Goal: Information Seeking & Learning: Learn about a topic

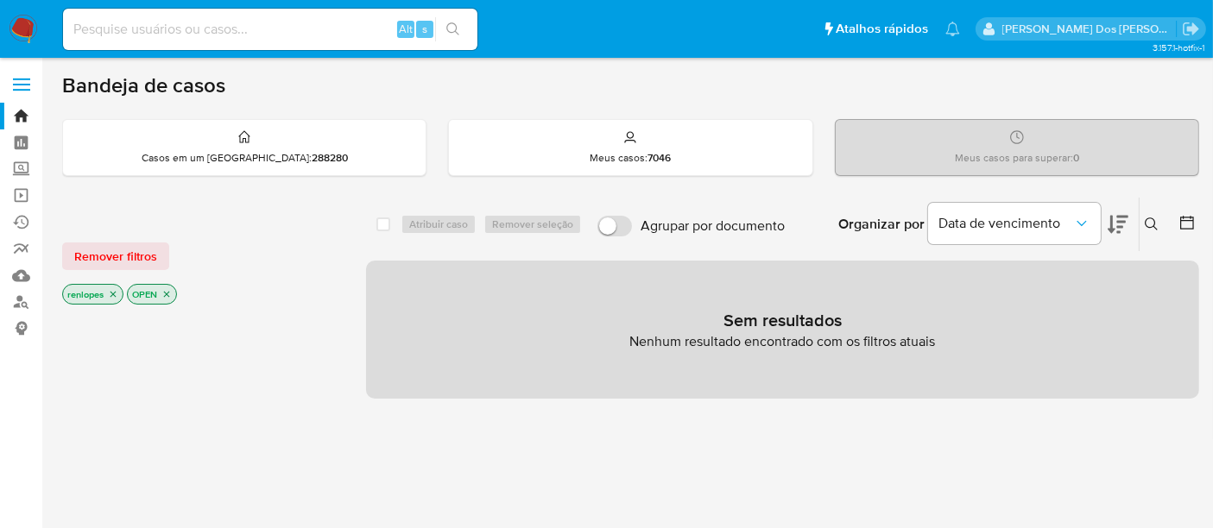
click at [319, 24] on input at bounding box center [270, 29] width 414 height 22
type input "renatolopes1005@gmail.com"
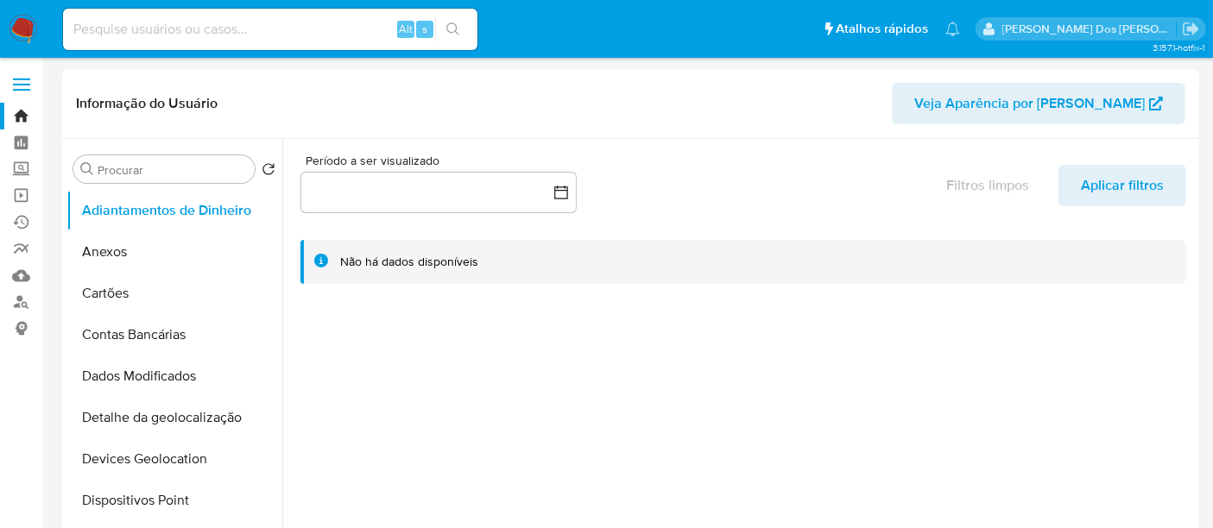
select select "10"
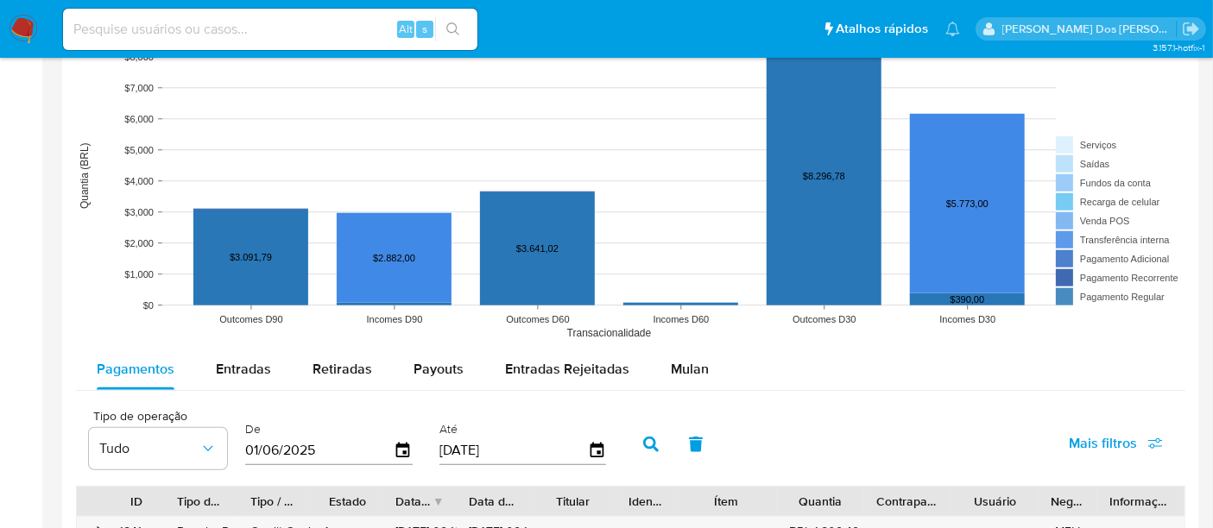
scroll to position [1727, 0]
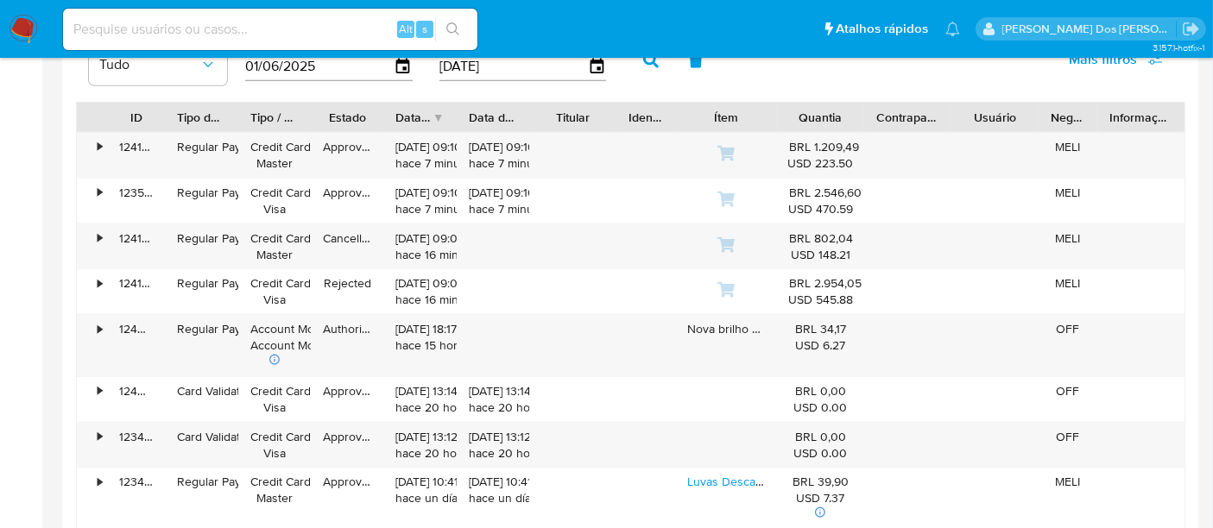
click at [16, 21] on img at bounding box center [23, 29] width 29 height 29
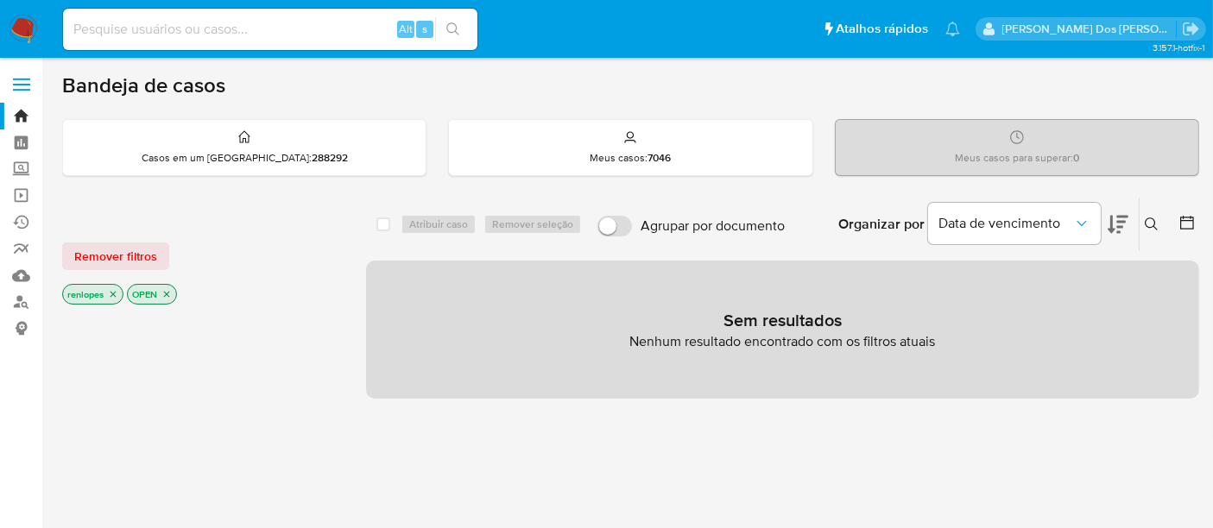
click at [226, 37] on input at bounding box center [270, 29] width 414 height 22
paste input "7Y5ltApcvAYMcalxK6QAvFxm"
type input "7Y5ltApcvAYMcalxK6QAvFxm"
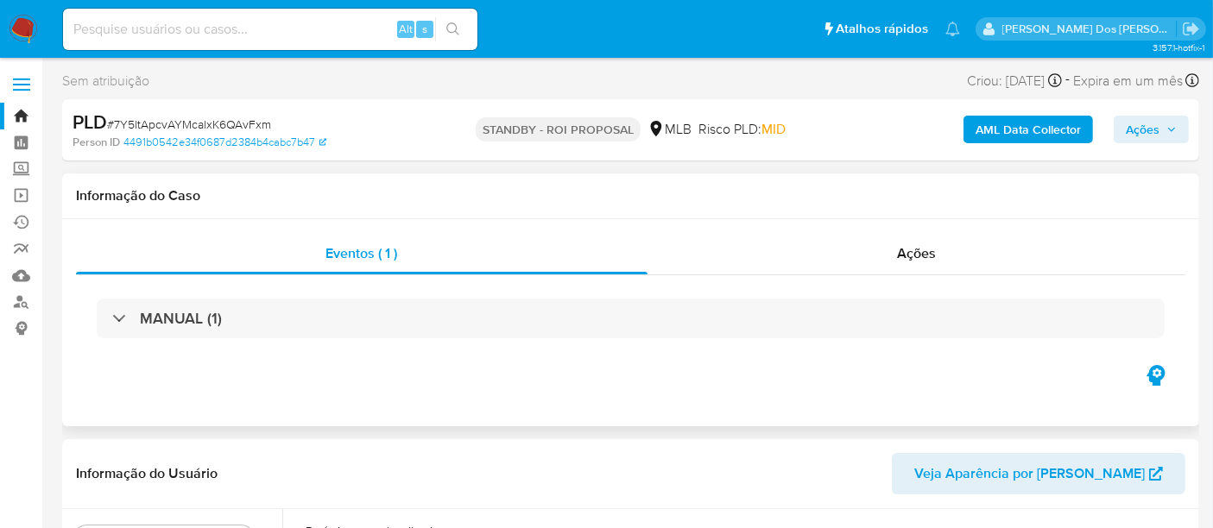
select select "10"
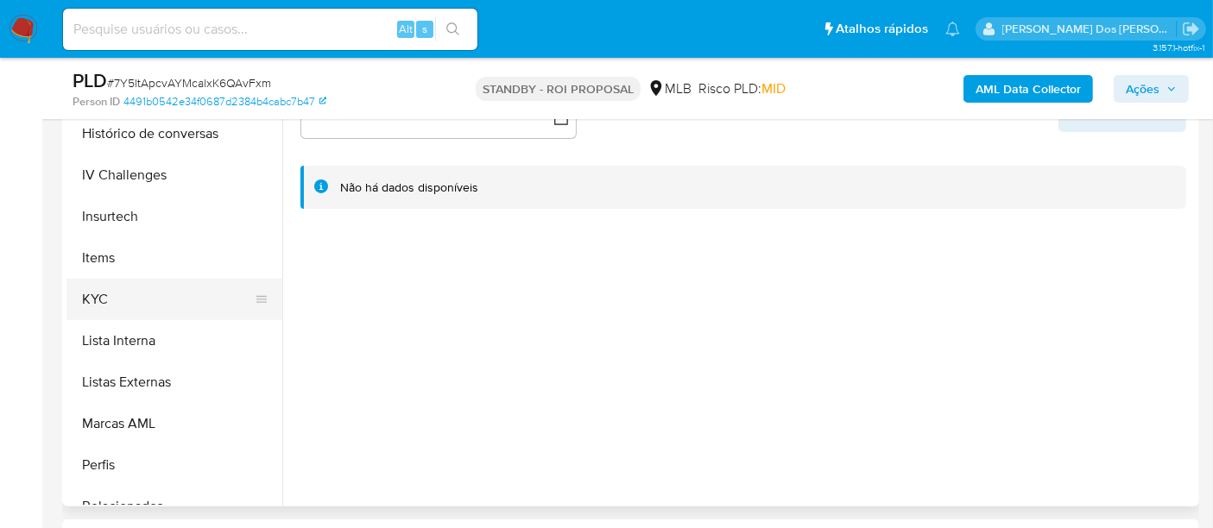
scroll to position [671, 0]
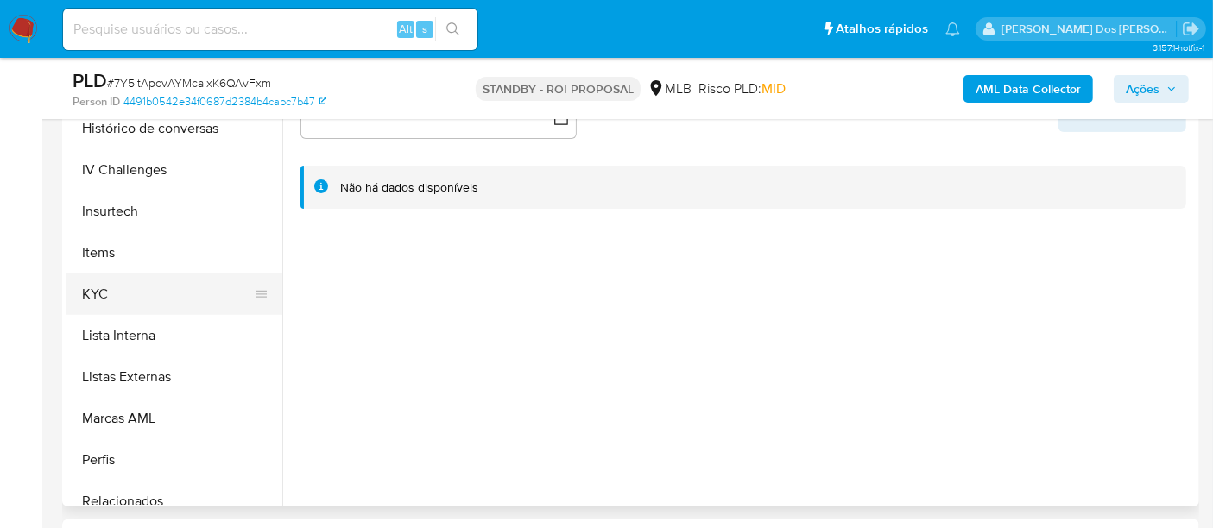
click at [93, 286] on button "KYC" at bounding box center [167, 294] width 202 height 41
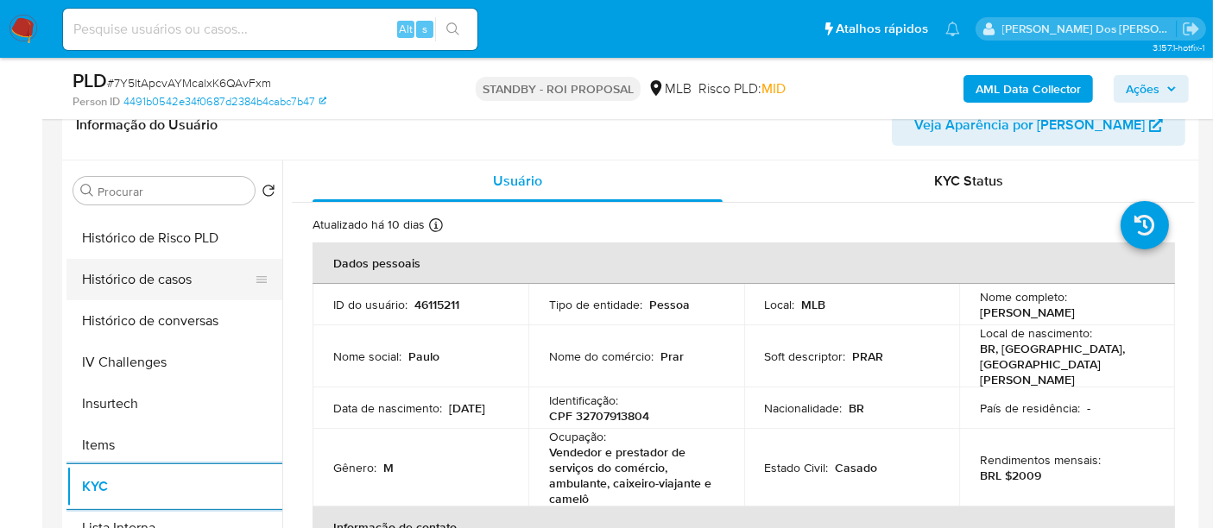
scroll to position [479, 0]
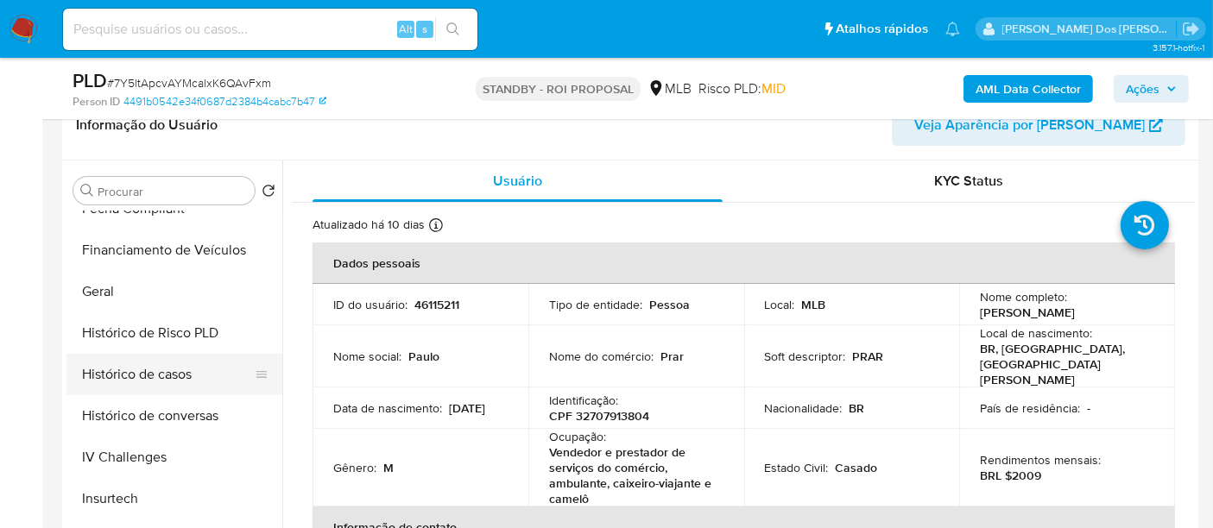
click at [131, 363] on button "Histórico de casos" at bounding box center [167, 374] width 202 height 41
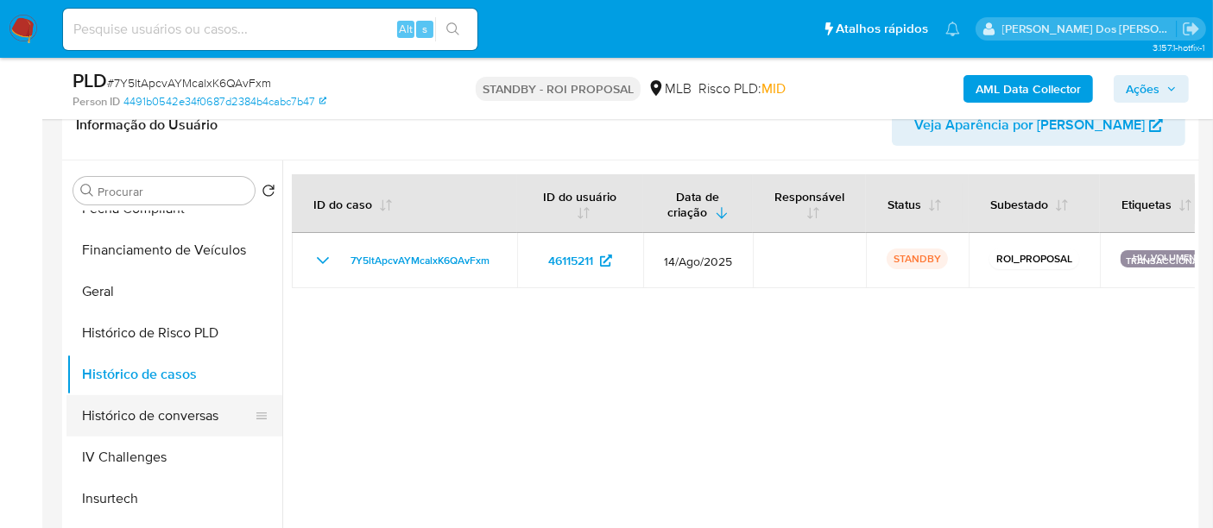
scroll to position [287, 0]
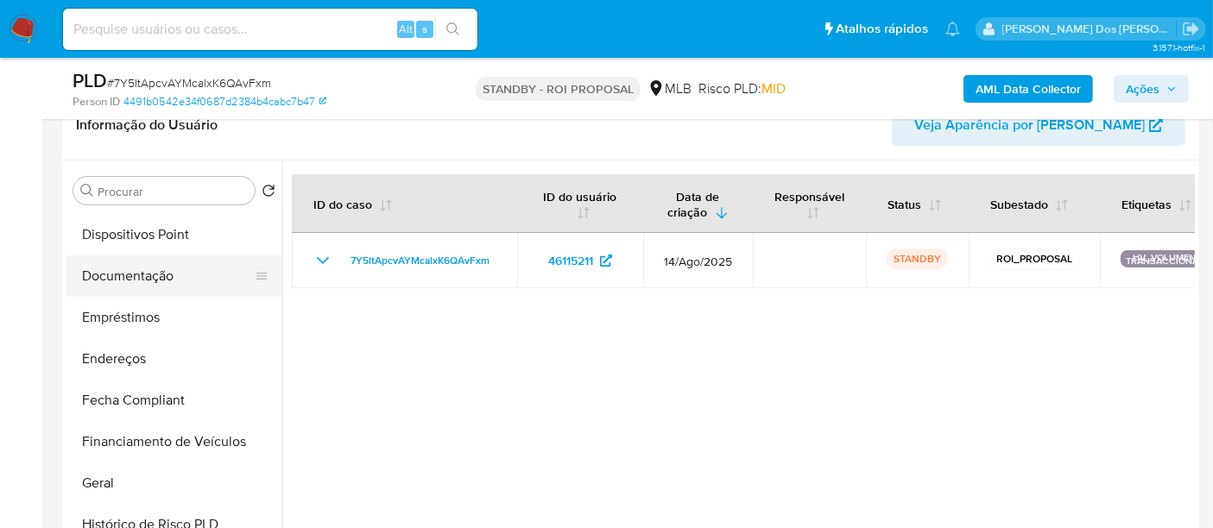
click at [155, 280] on button "Documentação" at bounding box center [167, 276] width 202 height 41
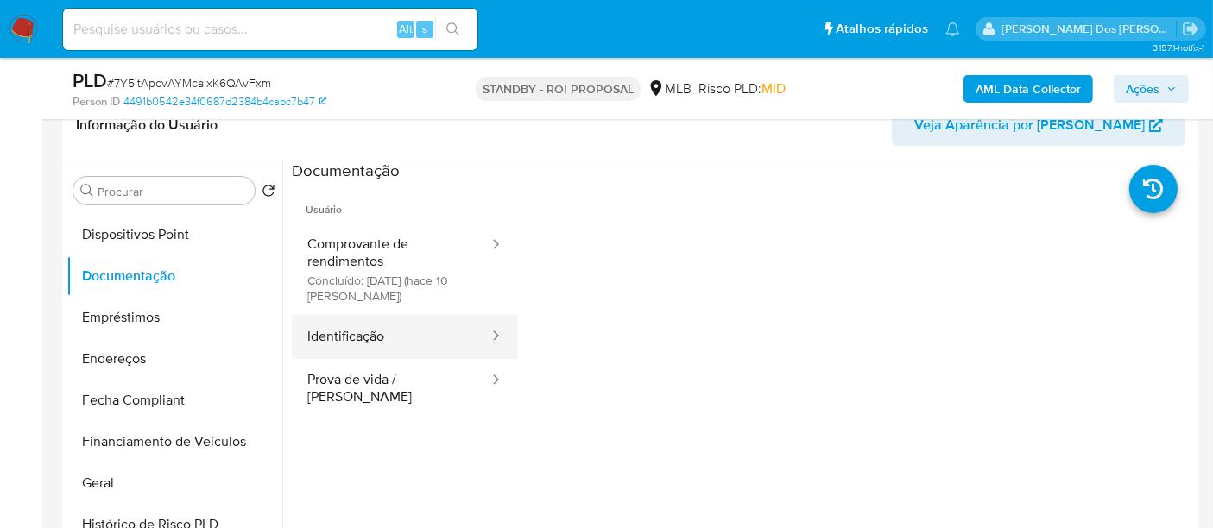
click at [346, 340] on button "Identificação" at bounding box center [391, 337] width 199 height 44
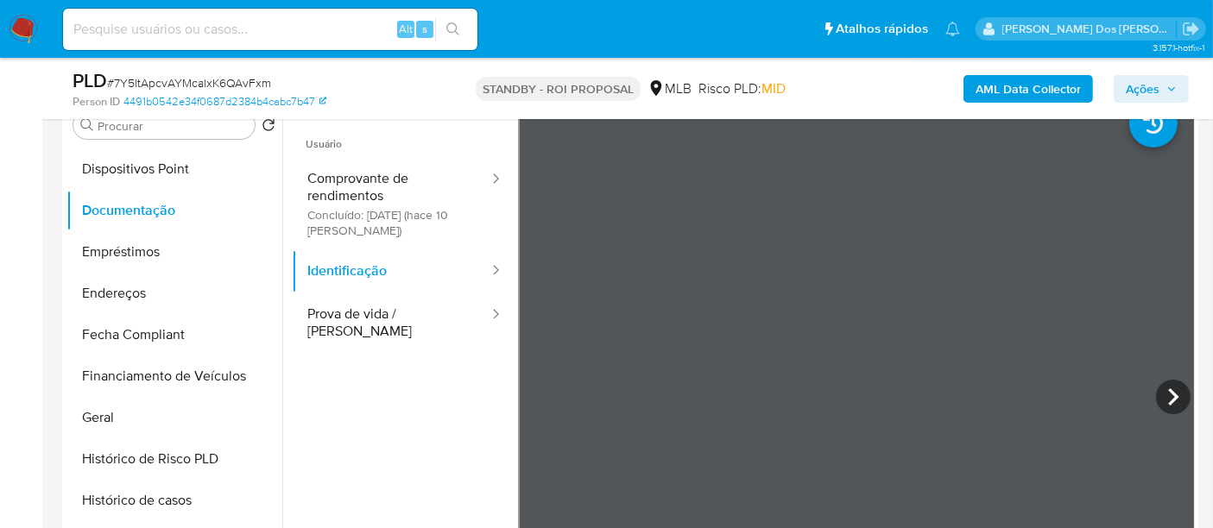
scroll to position [383, 0]
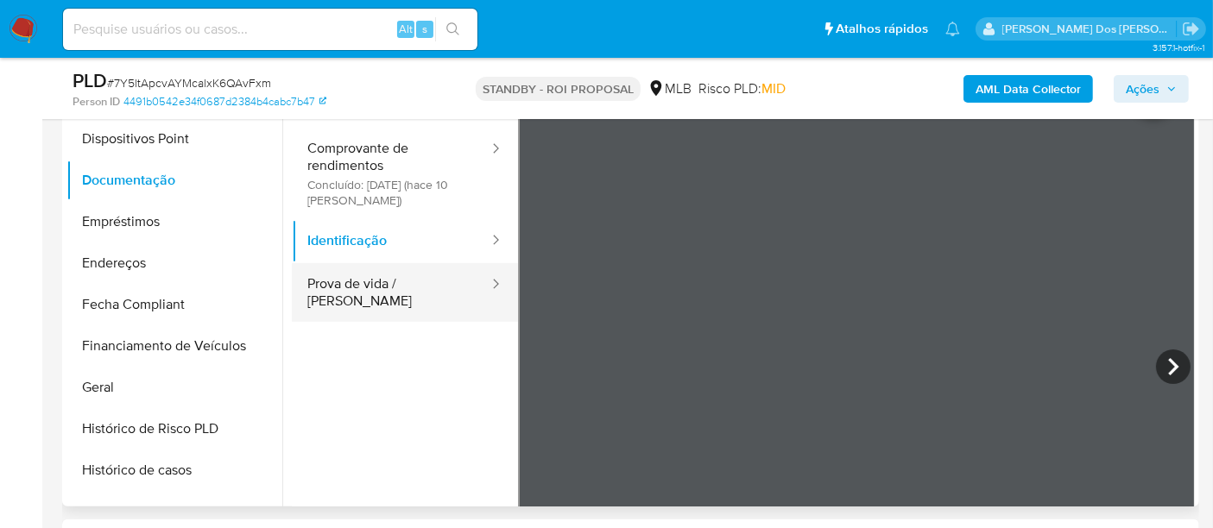
click at [394, 287] on button "Prova de vida / [PERSON_NAME]" at bounding box center [391, 292] width 199 height 59
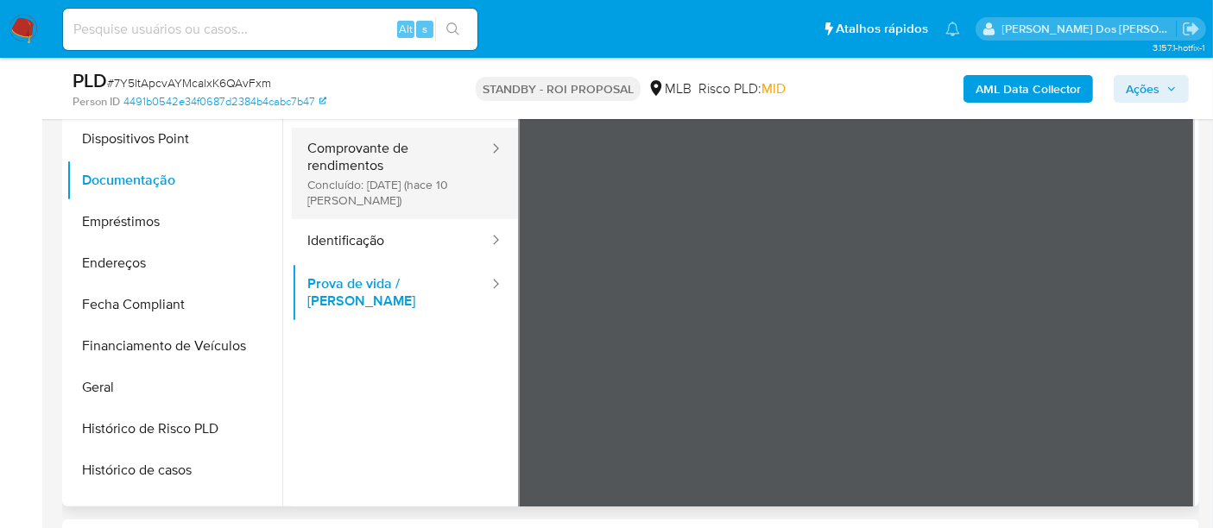
click at [331, 171] on button "Comprovante de rendimentos Concluído: [DATE] (hace 10 [PERSON_NAME])" at bounding box center [391, 174] width 199 height 92
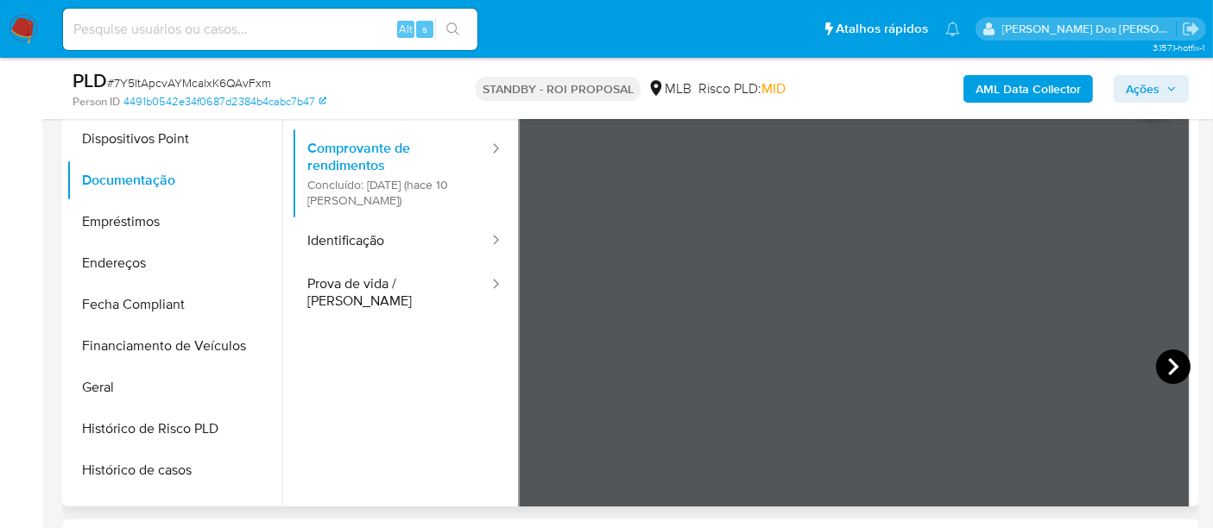
click at [1157, 367] on icon at bounding box center [1173, 367] width 35 height 35
click at [1172, 369] on icon at bounding box center [1173, 367] width 35 height 35
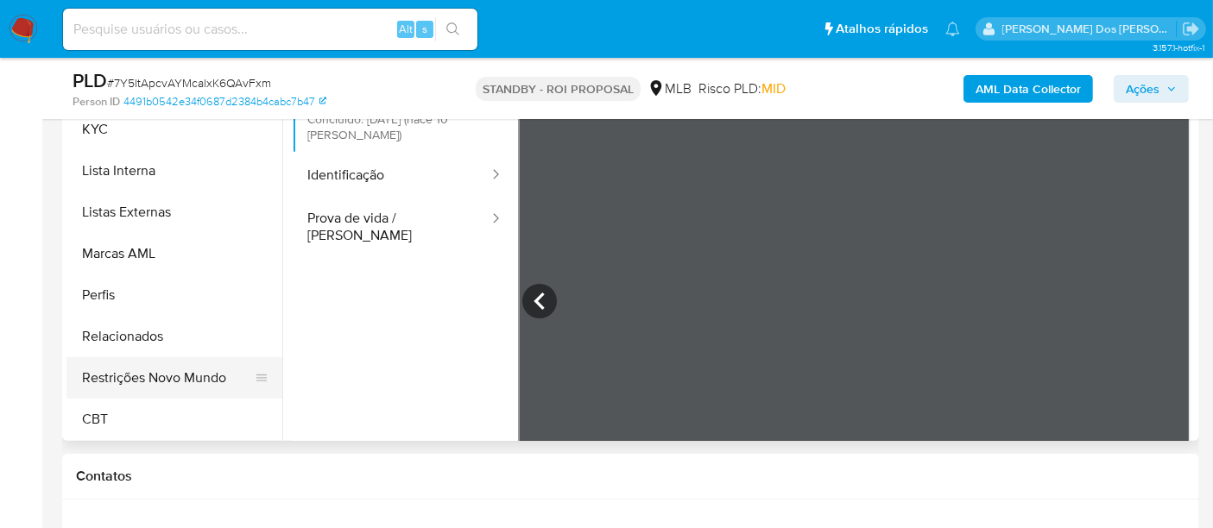
scroll to position [479, 0]
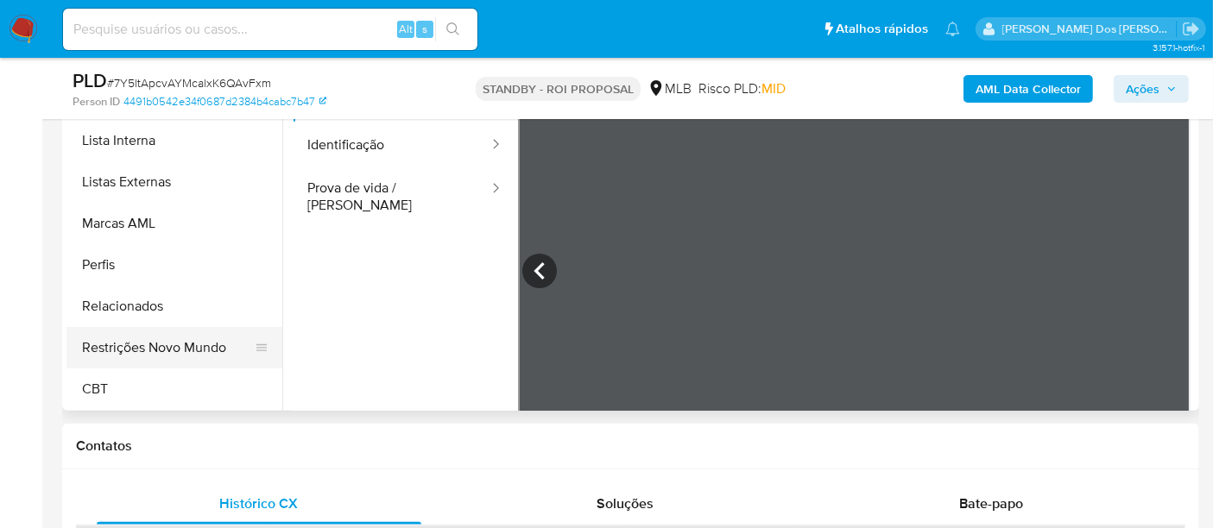
click at [170, 349] on button "Restrições Novo Mundo" at bounding box center [167, 347] width 202 height 41
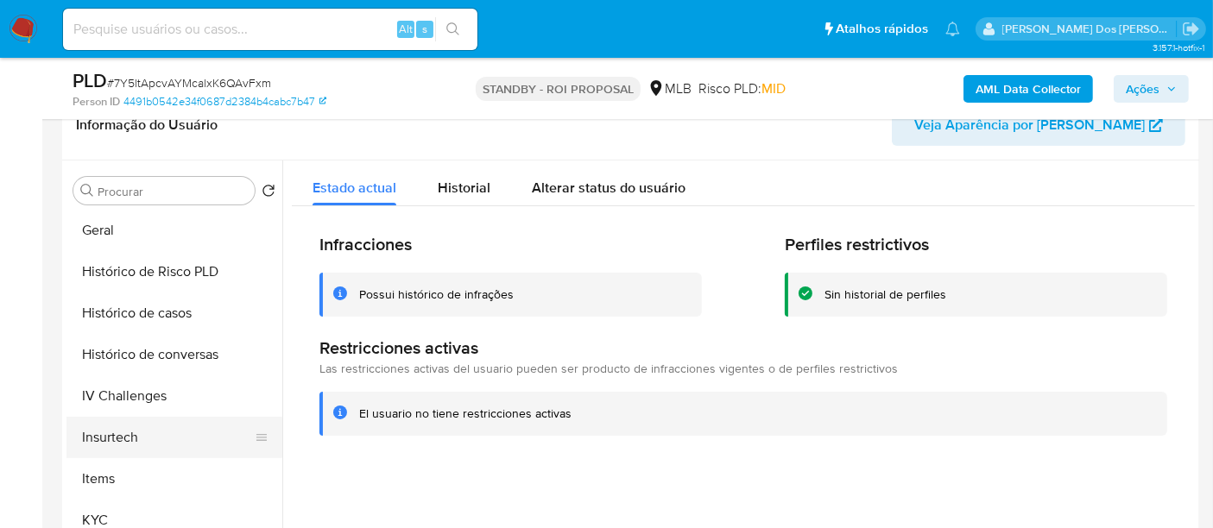
scroll to position [483, 0]
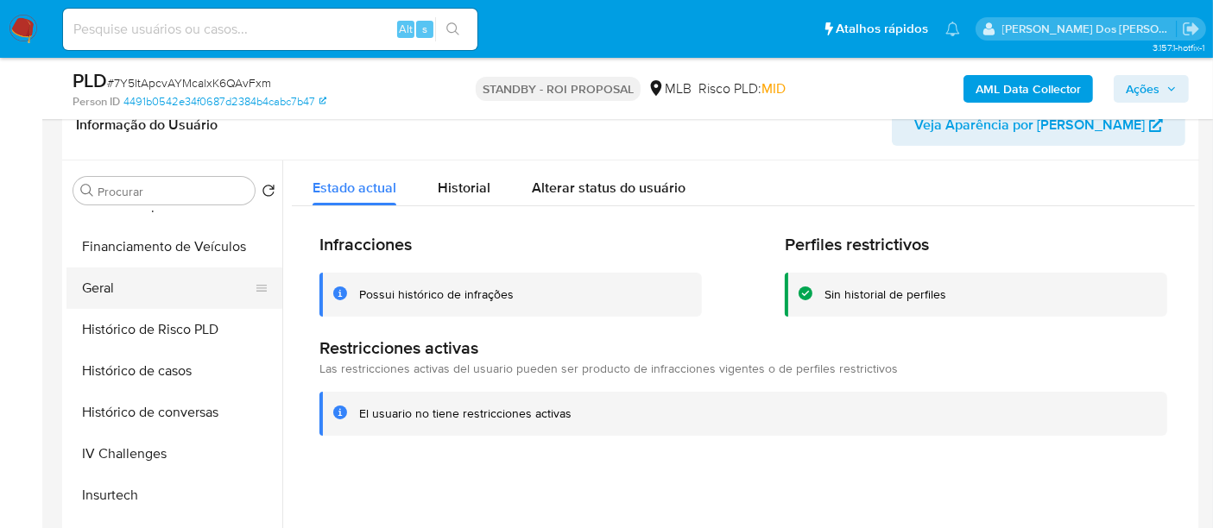
click at [90, 278] on button "Geral" at bounding box center [167, 288] width 202 height 41
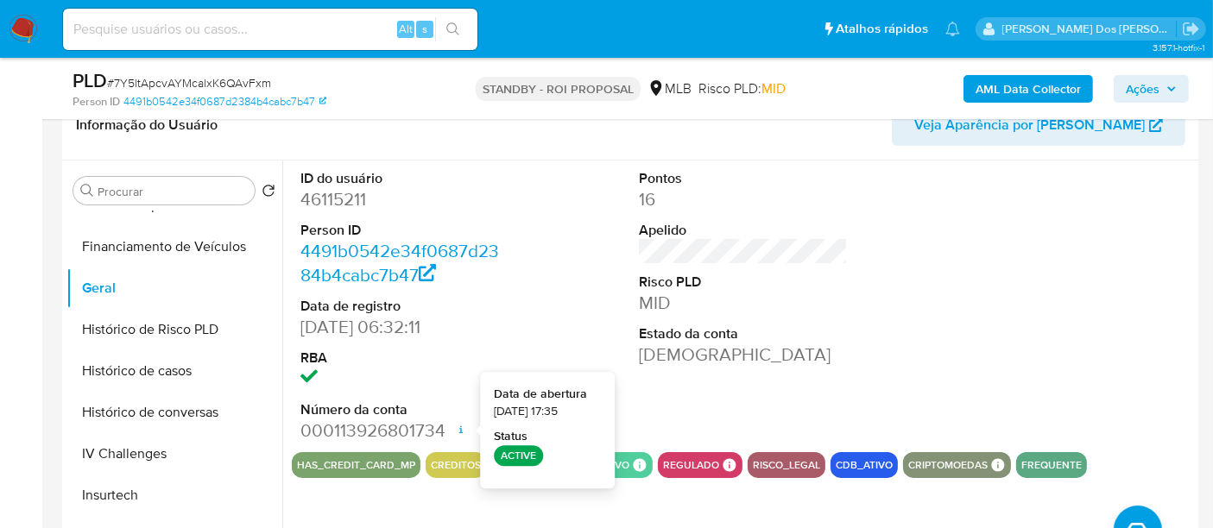
scroll to position [575, 0]
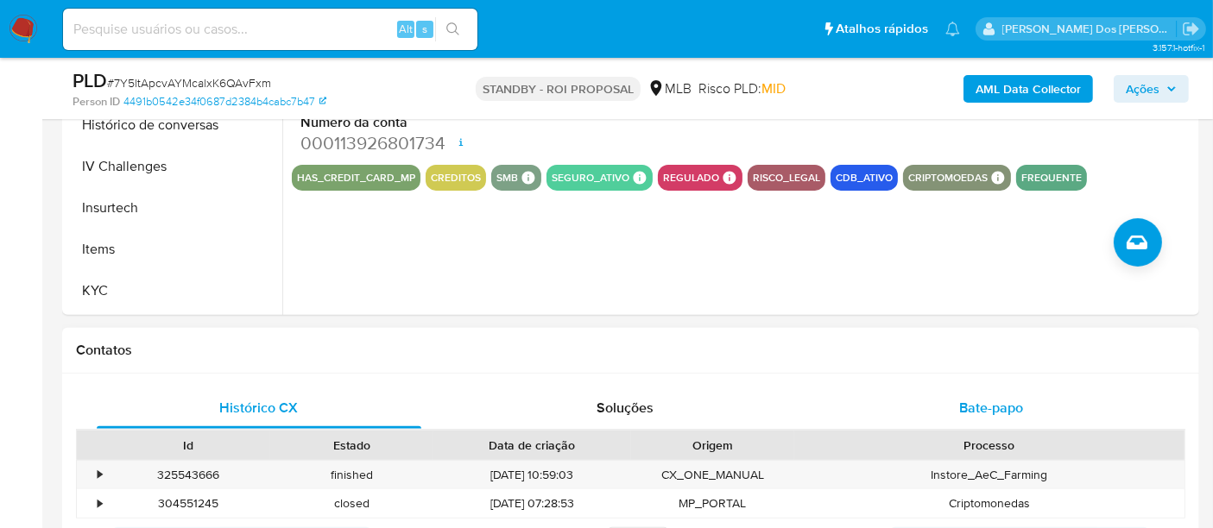
click at [1002, 407] on span "Bate-papo" at bounding box center [991, 408] width 64 height 20
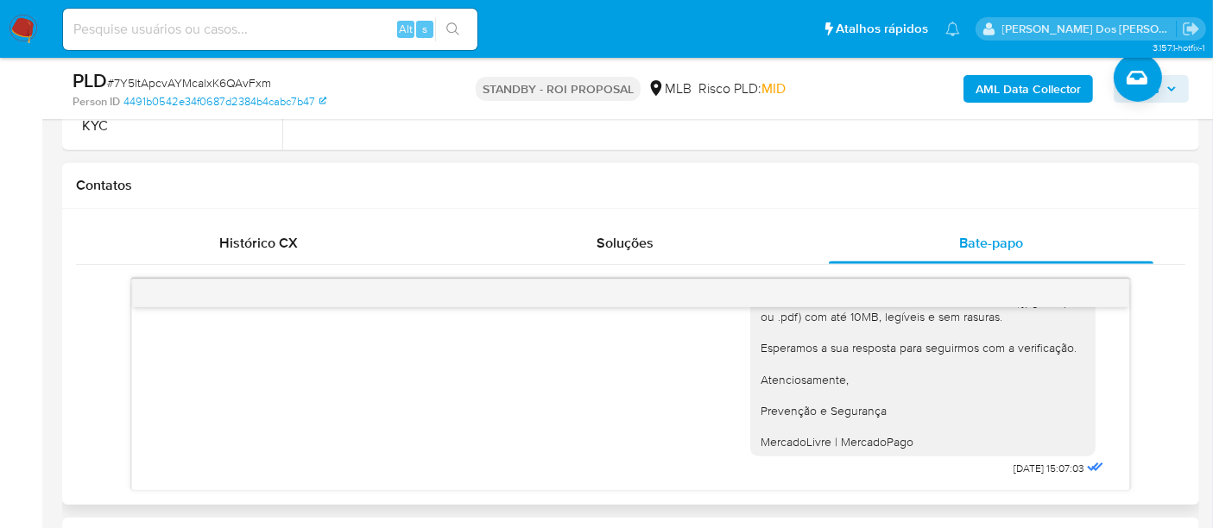
scroll to position [863, 0]
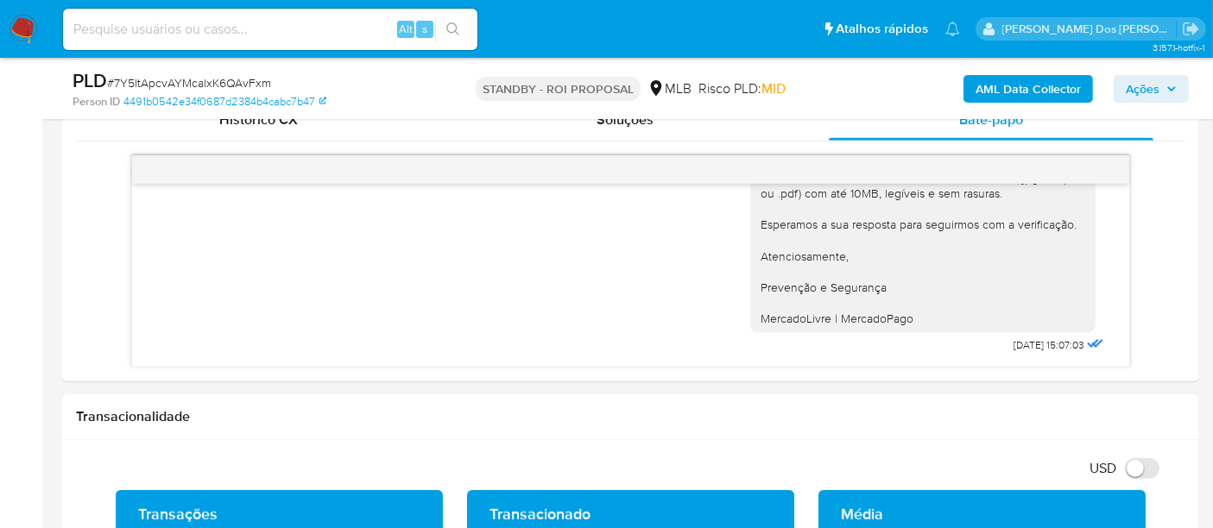
click at [212, 24] on input at bounding box center [270, 29] width 414 height 22
paste input "wzjyrPjge2aiQbAtwi57gPYl"
type input "wzjyrPjge2aiQbAtwi57gPYl"
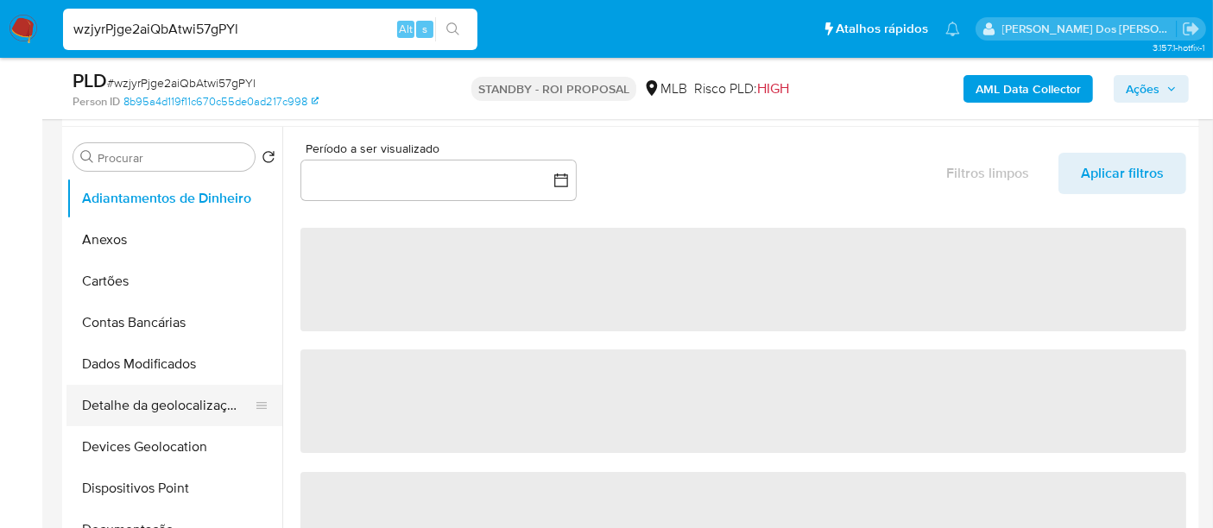
scroll to position [383, 0]
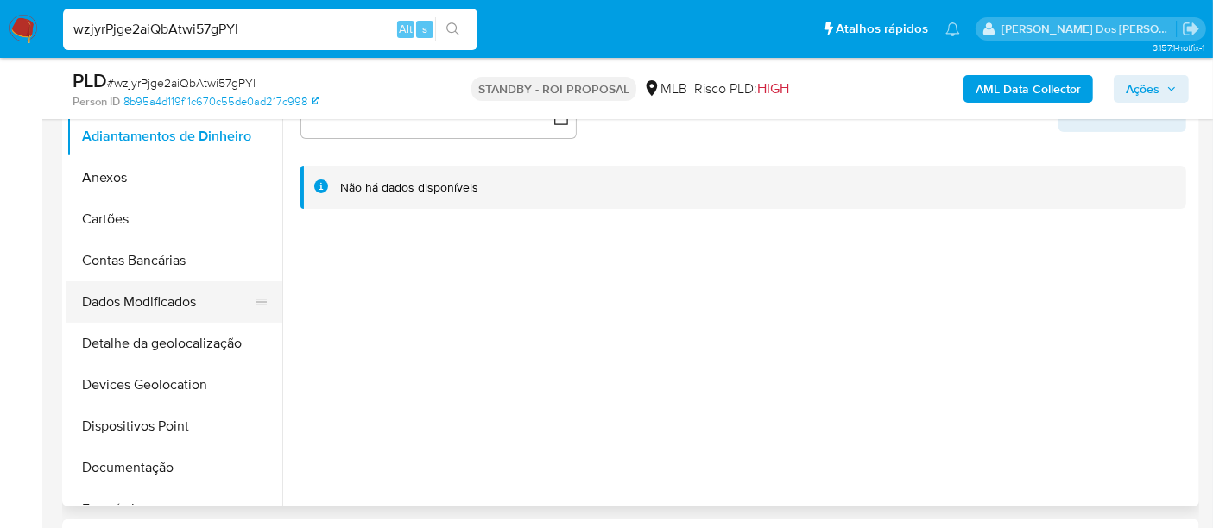
select select "10"
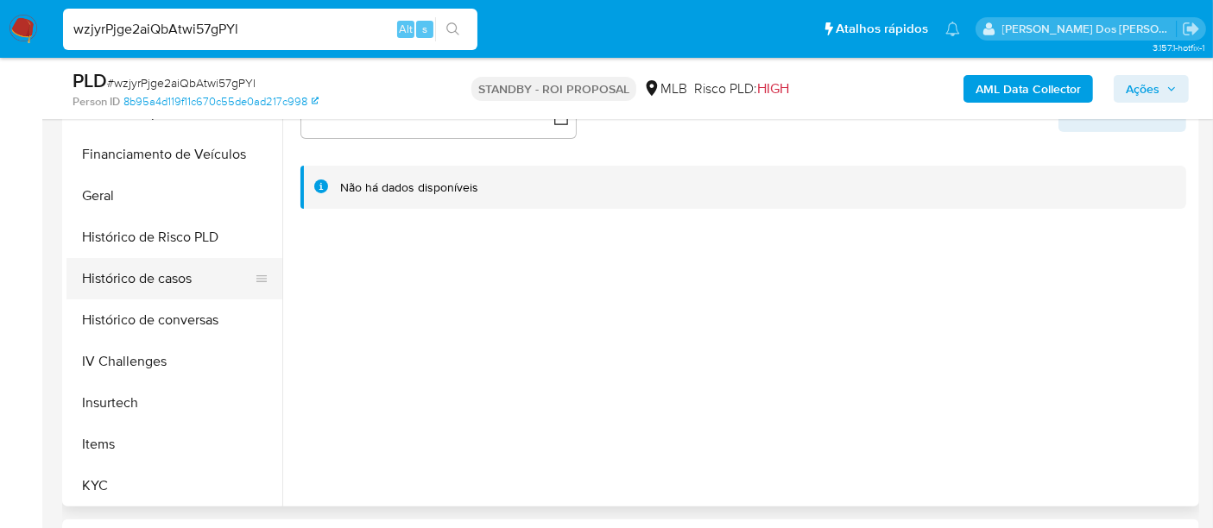
scroll to position [575, 0]
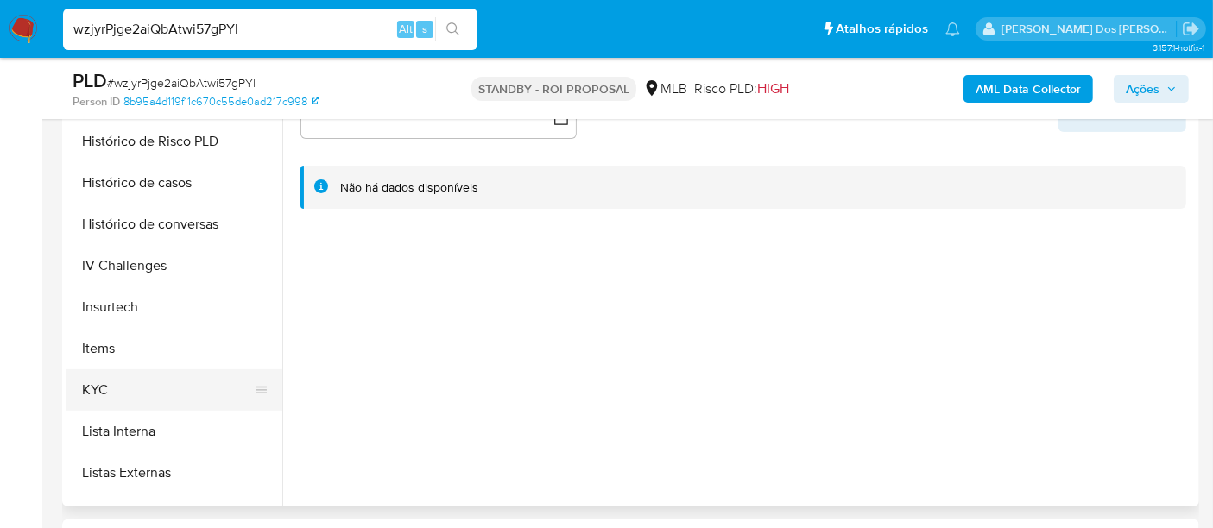
click at [96, 383] on button "KYC" at bounding box center [167, 389] width 202 height 41
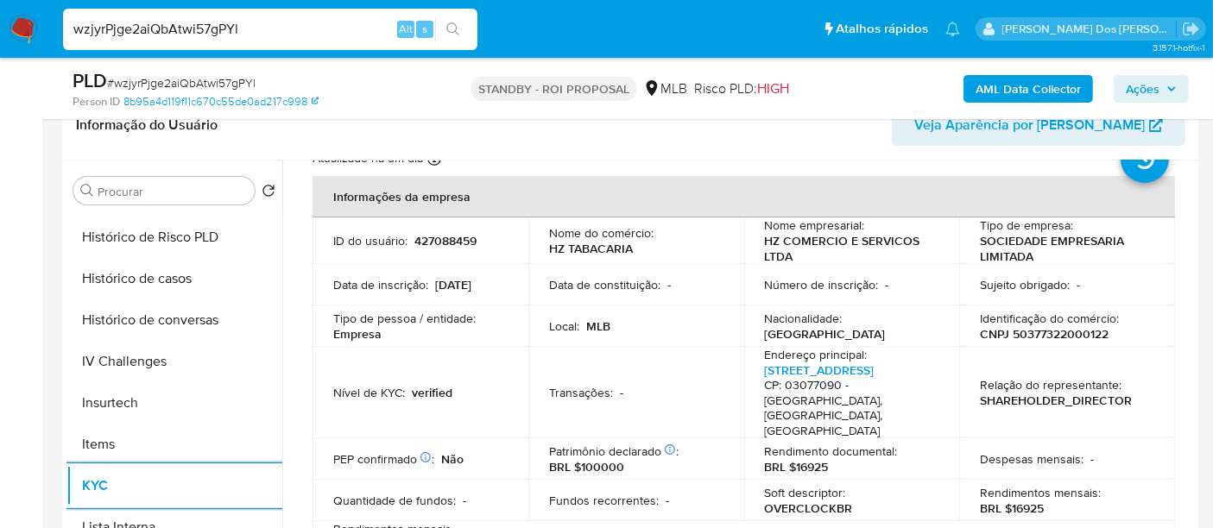
scroll to position [96, 0]
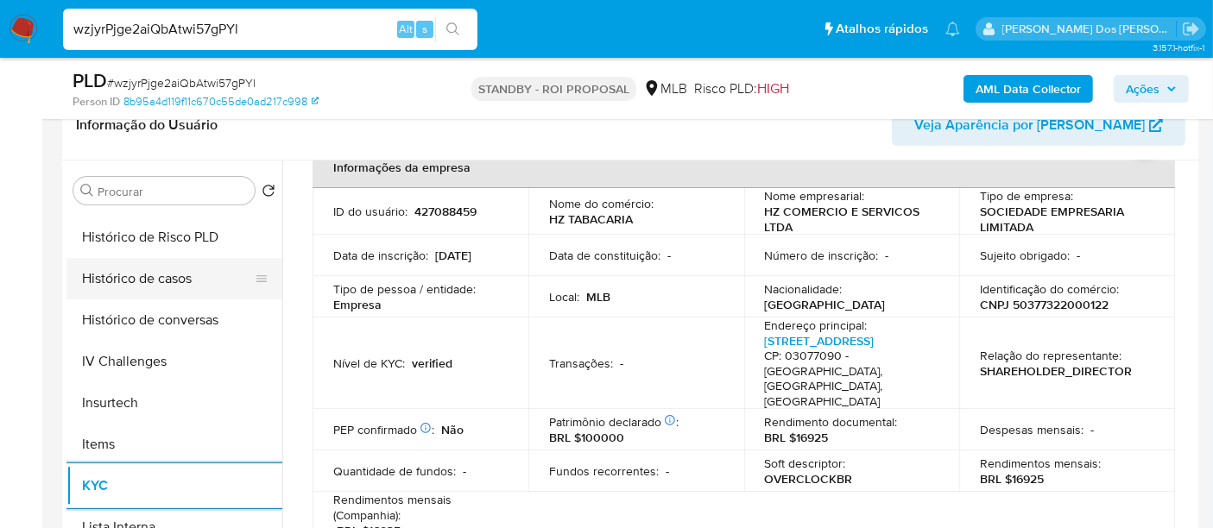
click at [170, 280] on button "Histórico de casos" at bounding box center [167, 278] width 202 height 41
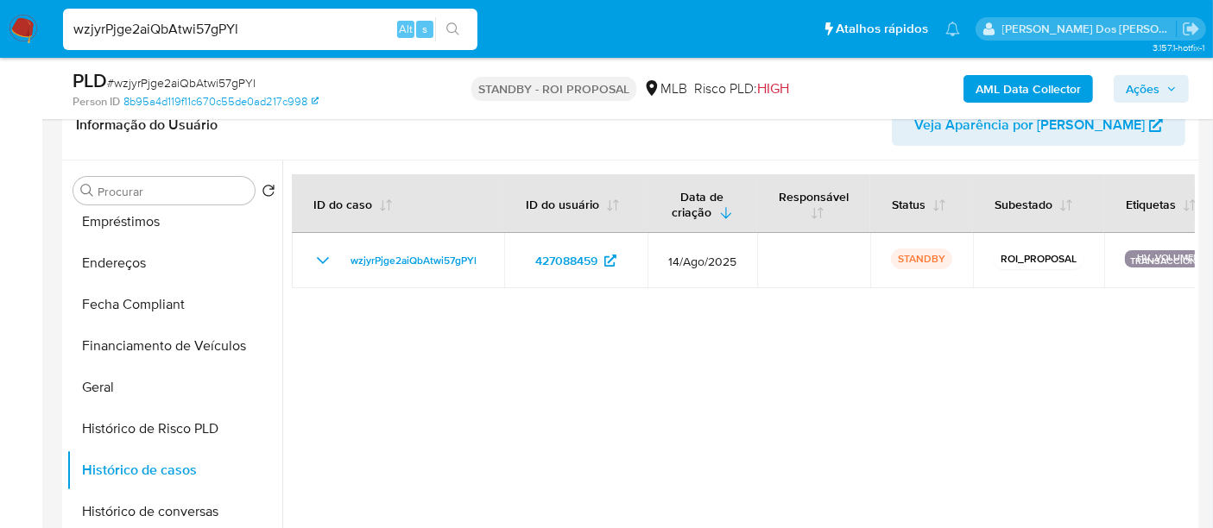
scroll to position [287, 0]
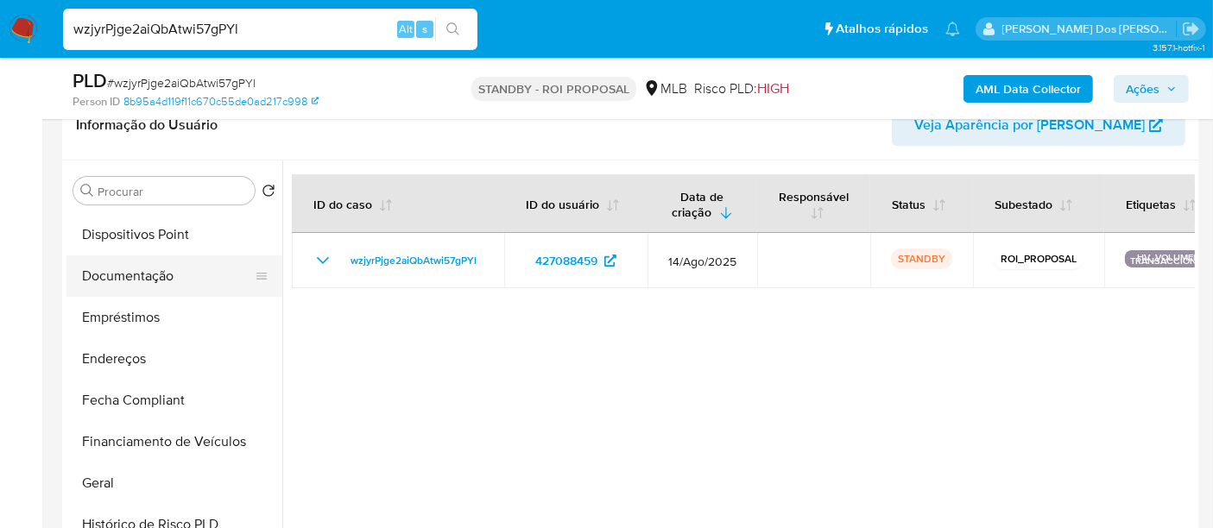
click at [153, 282] on button "Documentação" at bounding box center [167, 276] width 202 height 41
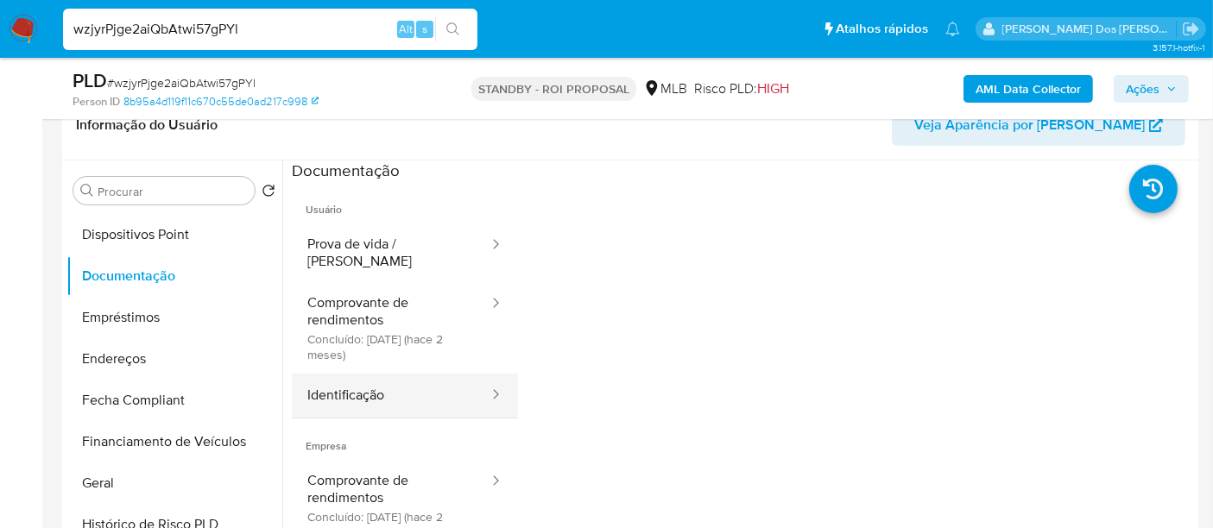
click at [343, 386] on button "Identificação" at bounding box center [391, 396] width 199 height 44
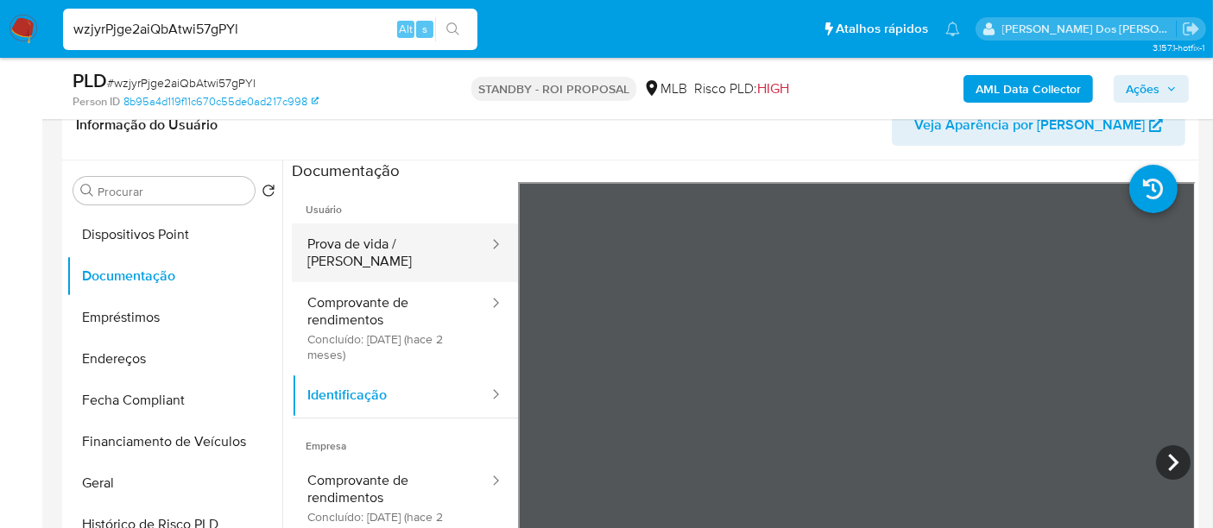
click at [375, 245] on button "Prova de vida / [PERSON_NAME]" at bounding box center [391, 253] width 199 height 59
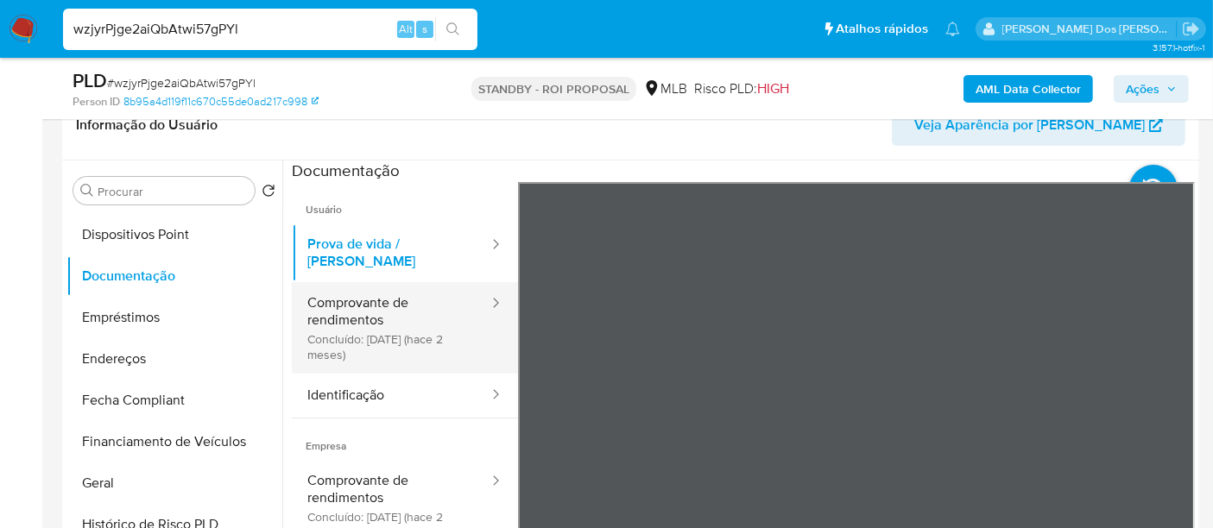
click at [333, 316] on button "Comprovante de rendimentos Concluído: [DATE] (hace 2 meses)" at bounding box center [391, 328] width 199 height 92
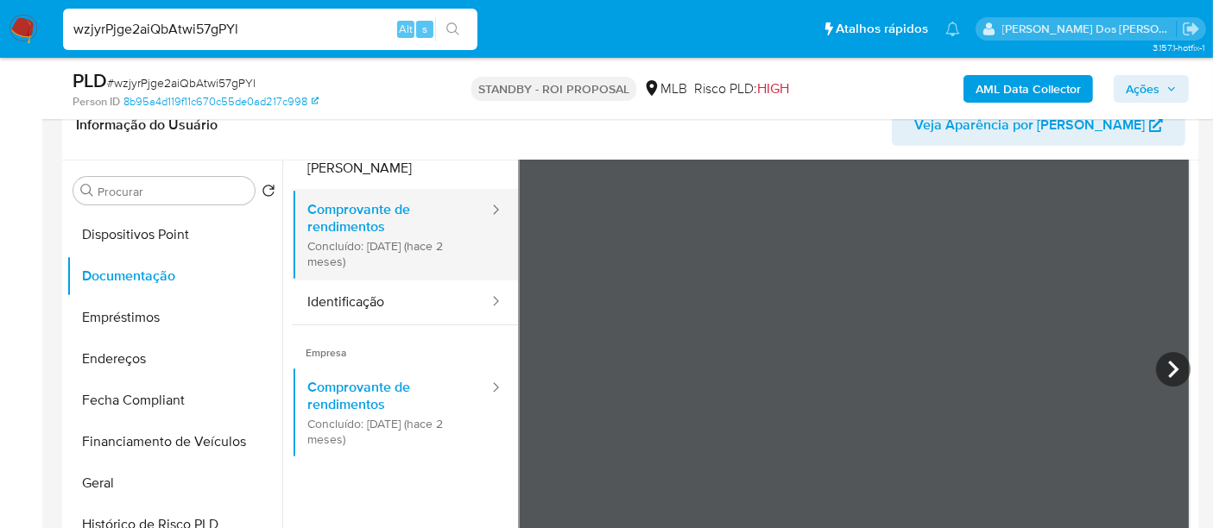
scroll to position [150, 0]
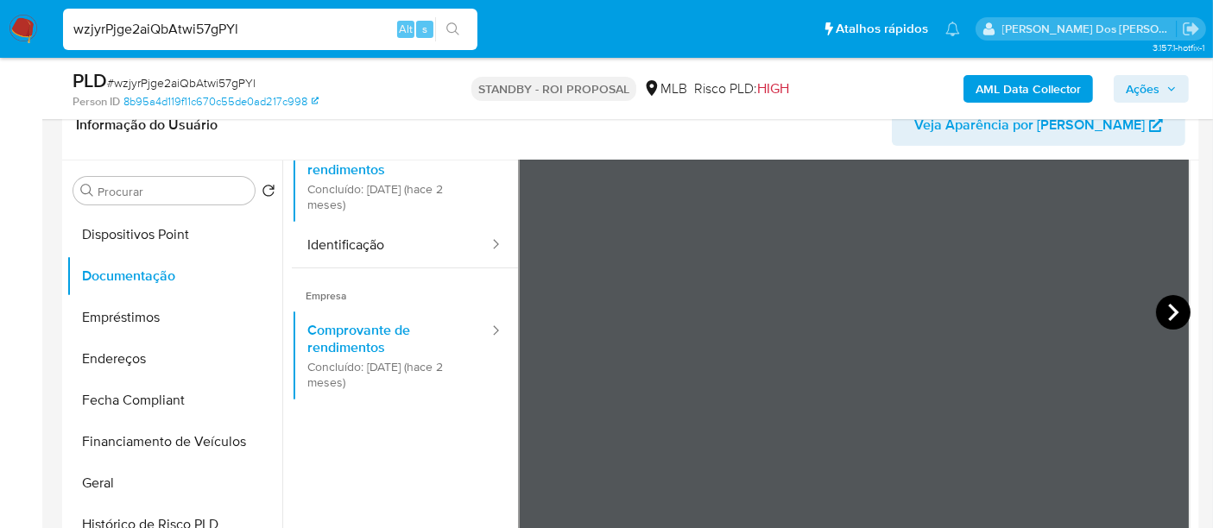
click at [1159, 304] on icon at bounding box center [1173, 312] width 35 height 35
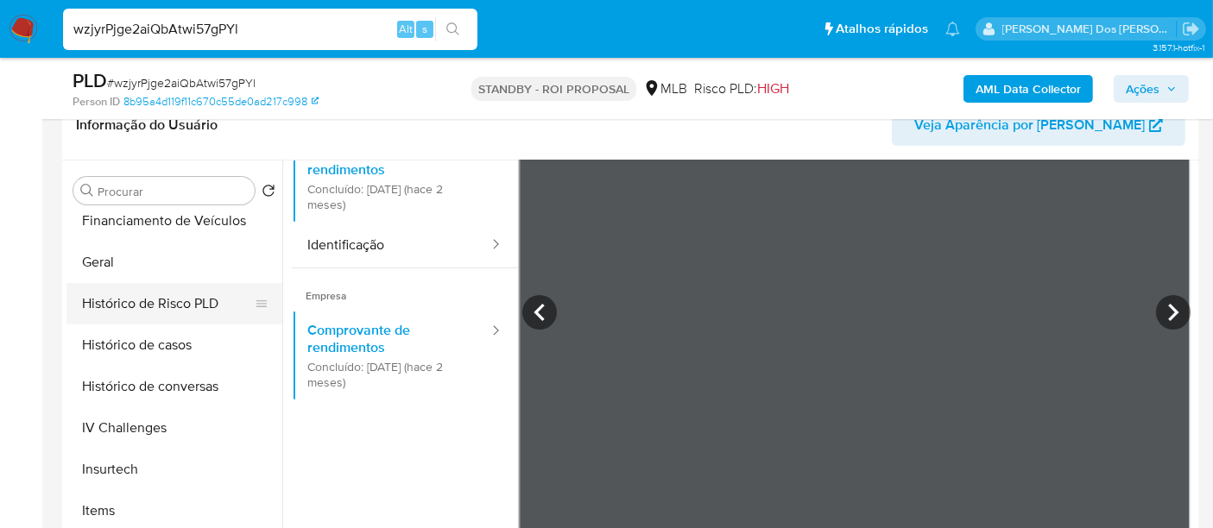
scroll to position [478, 0]
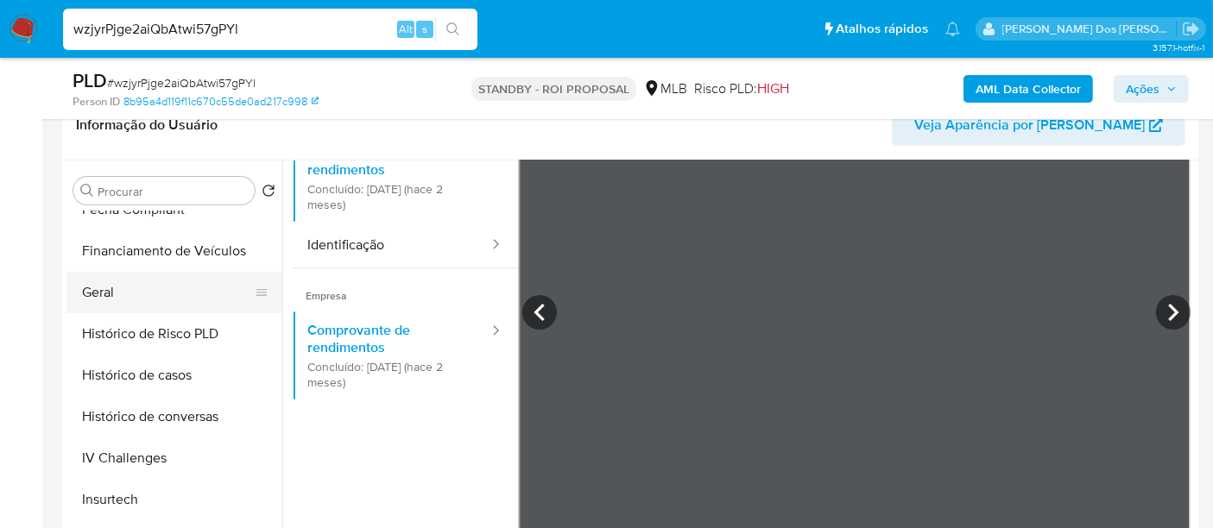
click at [101, 292] on button "Geral" at bounding box center [167, 292] width 202 height 41
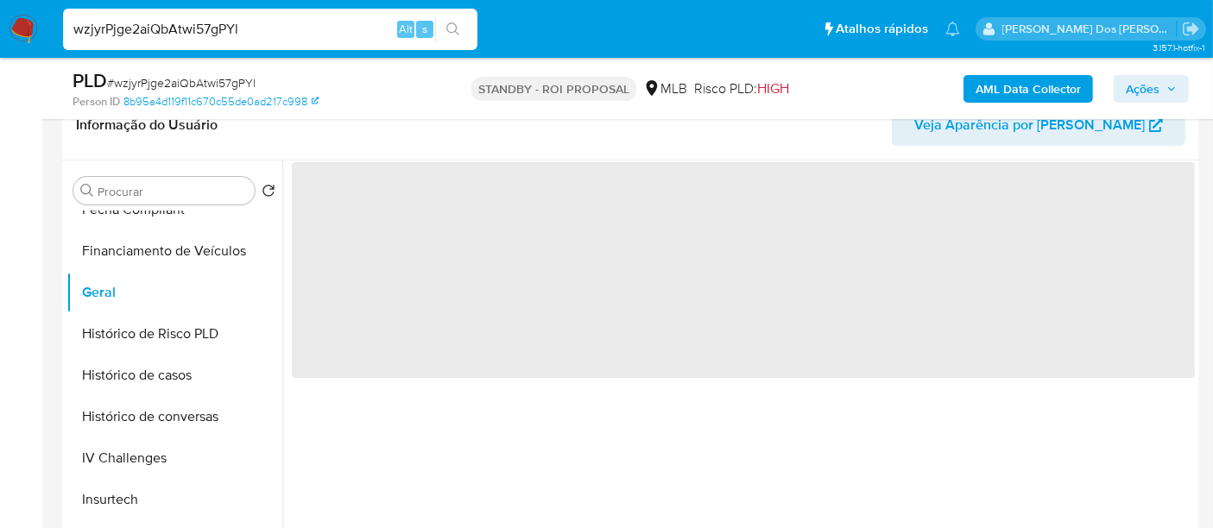
scroll to position [0, 0]
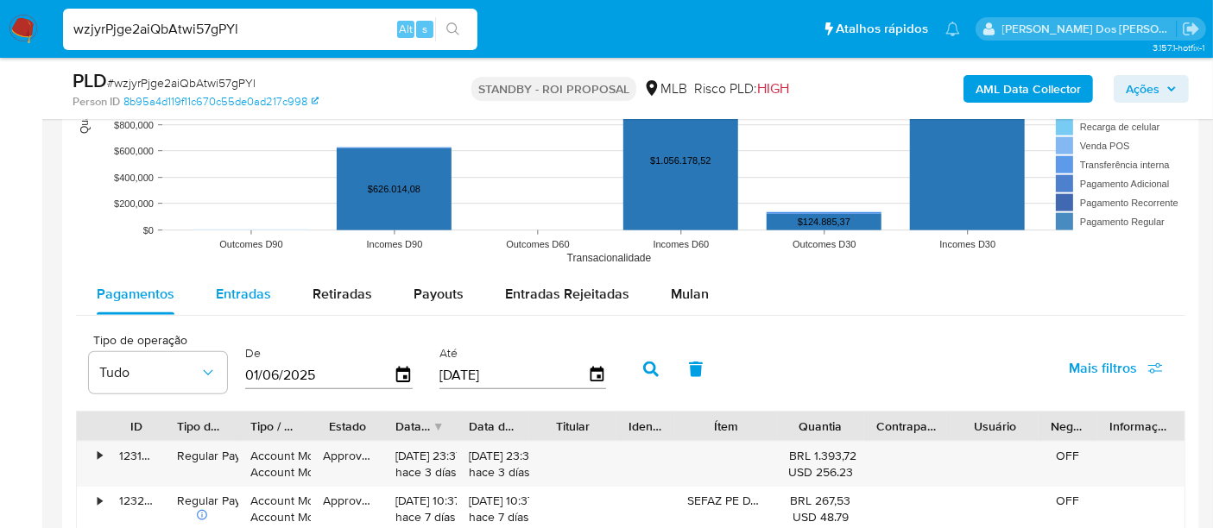
click at [259, 287] on span "Entradas" at bounding box center [243, 294] width 55 height 20
select select "10"
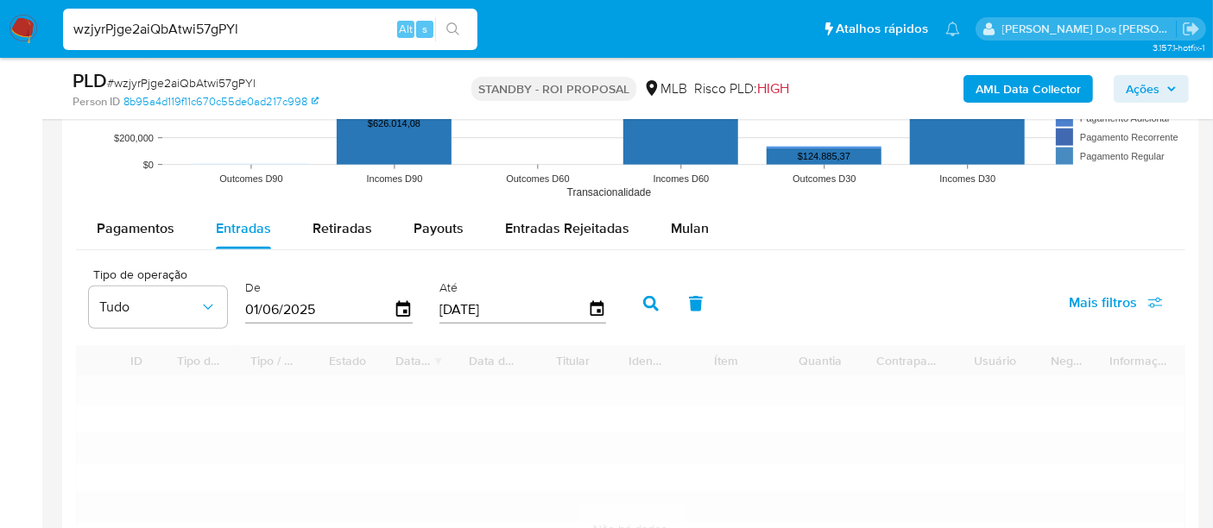
scroll to position [1822, 0]
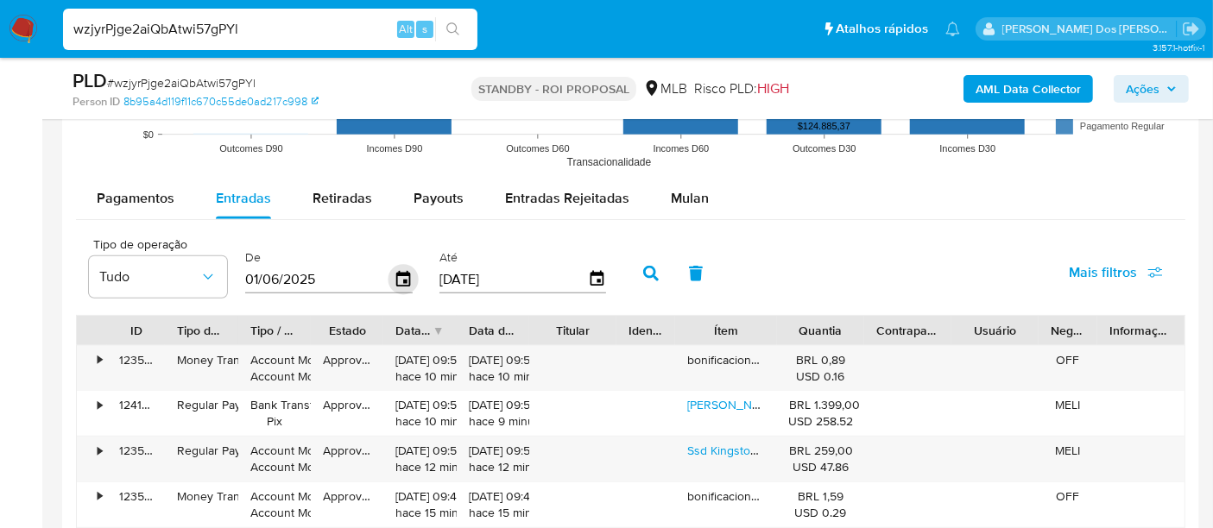
click at [395, 278] on icon "button" at bounding box center [403, 280] width 30 height 30
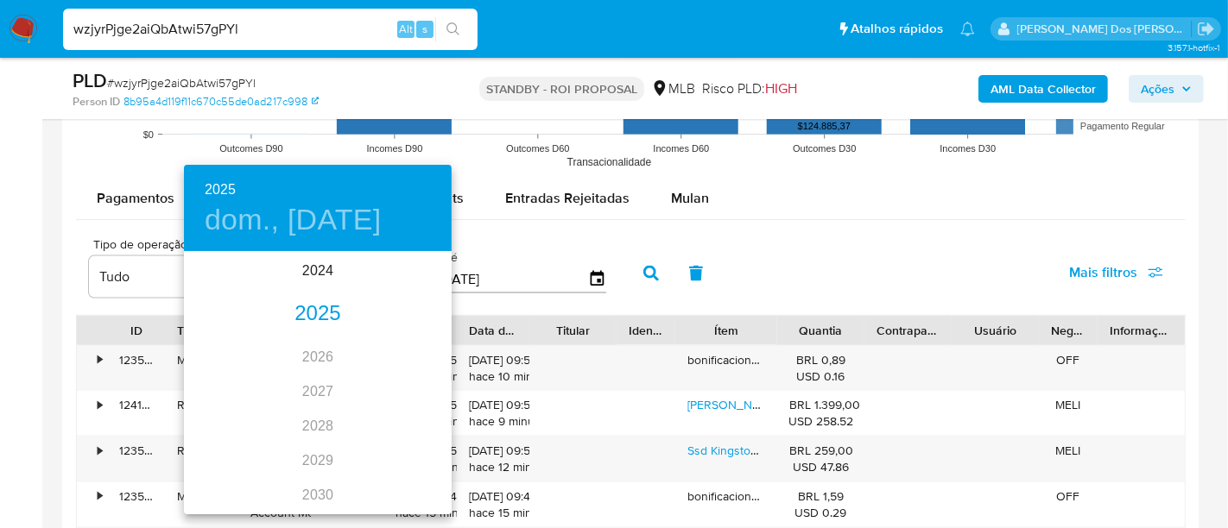
click at [313, 314] on div "2025" at bounding box center [318, 314] width 268 height 35
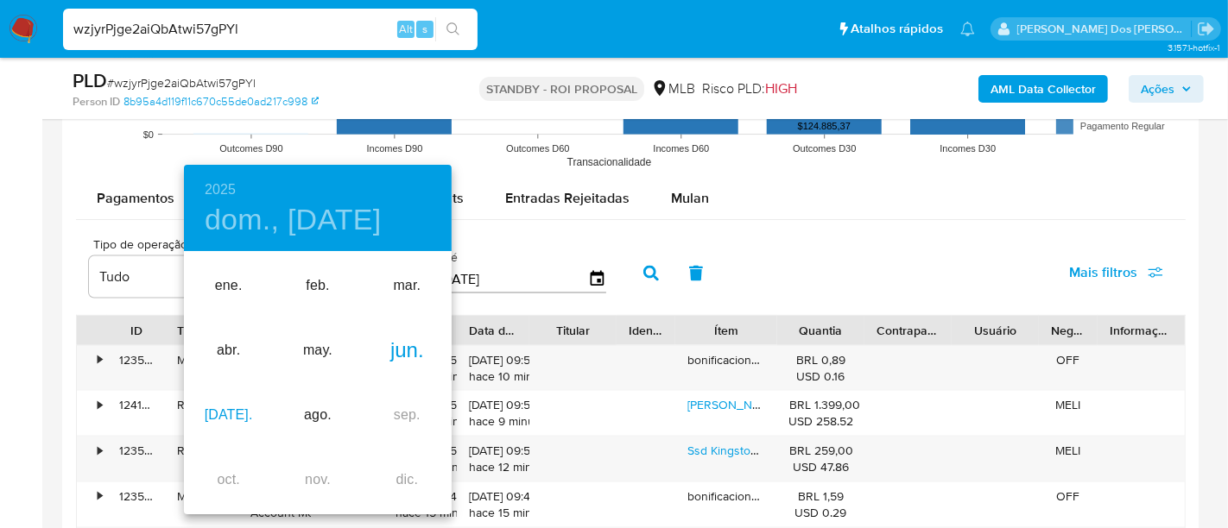
click at [238, 413] on div "[DATE]." at bounding box center [228, 415] width 89 height 65
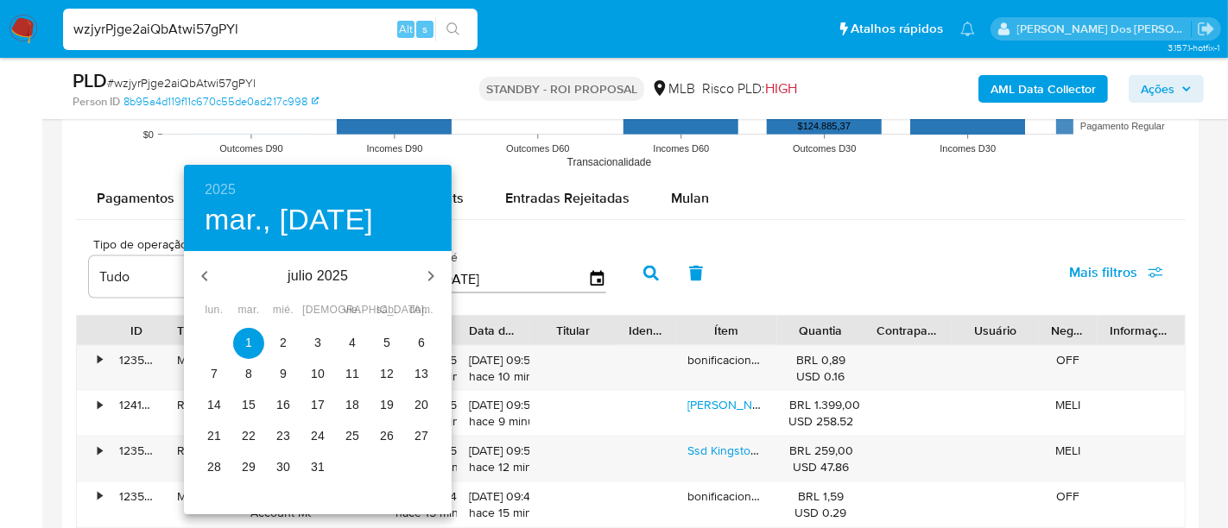
type input "[DATE]"
click at [238, 344] on span "1" at bounding box center [248, 342] width 31 height 17
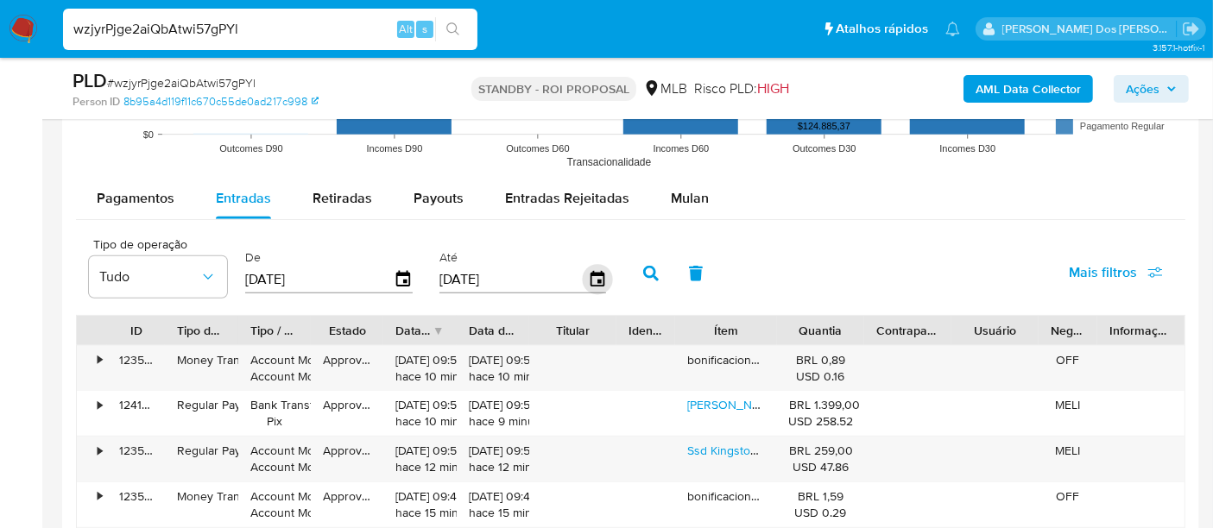
click at [590, 274] on icon "button" at bounding box center [597, 279] width 14 height 16
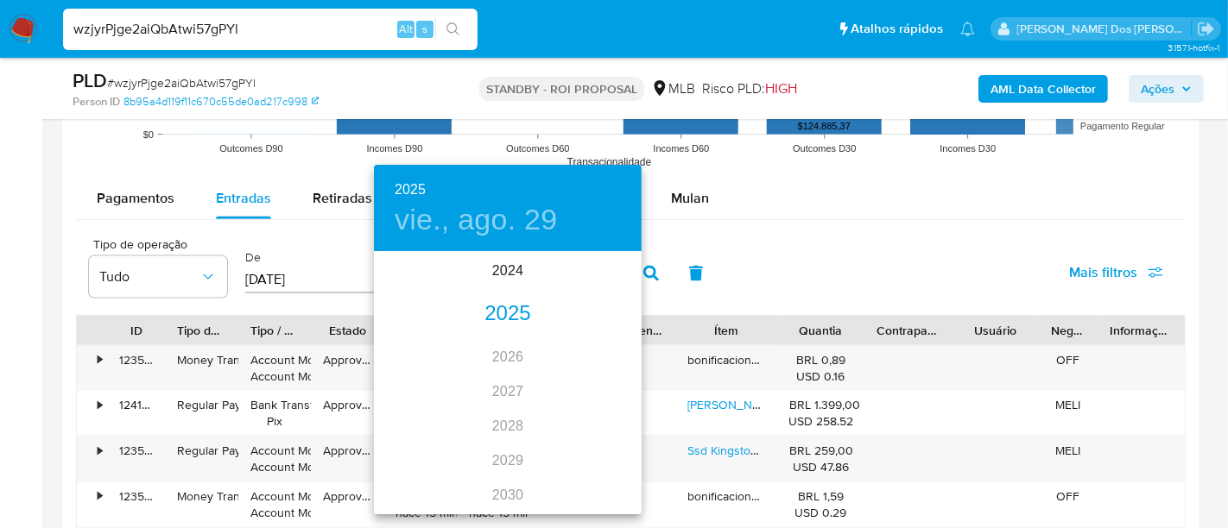
click at [513, 313] on div "2025" at bounding box center [508, 314] width 268 height 35
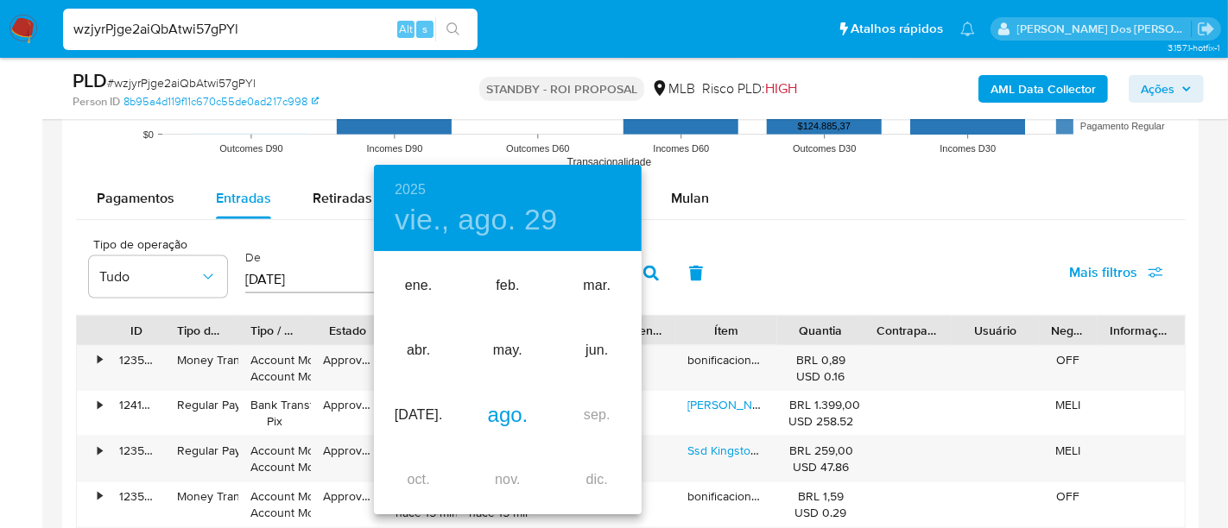
click at [515, 412] on div "ago." at bounding box center [507, 415] width 89 height 65
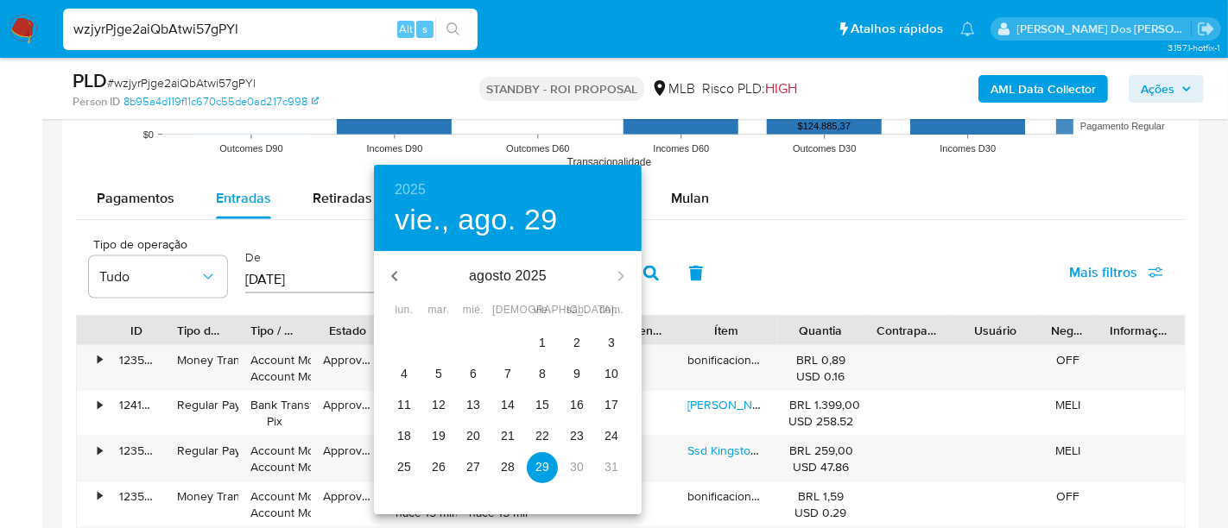
click at [407, 469] on p "25" at bounding box center [404, 466] width 14 height 17
type input "[DATE]"
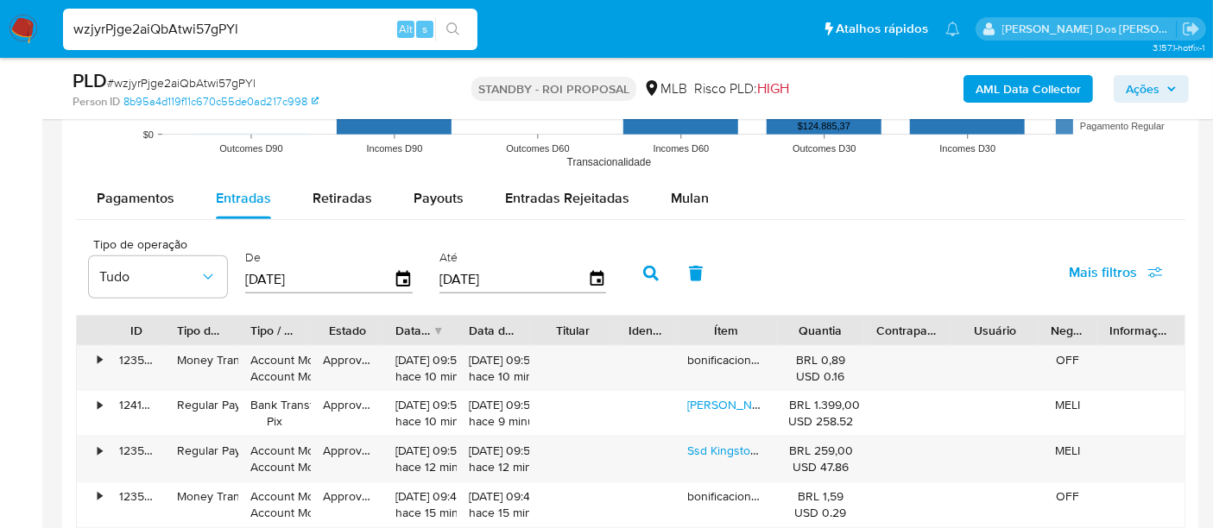
click at [1080, 264] on span "Mais filtros" at bounding box center [1103, 272] width 68 height 41
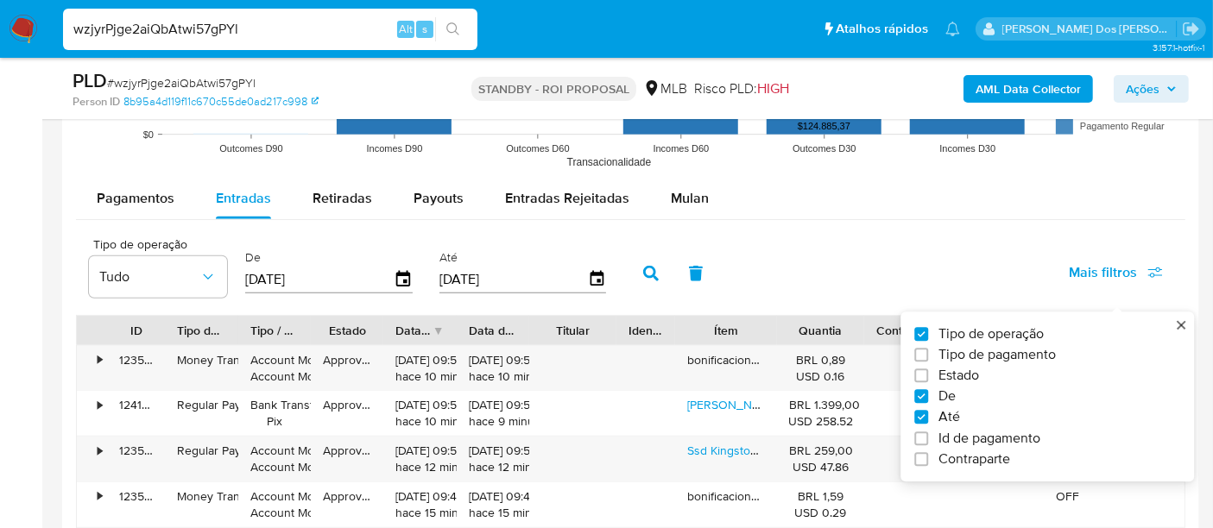
click at [966, 375] on span "Estado" at bounding box center [958, 376] width 41 height 17
click at [928, 375] on input "Estado" at bounding box center [921, 376] width 14 height 14
checkbox input "true"
type input "[DATE]"
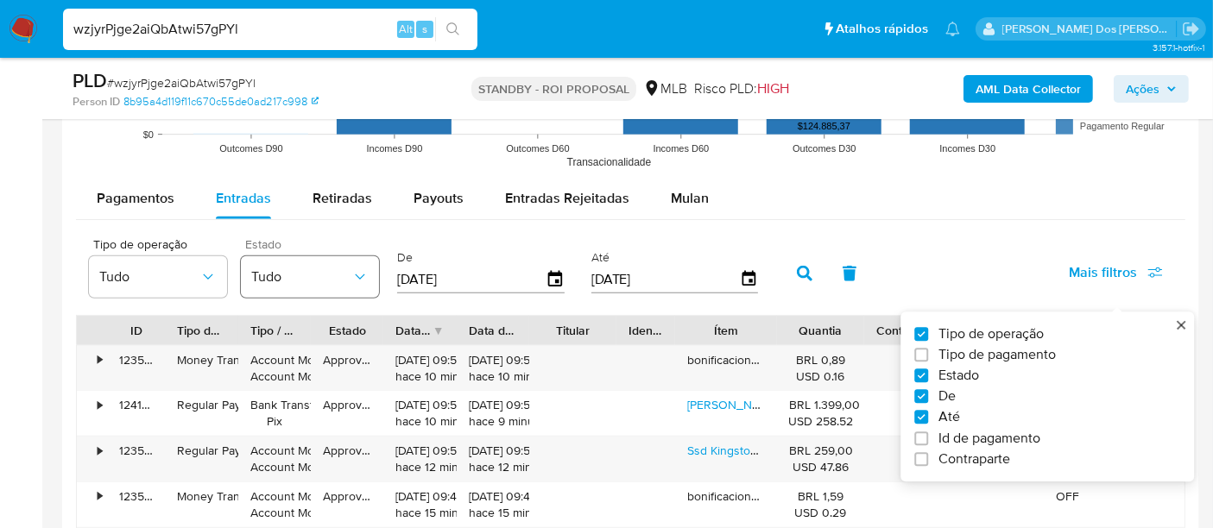
click at [320, 282] on span "Tudo" at bounding box center [301, 276] width 100 height 17
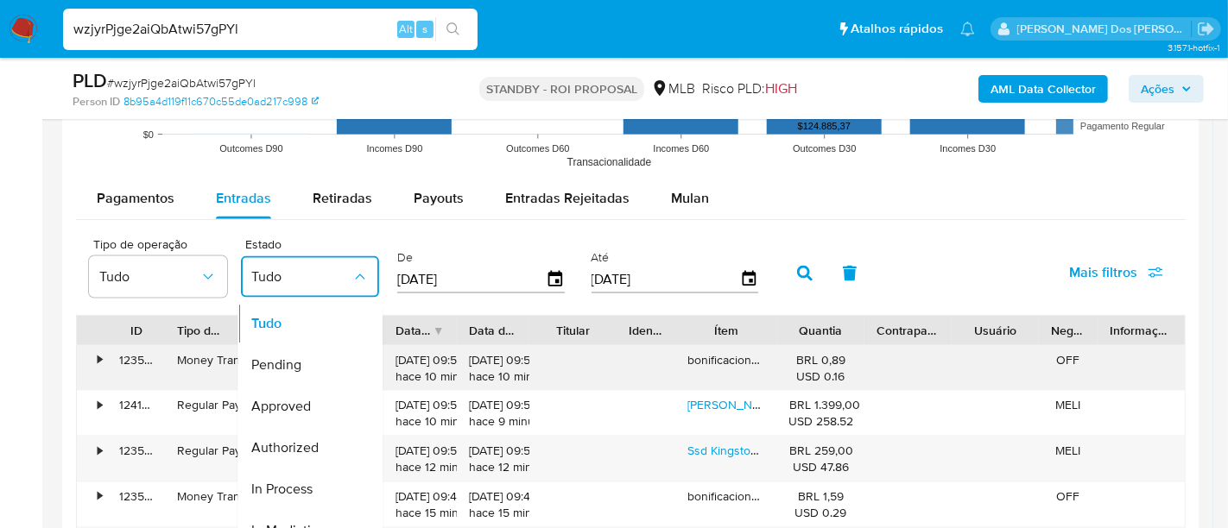
click at [280, 407] on span "Approved" at bounding box center [281, 406] width 60 height 17
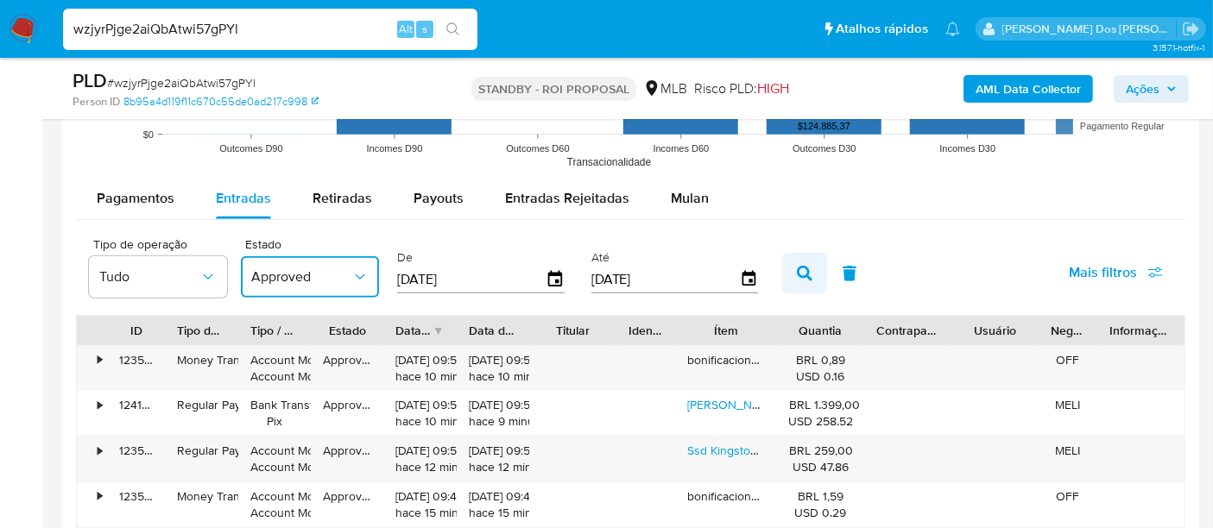
click at [801, 268] on icon "button" at bounding box center [805, 274] width 16 height 16
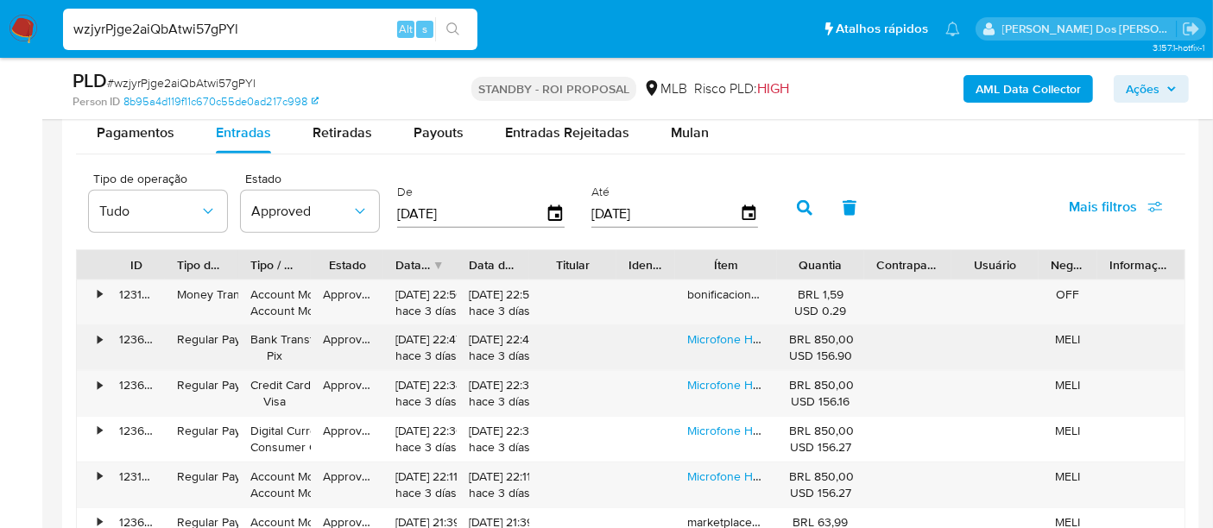
scroll to position [1918, 0]
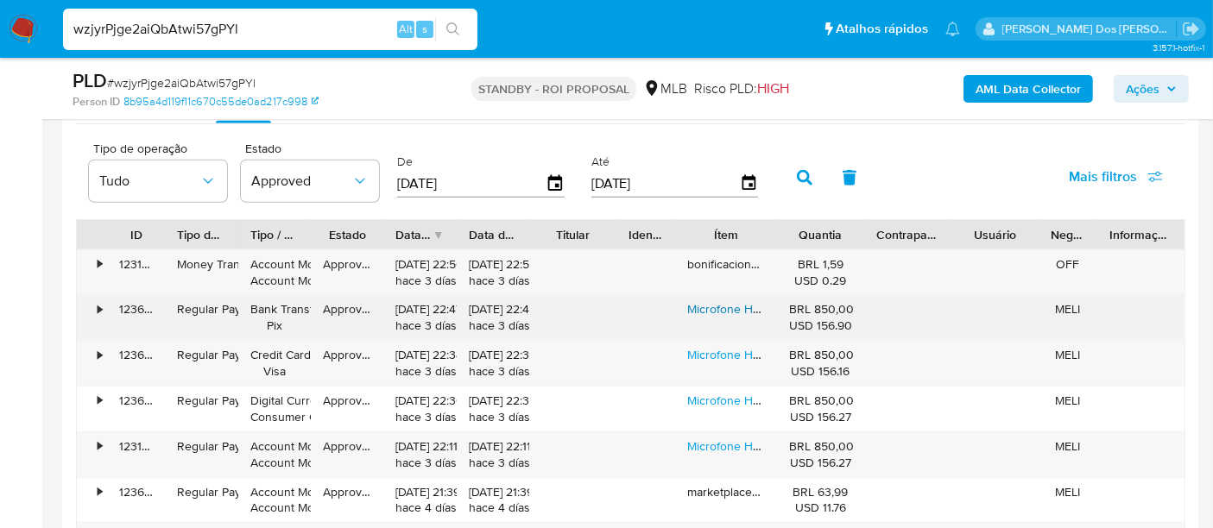
click at [725, 308] on link "Microfone Hollyland Lark M2 Duo Combo Duplo Para 2 Pessoas Usb-c, Lightning E C…" at bounding box center [945, 308] width 516 height 17
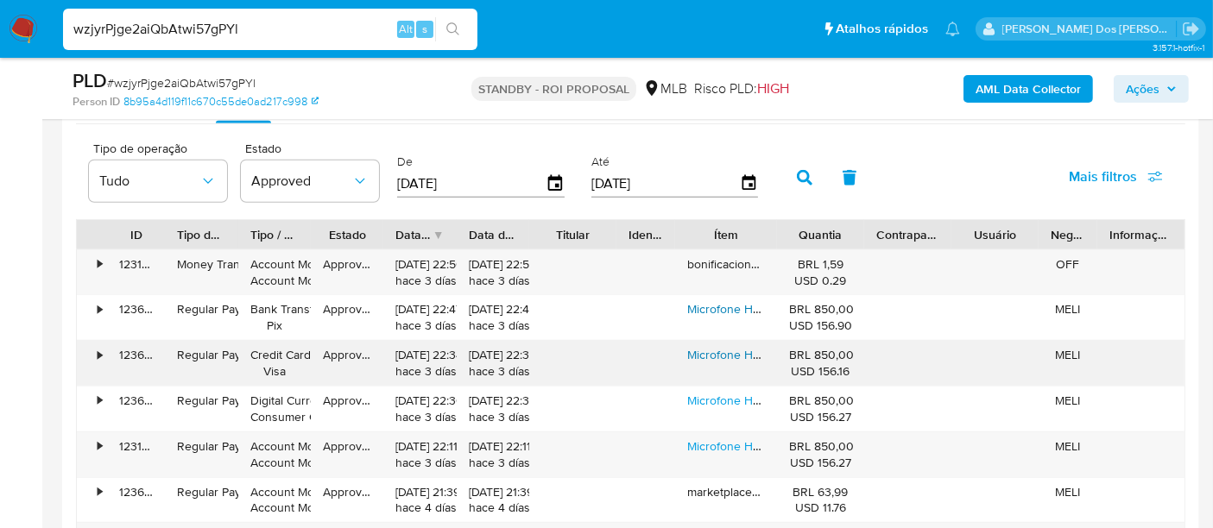
click at [710, 350] on link "Microfone Hollyland Lark M2 Duo Combo Duplo Para 2 Pessoas Usb-c, Lightning E C…" at bounding box center [945, 354] width 516 height 17
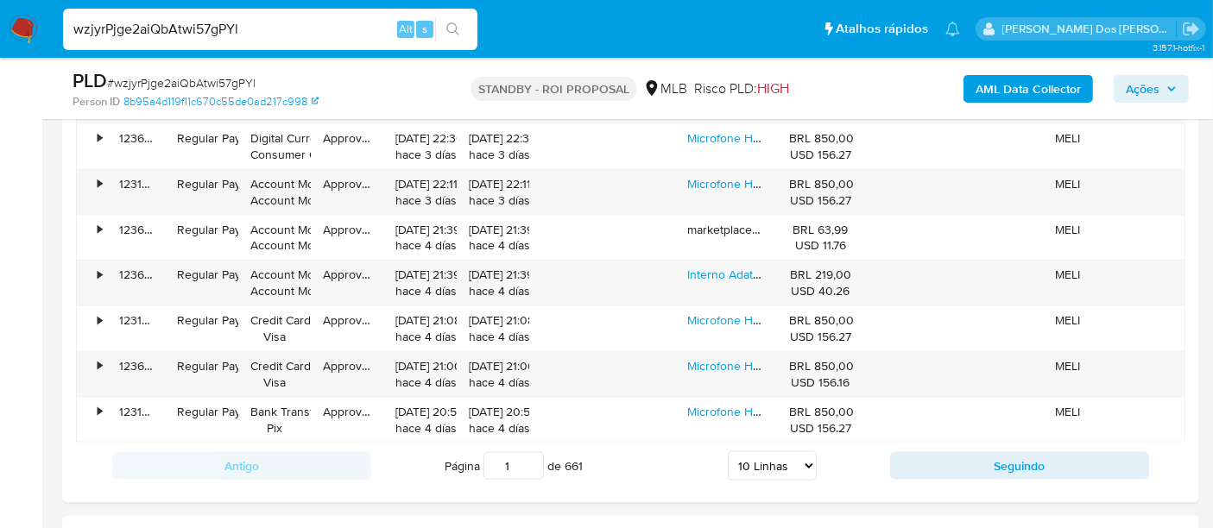
scroll to position [2206, 0]
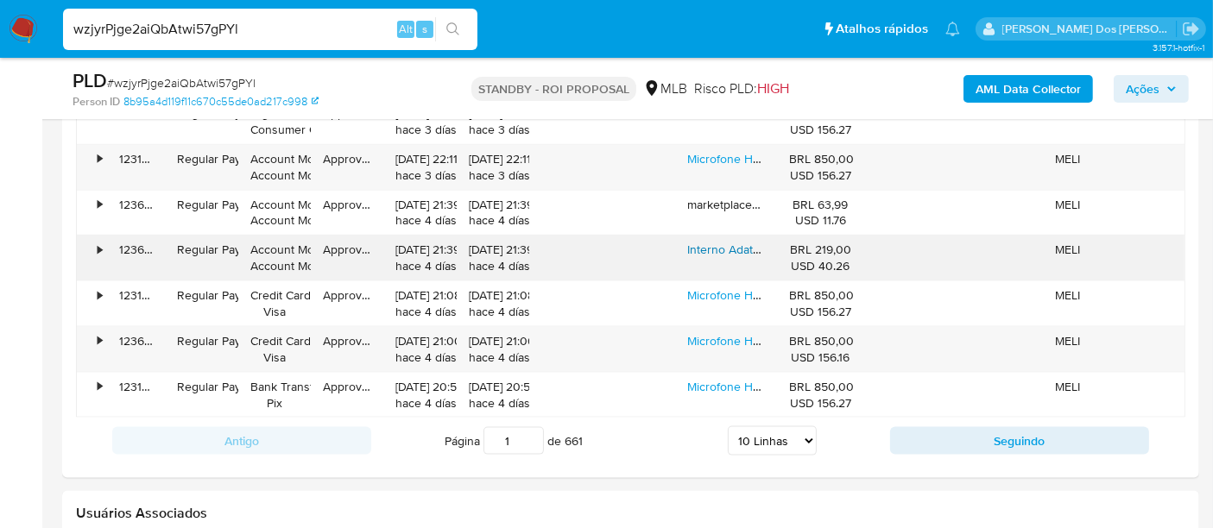
click at [697, 246] on link "Interno Adata Ultimate Su650 Asu650ss-480gt-r 480gb Preto" at bounding box center [851, 249] width 329 height 17
click at [809, 441] on select "5 Linhas 10 Linhas 20 Linhas 25 Linhas 50 Linhas 100 Linhas" at bounding box center [772, 440] width 89 height 29
select select "100"
click at [729, 426] on select "5 Linhas 10 Linhas 20 Linhas 25 Linhas 50 Linhas 100 Linhas" at bounding box center [772, 440] width 89 height 29
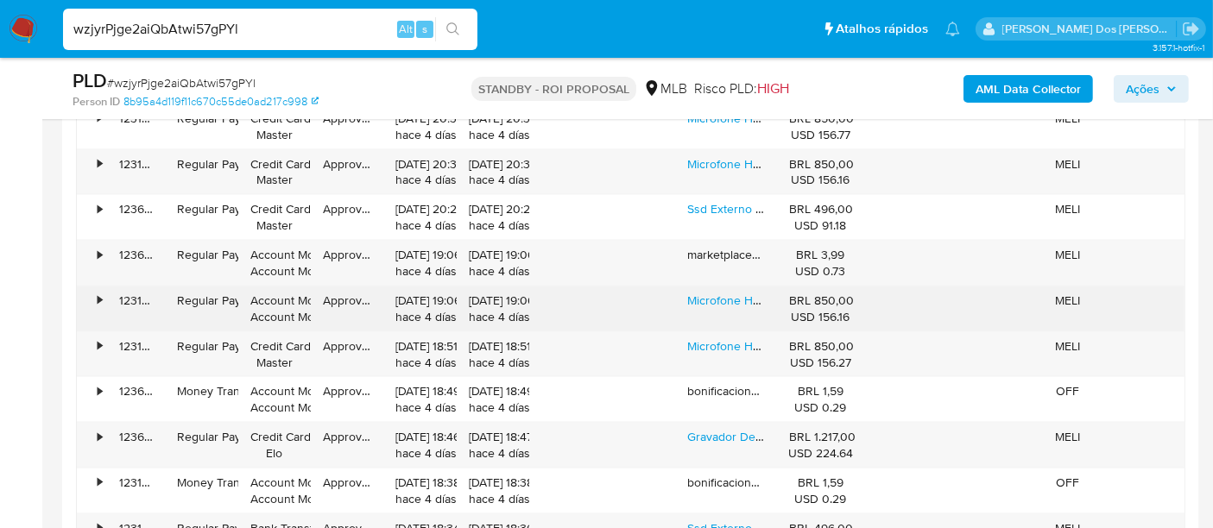
scroll to position [2686, 0]
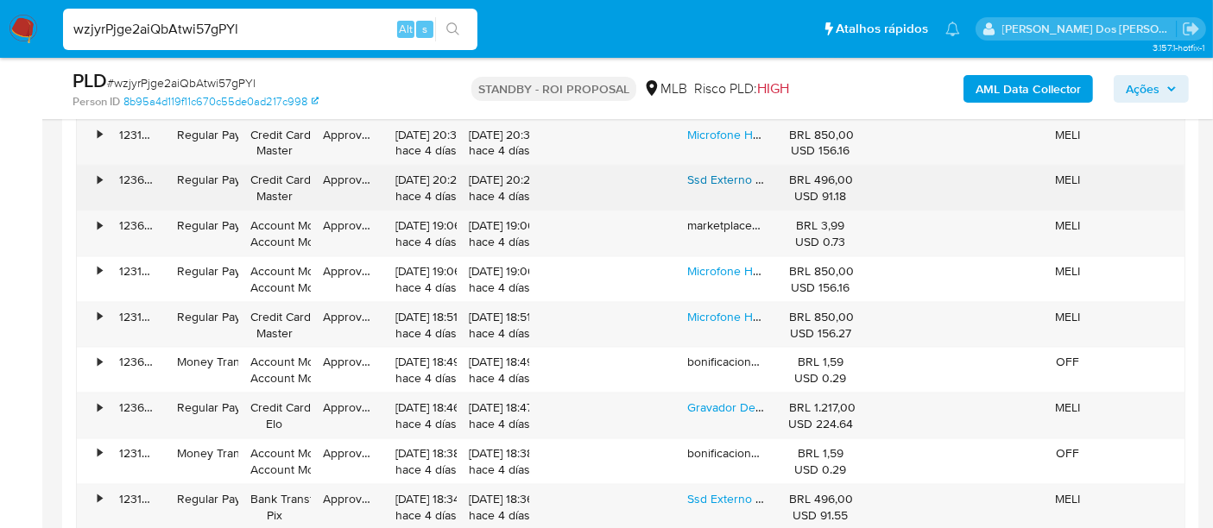
click at [715, 175] on link "Ssd Externo Portátil 1tb Interface Usb 3.2 Sandisk Sdssde30-1t00 Velocidade De …" at bounding box center [973, 179] width 573 height 17
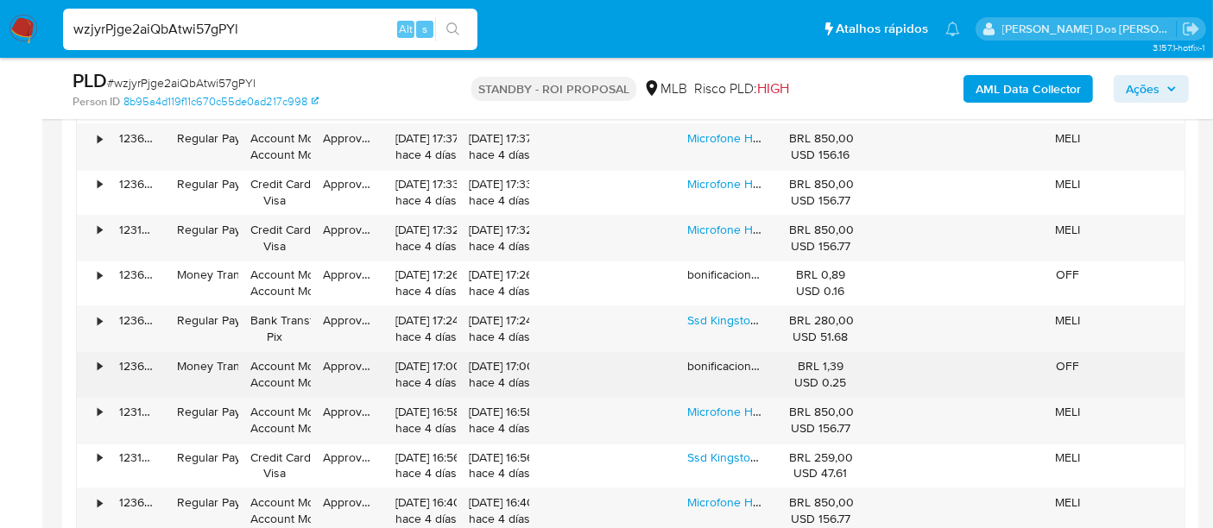
scroll to position [3453, 0]
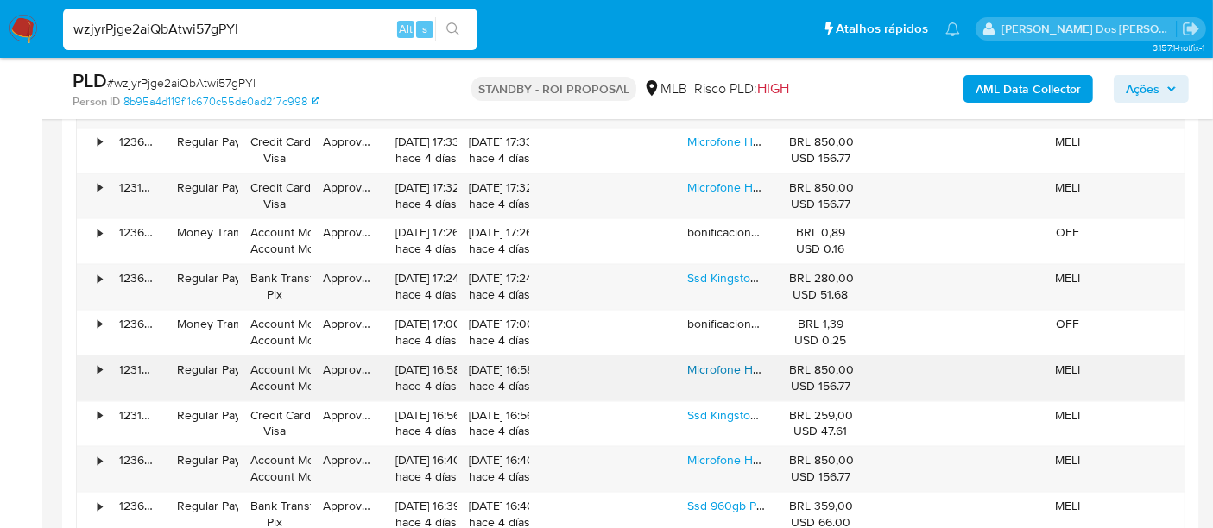
click at [728, 361] on link "Microfone Hollyland Lark M2 Duo Combo Duplo Para 2 Pessoas Usb-c, Lightning E C…" at bounding box center [945, 369] width 516 height 17
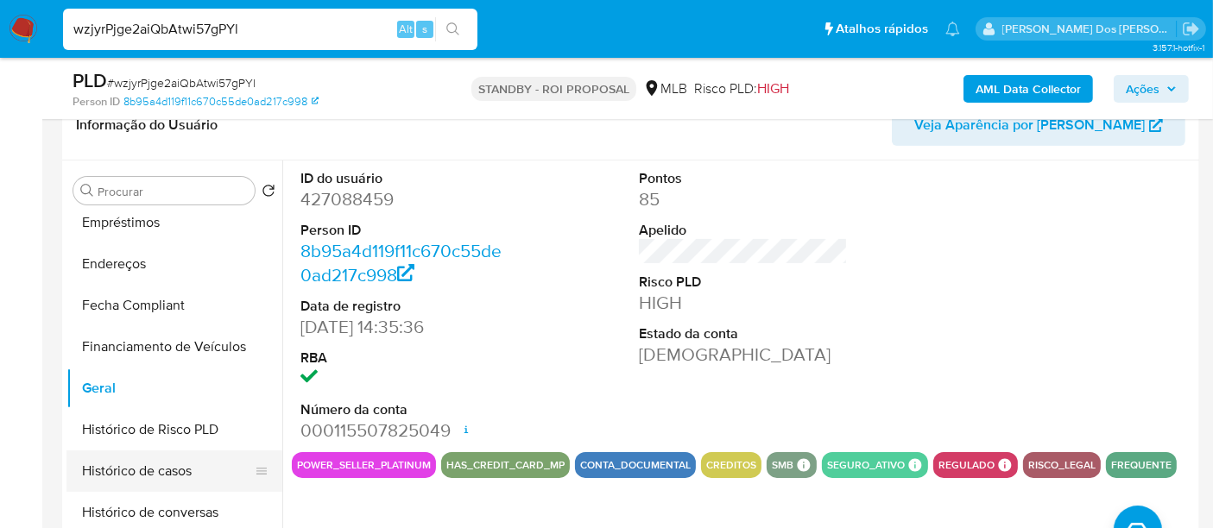
scroll to position [287, 0]
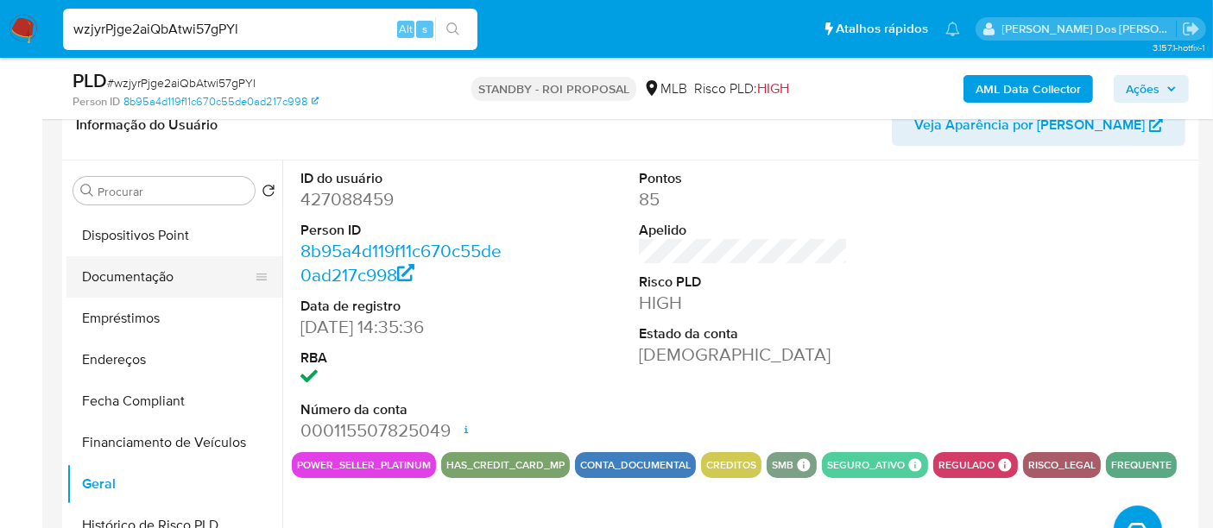
click at [152, 280] on button "Documentação" at bounding box center [167, 276] width 202 height 41
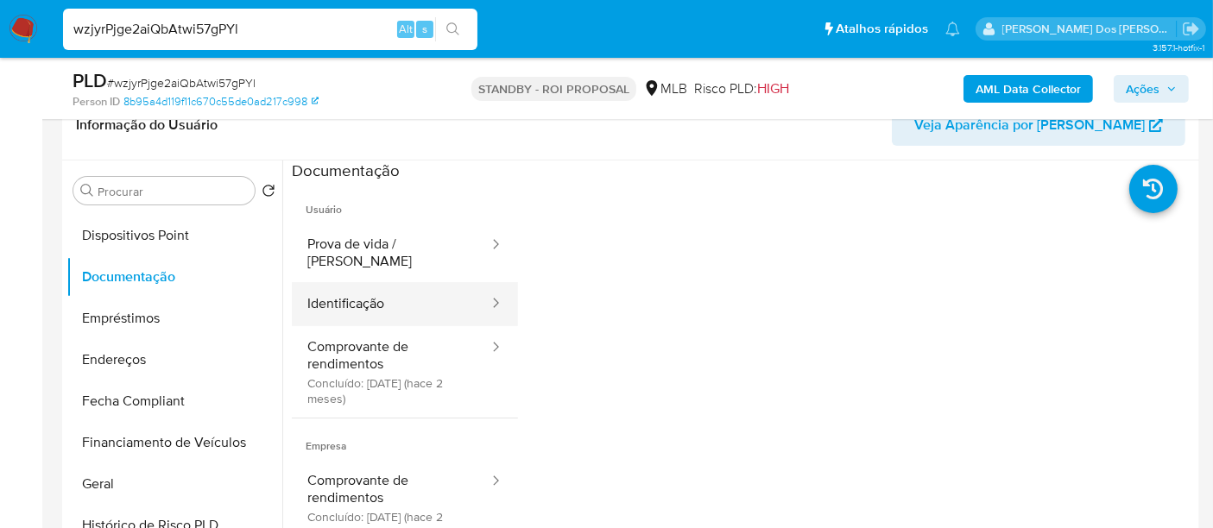
click at [343, 282] on button "Identificação" at bounding box center [391, 304] width 199 height 44
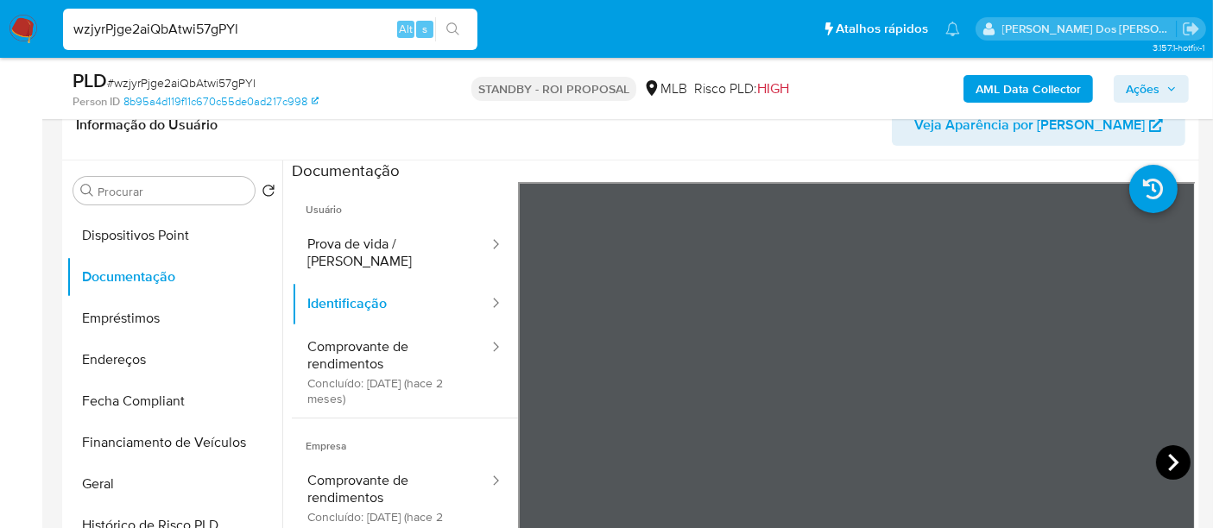
click at [1157, 454] on icon at bounding box center [1173, 462] width 35 height 35
click at [213, 32] on input "wzjyrPjge2aiQbAtwi57gPYl" at bounding box center [270, 29] width 414 height 22
paste input "TMkqCwRGZ3eL65n4G3OdcRCj"
type input "TMkqCwRGZ3eL65n4G3OdcRCj"
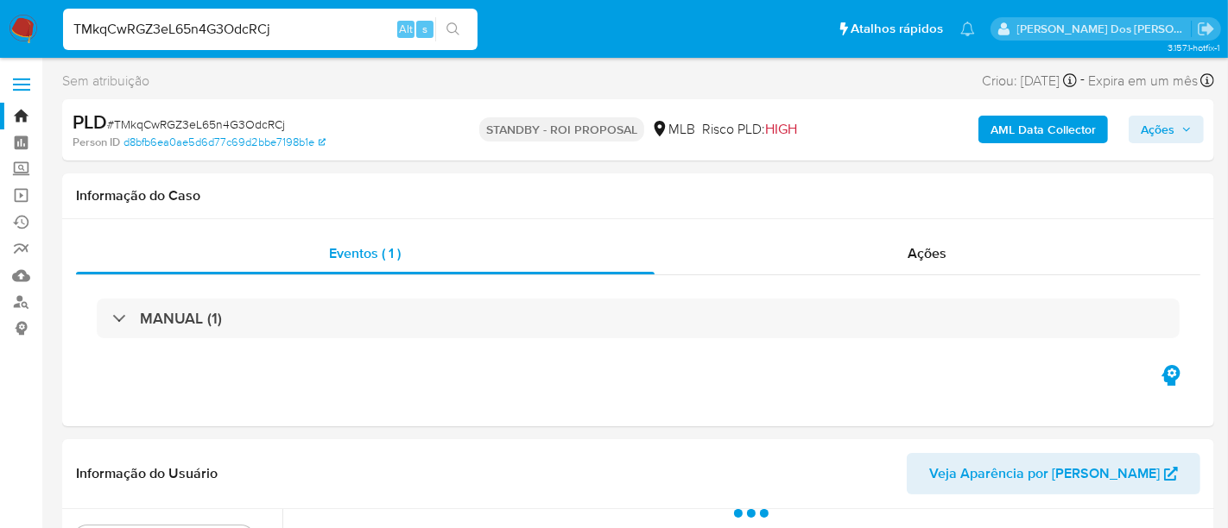
select select "10"
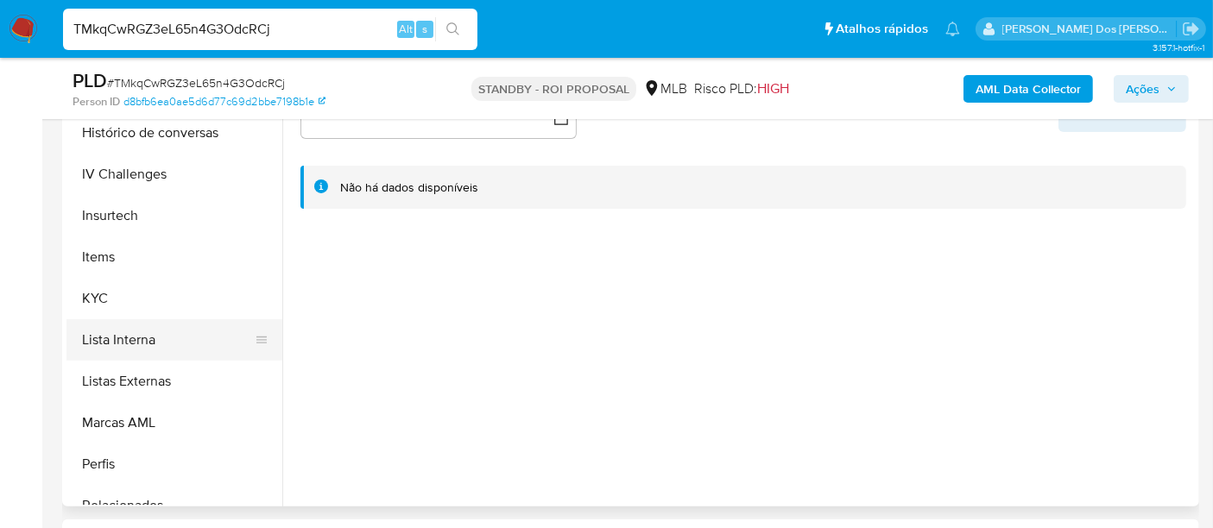
scroll to position [671, 0]
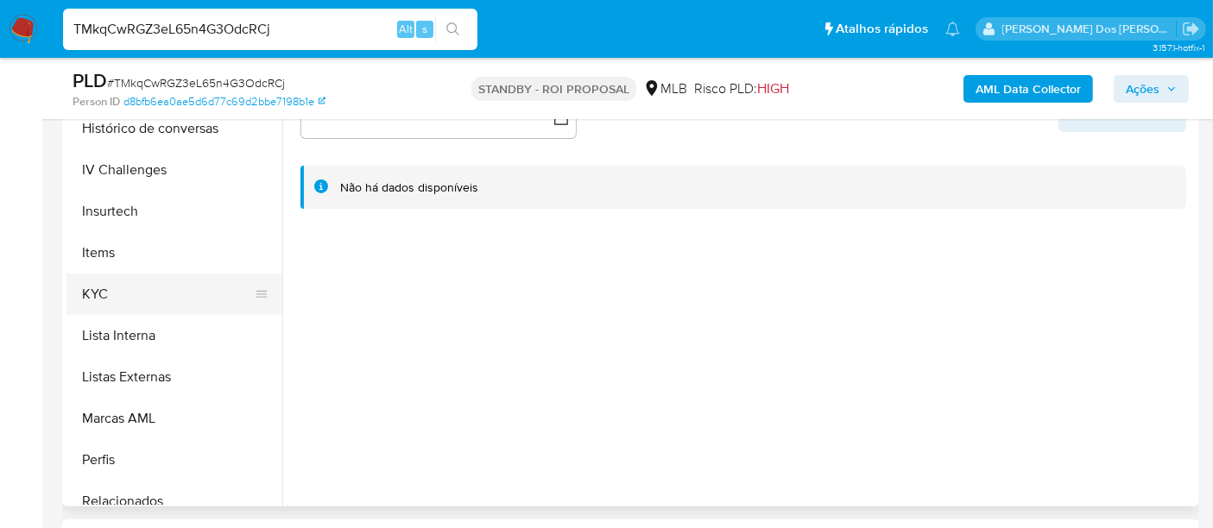
click at [94, 302] on button "KYC" at bounding box center [167, 294] width 202 height 41
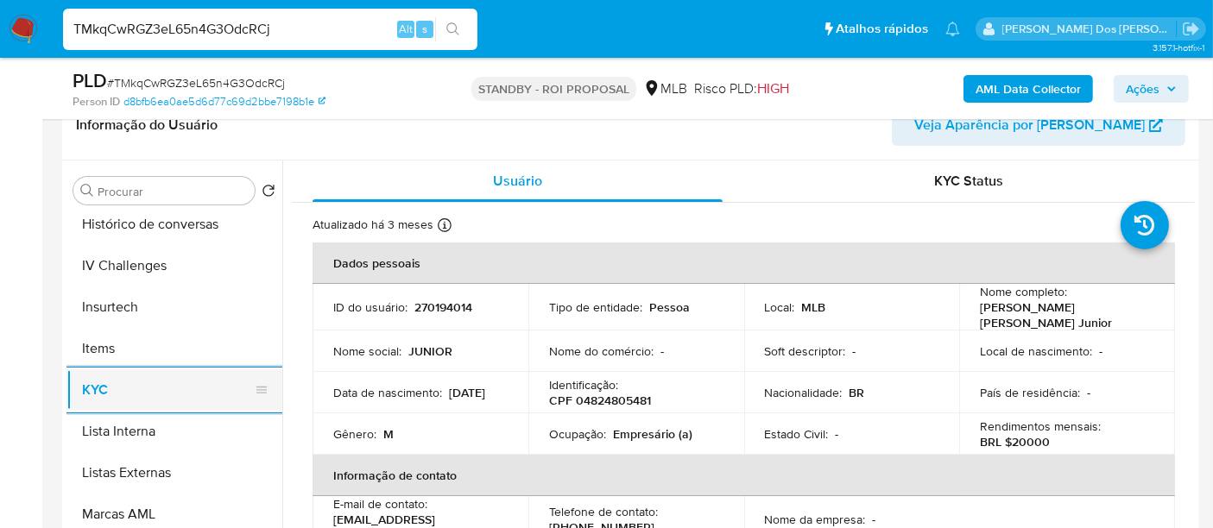
scroll to position [575, 0]
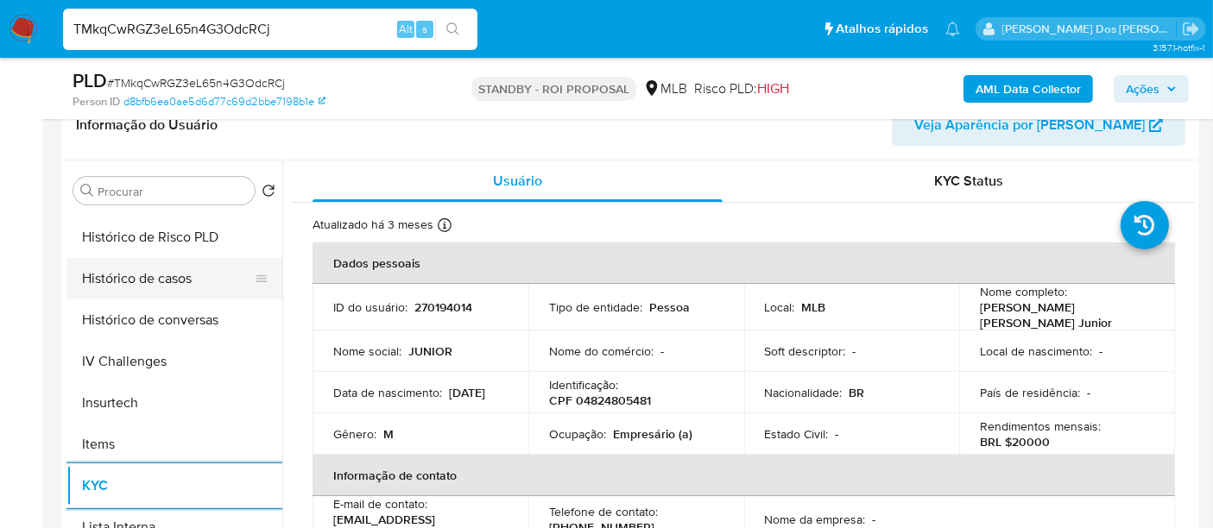
click at [145, 276] on button "Histórico de casos" at bounding box center [167, 278] width 202 height 41
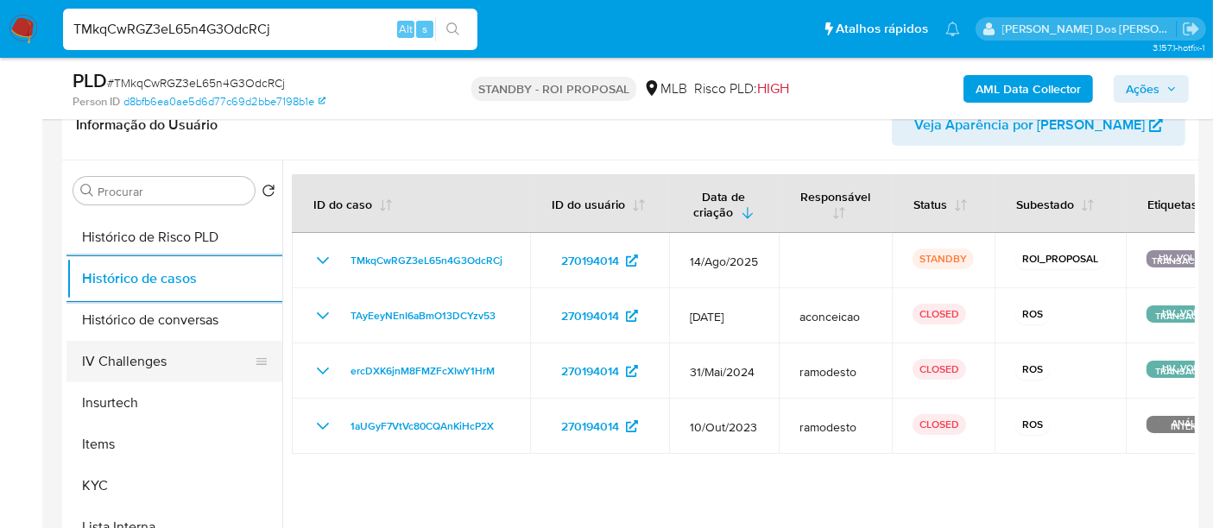
scroll to position [287, 0]
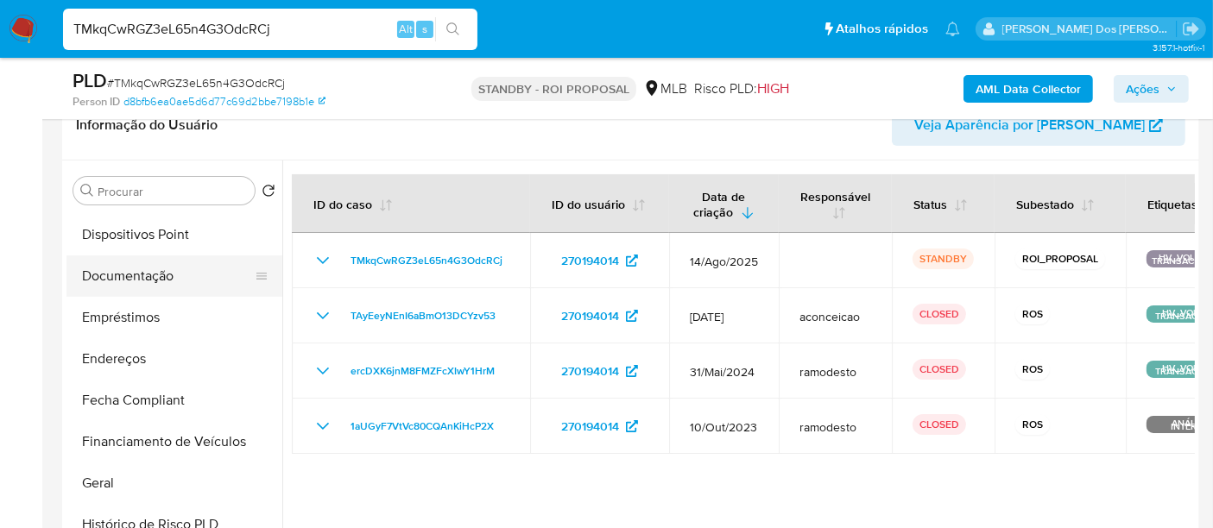
click at [163, 282] on button "Documentação" at bounding box center [167, 276] width 202 height 41
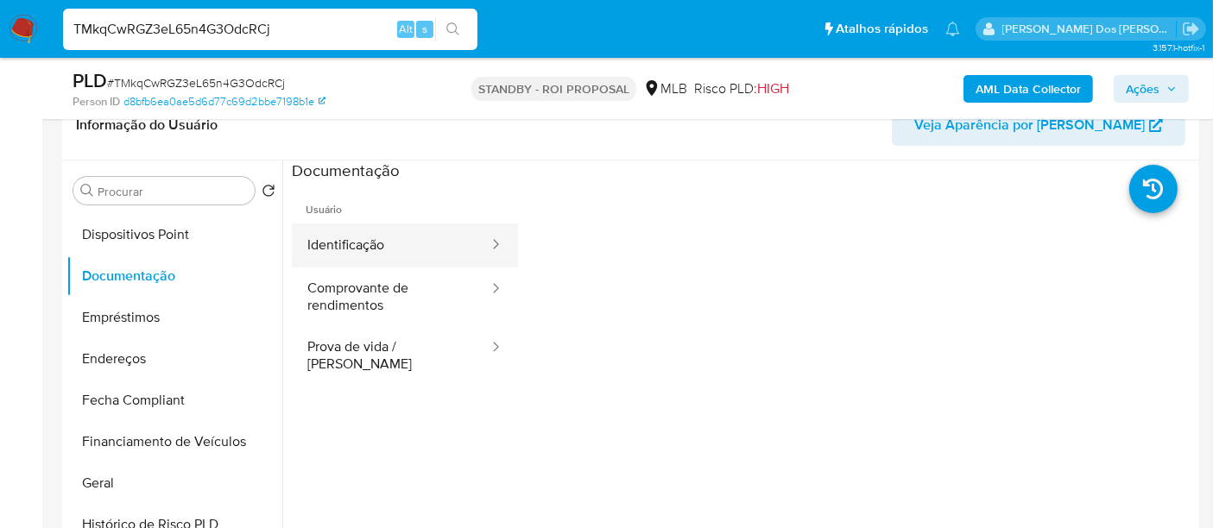
click at [349, 239] on button "Identificação" at bounding box center [391, 246] width 199 height 44
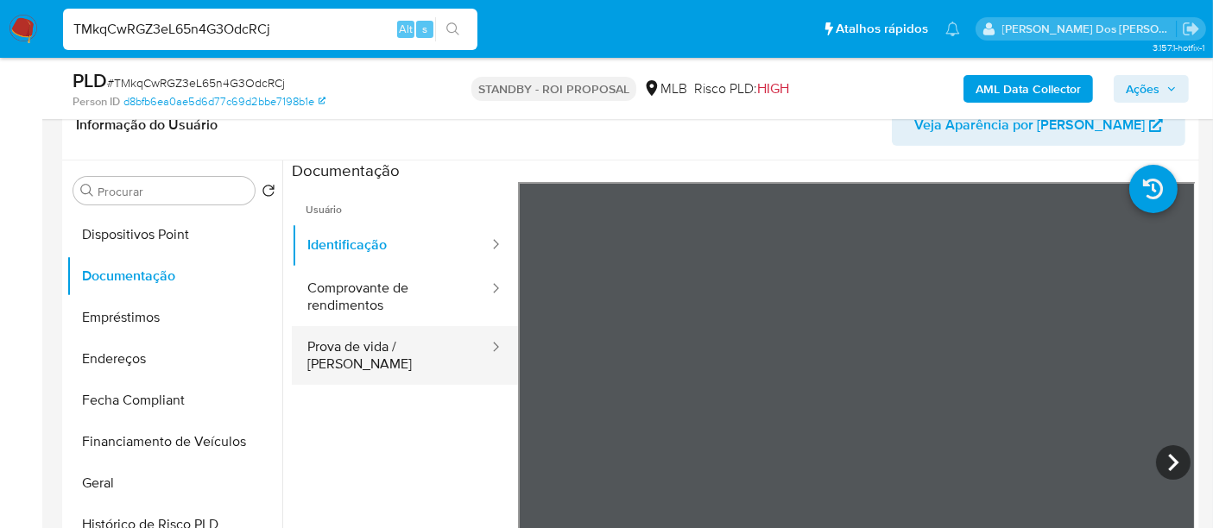
click at [404, 353] on button "Prova de vida / [PERSON_NAME]" at bounding box center [391, 355] width 199 height 59
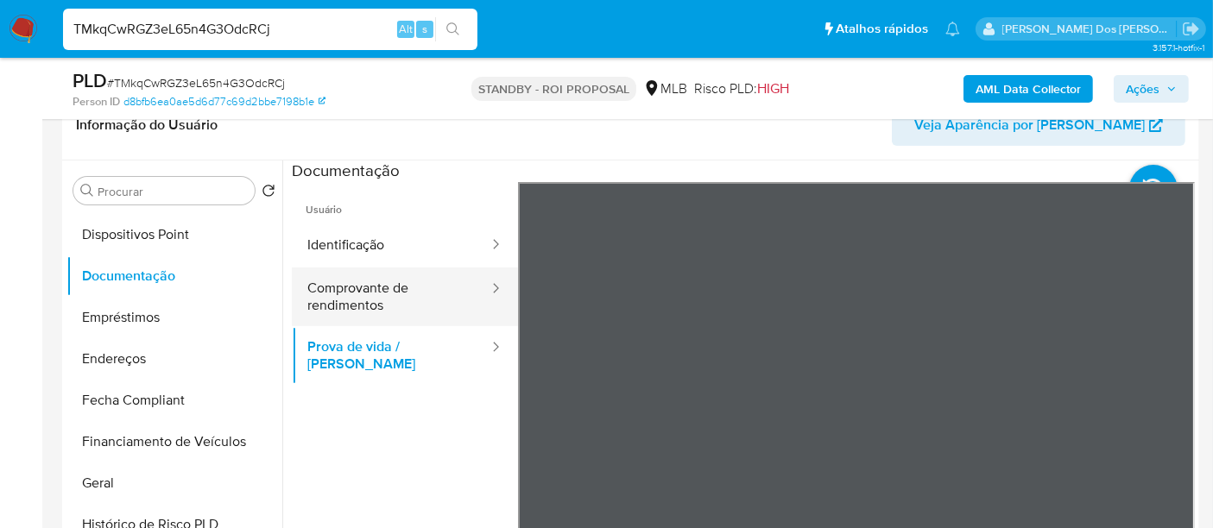
click at [393, 297] on button "Comprovante de rendimentos" at bounding box center [391, 297] width 199 height 59
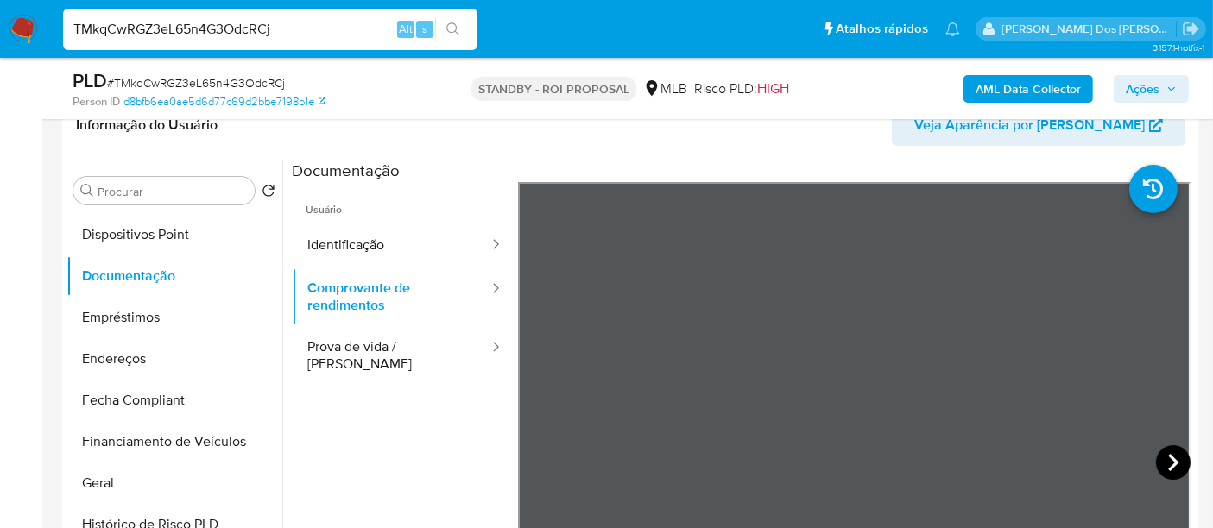
click at [1162, 465] on icon at bounding box center [1173, 462] width 35 height 35
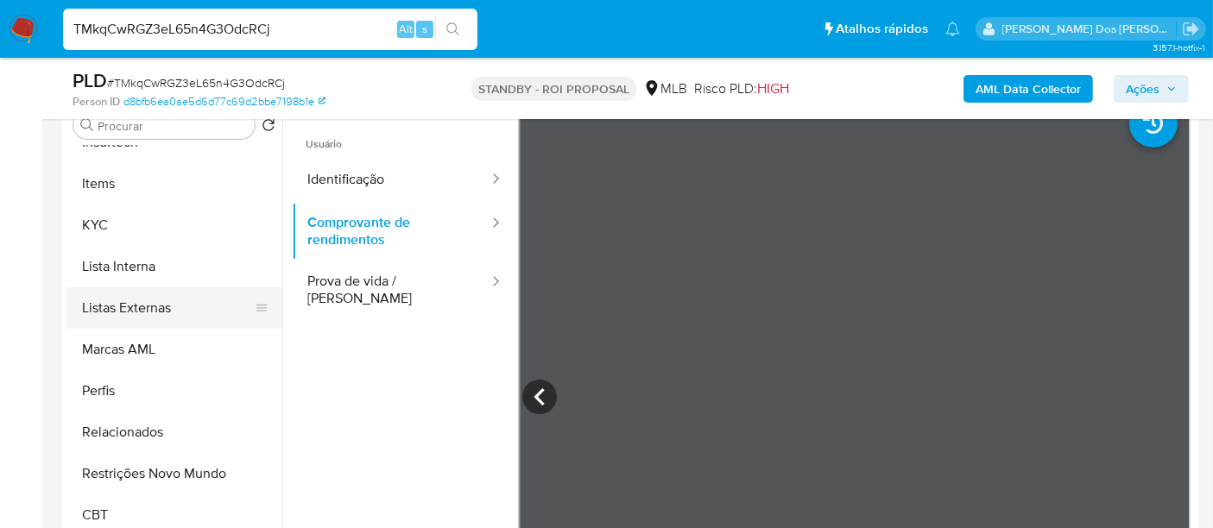
scroll to position [383, 0]
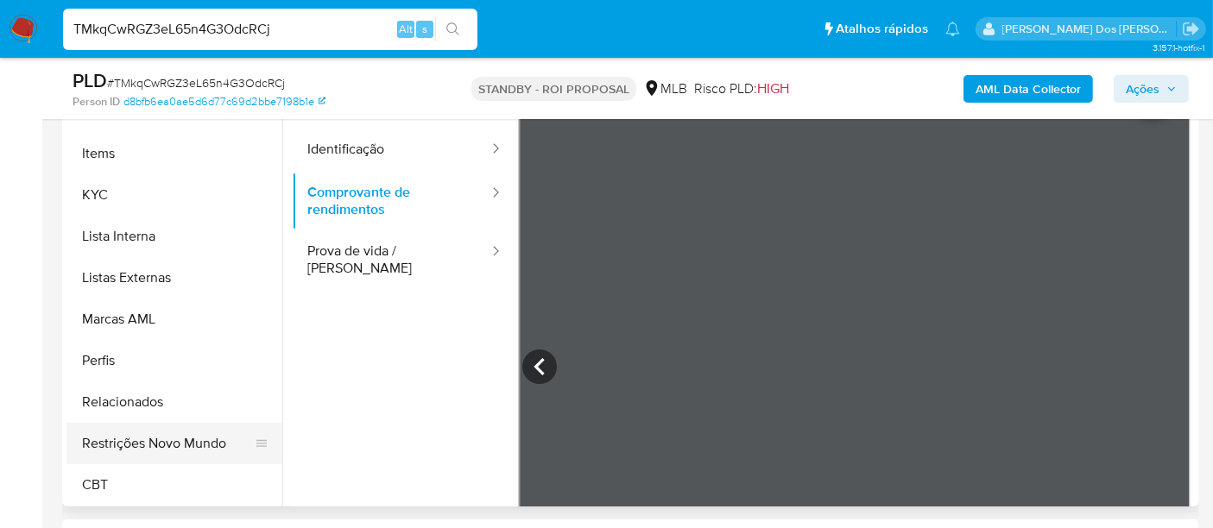
click at [149, 432] on button "Restrições Novo Mundo" at bounding box center [167, 443] width 202 height 41
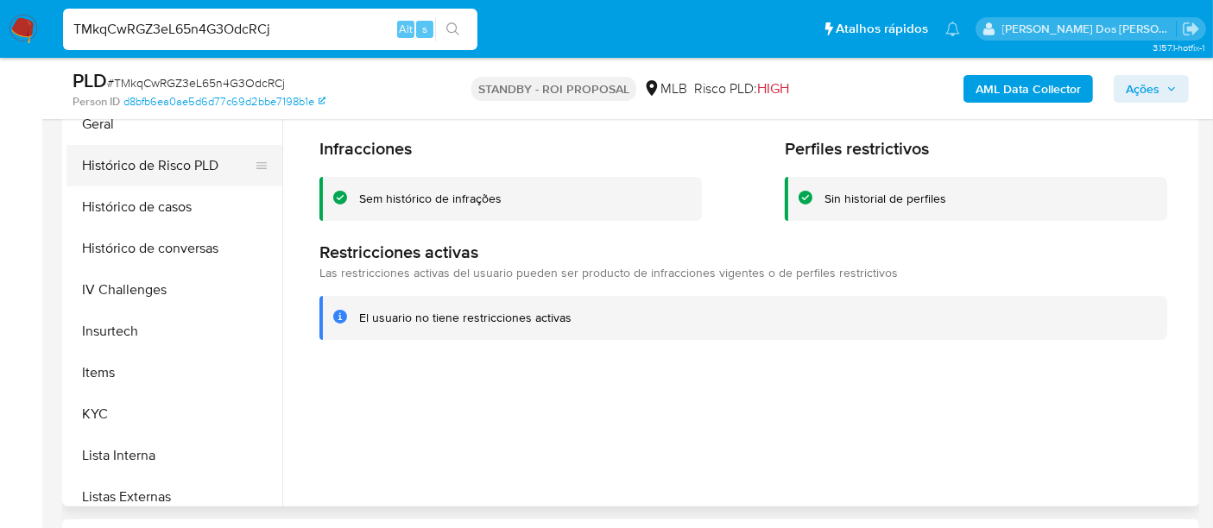
scroll to position [387, 0]
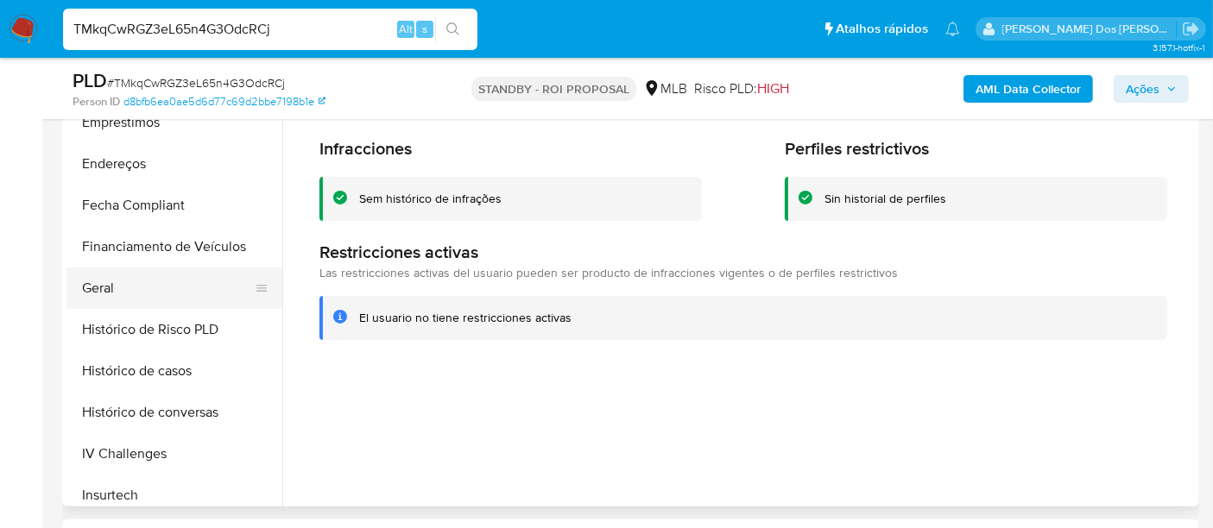
click at [108, 294] on button "Geral" at bounding box center [167, 288] width 202 height 41
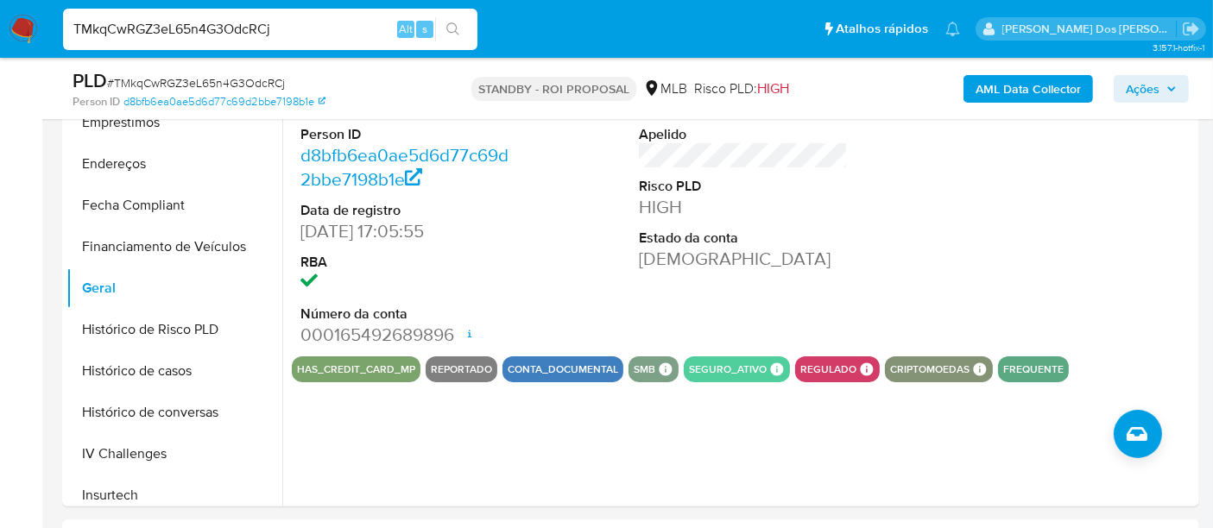
click at [216, 35] on input "TMkqCwRGZ3eL65n4G3OdcRCj" at bounding box center [270, 29] width 414 height 22
paste input "Pj3hdA5vT4sSx8BBEV5AMfSv"
type input "Pj3hdA5vT4sSx8BBEV5AMfSv"
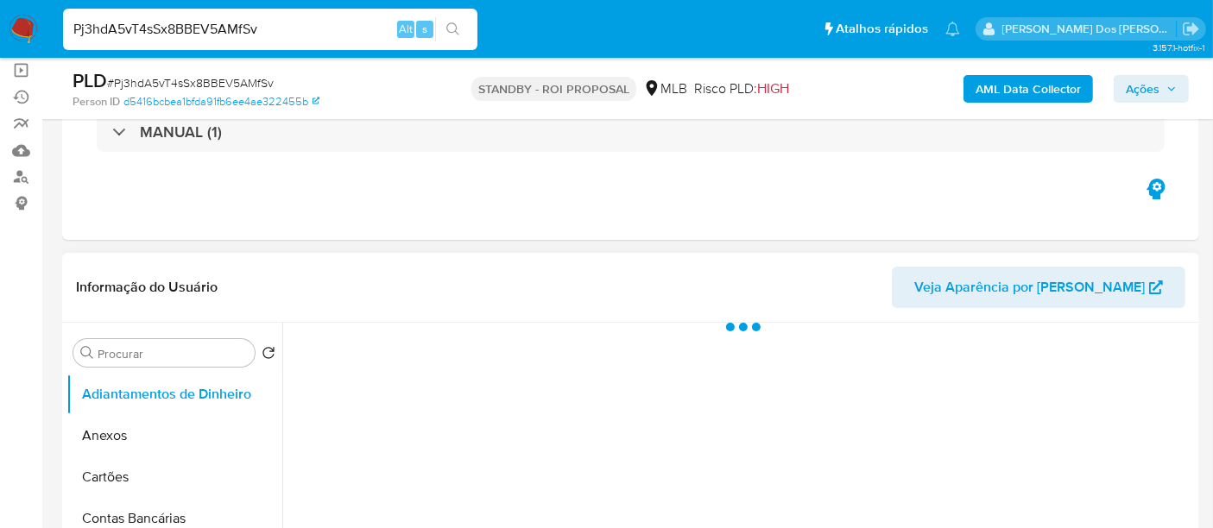
scroll to position [287, 0]
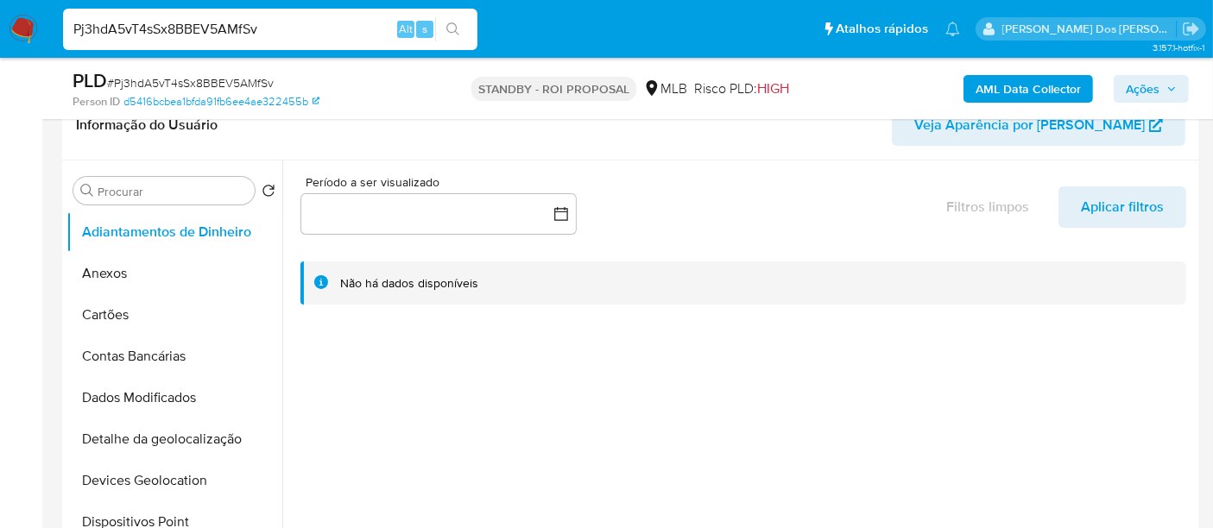
select select "10"
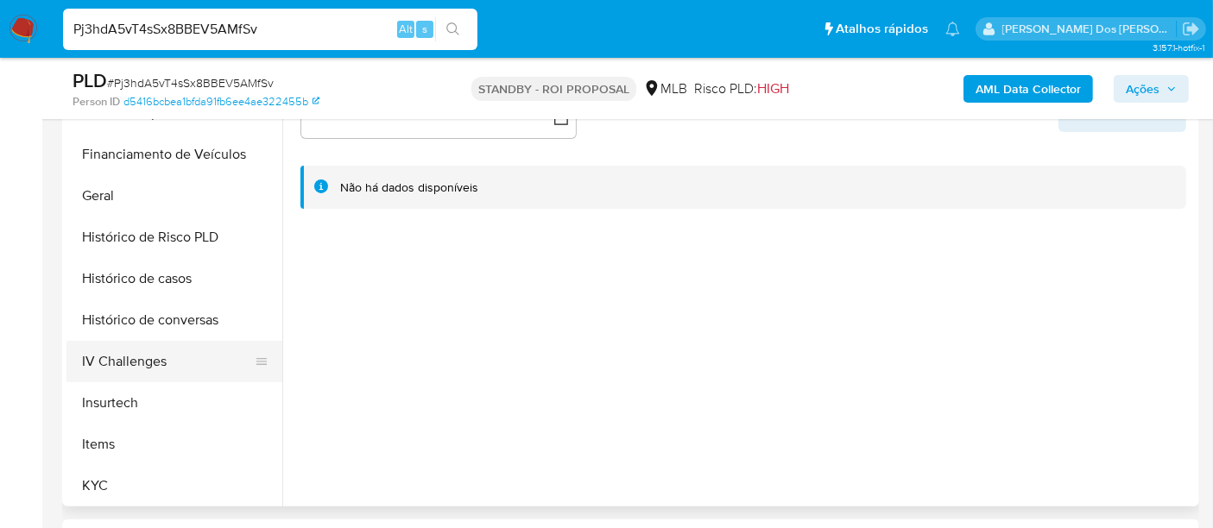
scroll to position [575, 0]
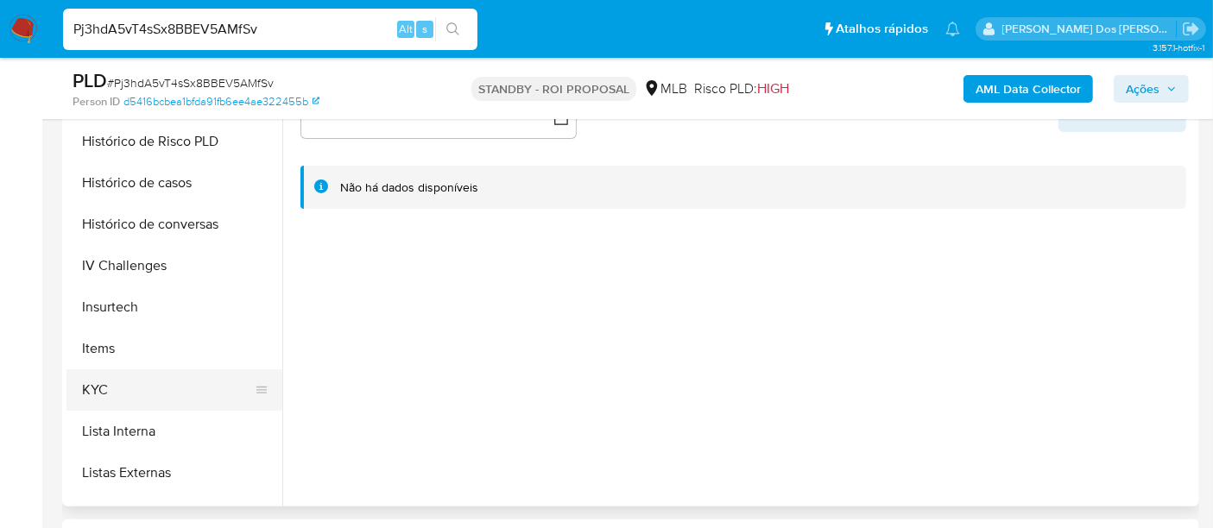
click at [101, 381] on button "KYC" at bounding box center [167, 389] width 202 height 41
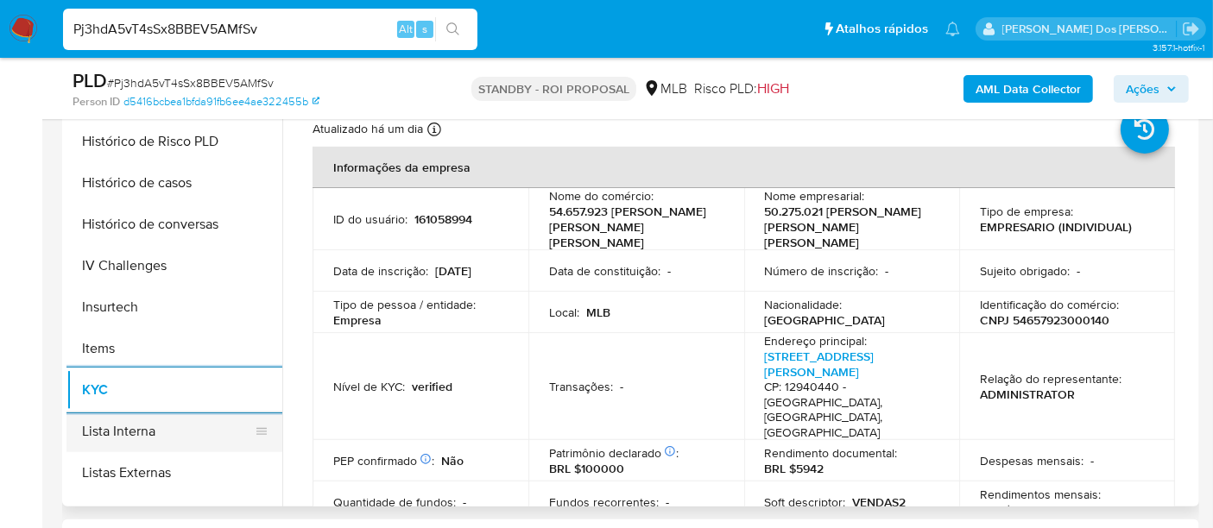
scroll to position [479, 0]
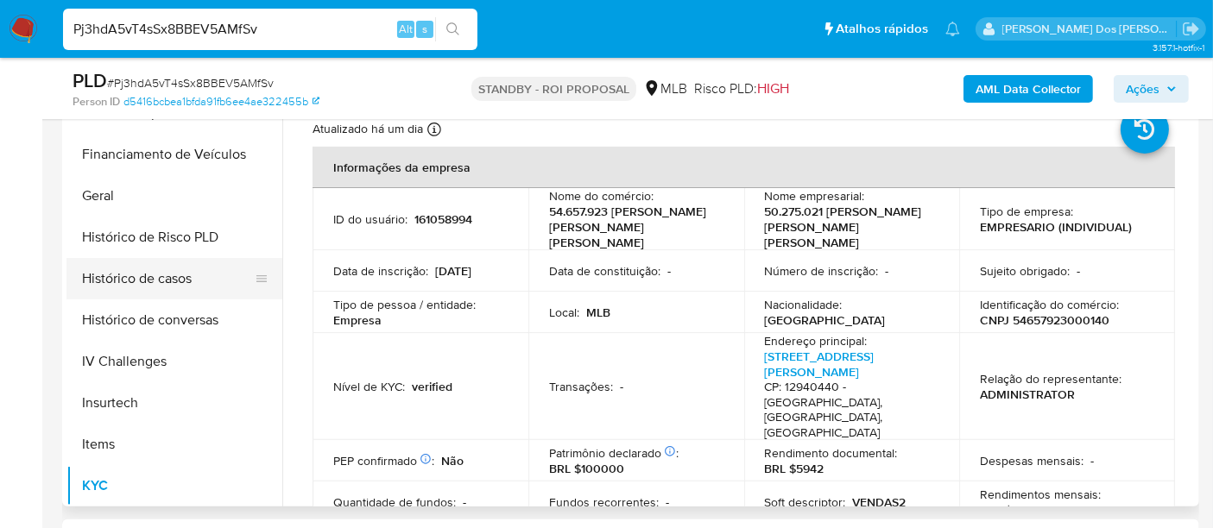
click at [168, 280] on button "Histórico de casos" at bounding box center [167, 278] width 202 height 41
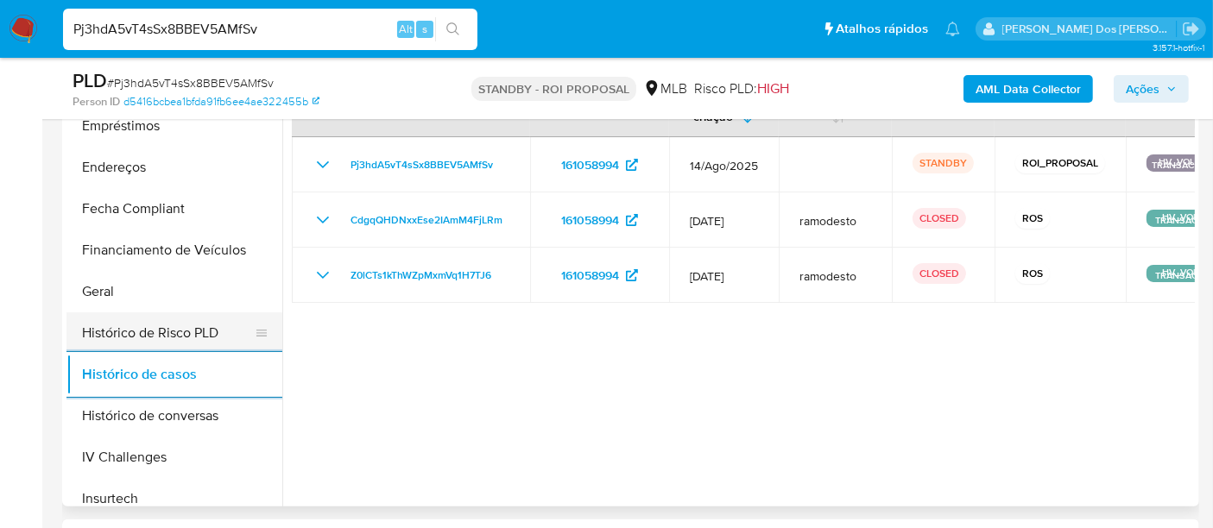
scroll to position [192, 0]
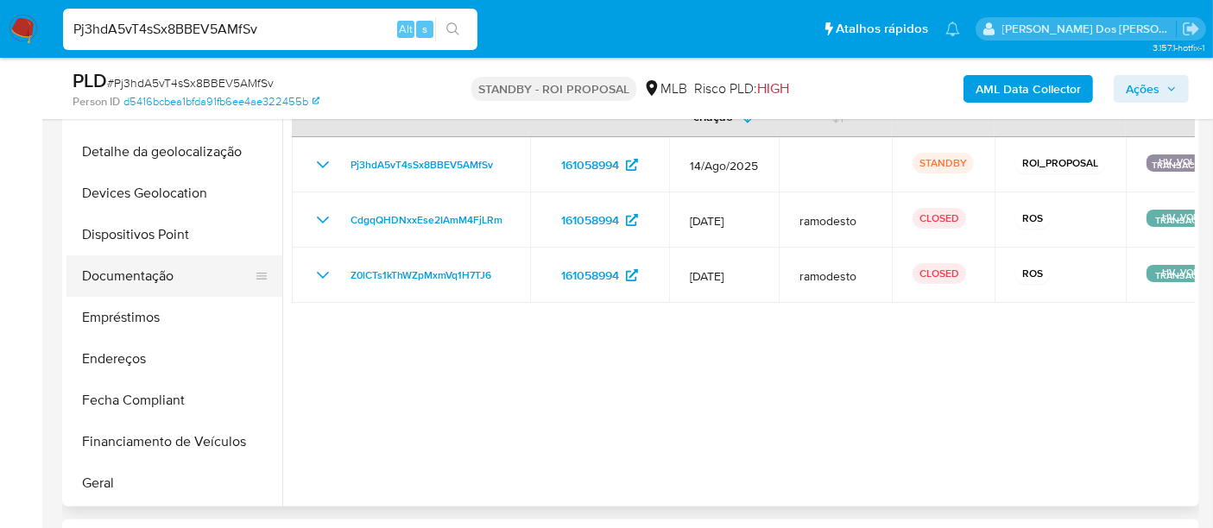
click at [148, 282] on button "Documentação" at bounding box center [167, 276] width 202 height 41
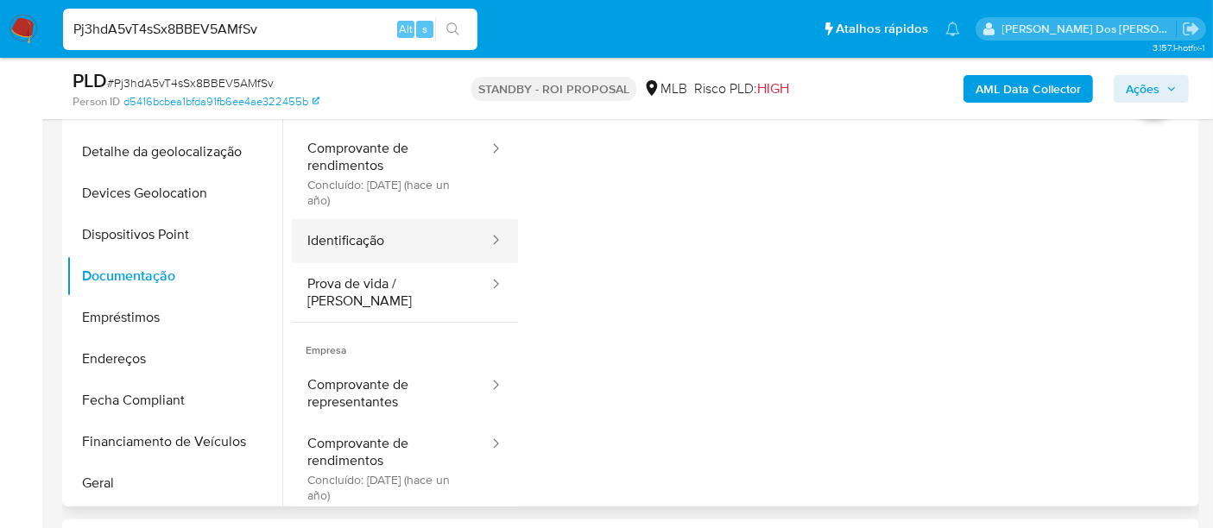
click at [351, 236] on button "Identificação" at bounding box center [391, 241] width 199 height 44
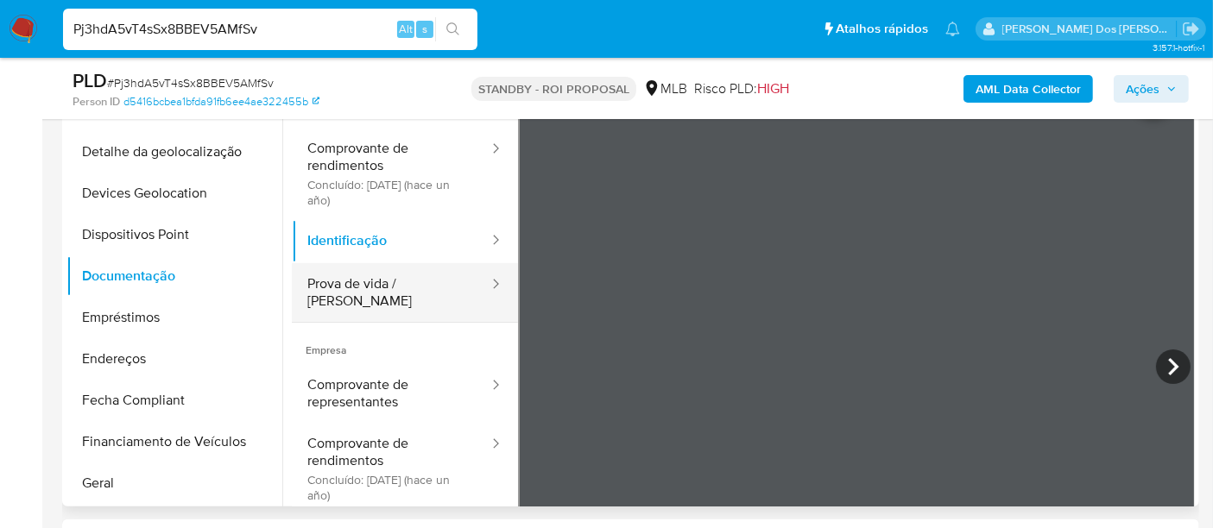
click at [404, 292] on button "Prova de vida / [PERSON_NAME]" at bounding box center [391, 292] width 199 height 59
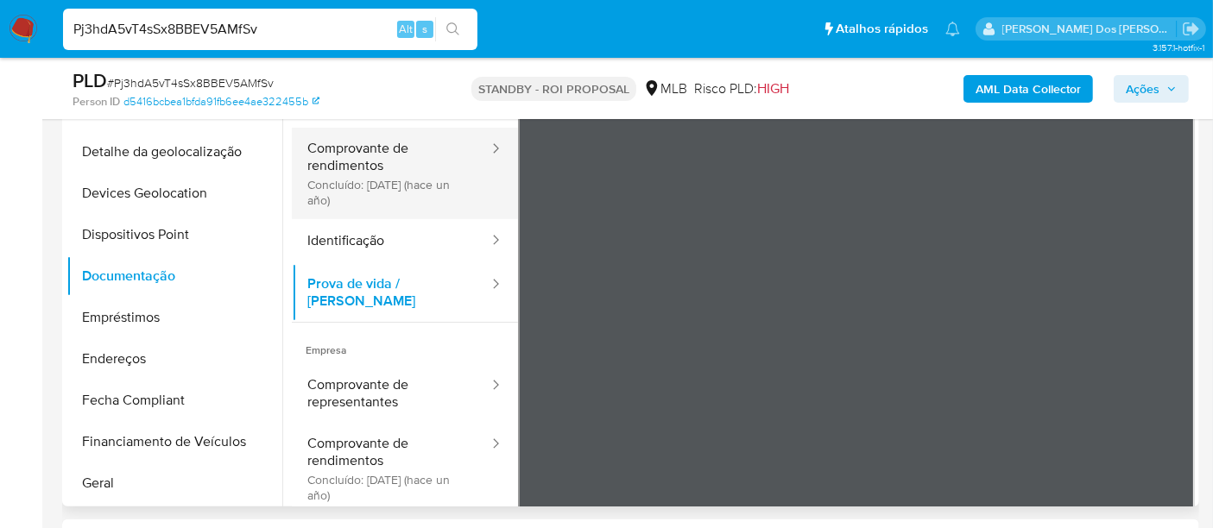
click at [347, 164] on button "Comprovante de rendimentos Concluído: [DATE] (hace un año)" at bounding box center [391, 174] width 199 height 92
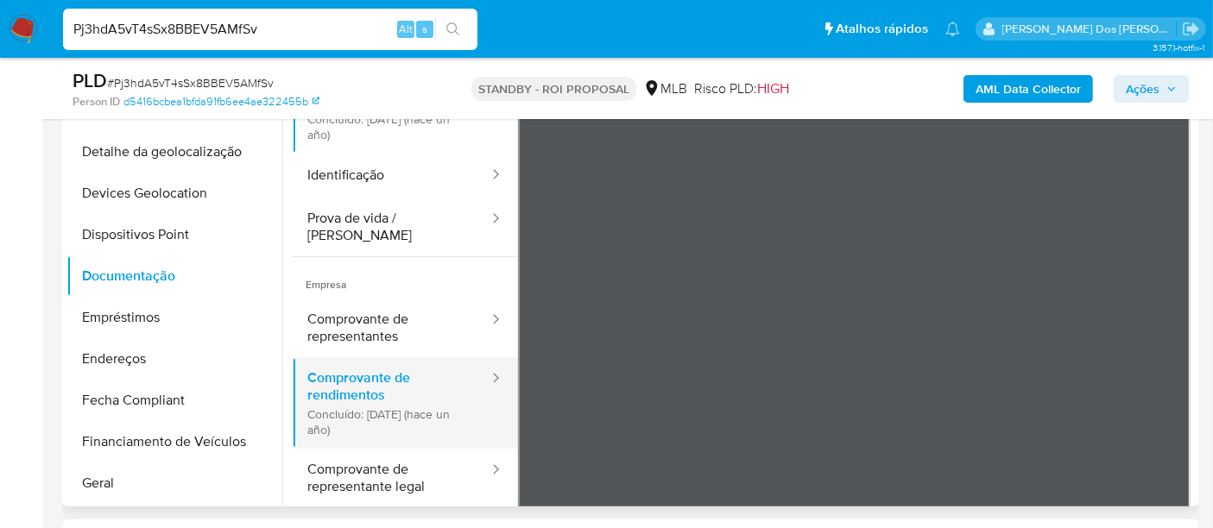
scroll to position [96, 0]
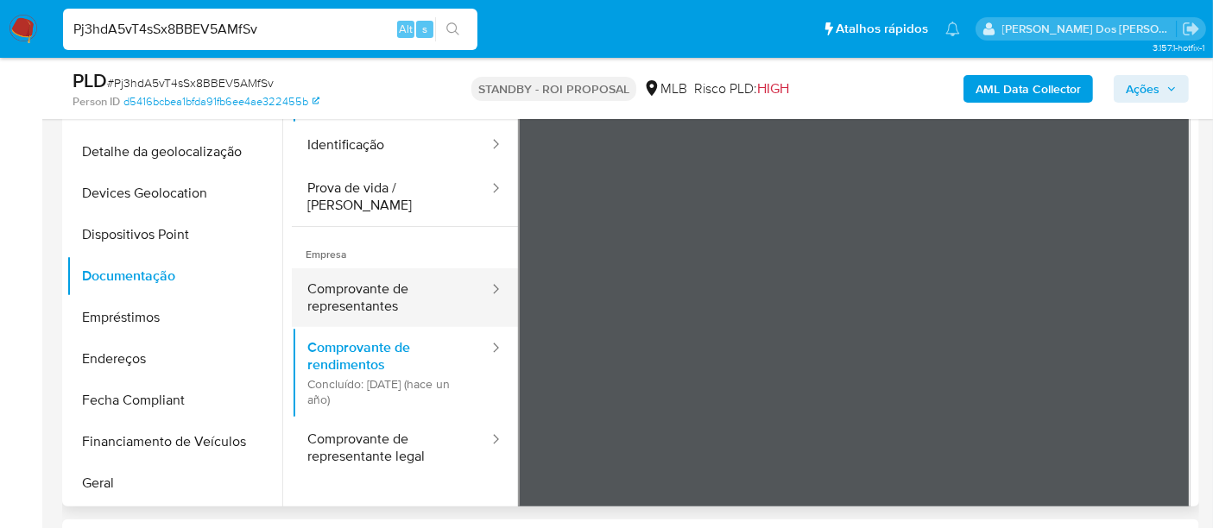
click at [376, 306] on button "Comprovante de representantes" at bounding box center [391, 297] width 199 height 59
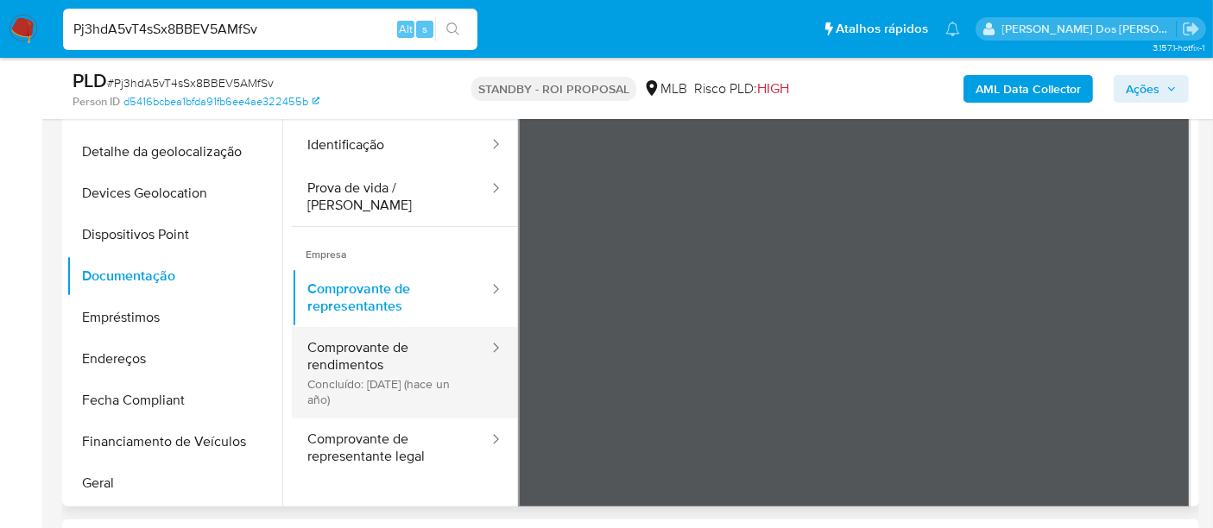
click at [357, 345] on button "Comprovante de rendimentos Concluído: [DATE] (hace un año)" at bounding box center [391, 373] width 199 height 92
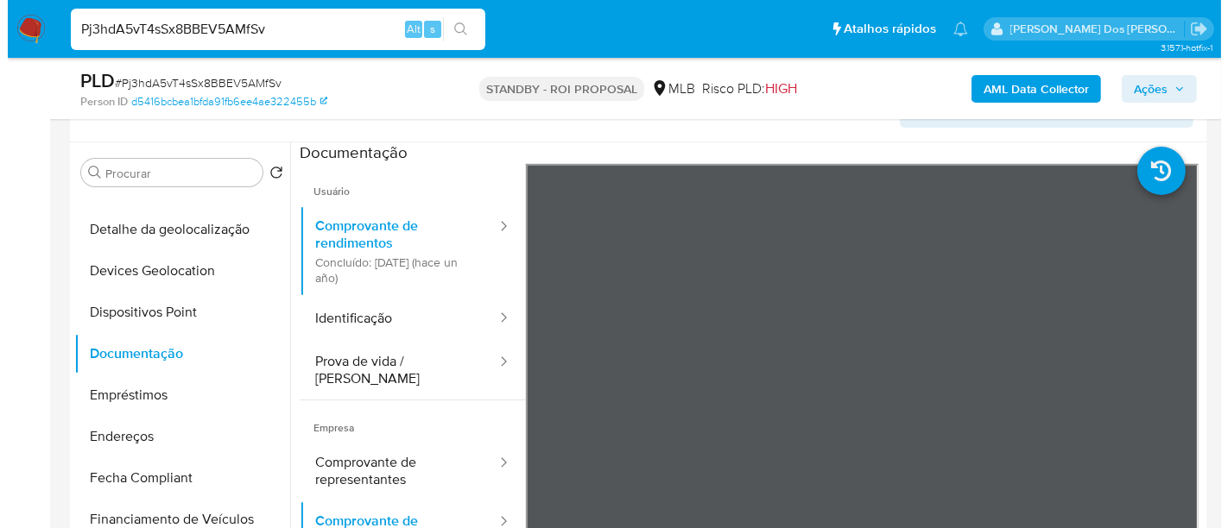
scroll to position [192, 0]
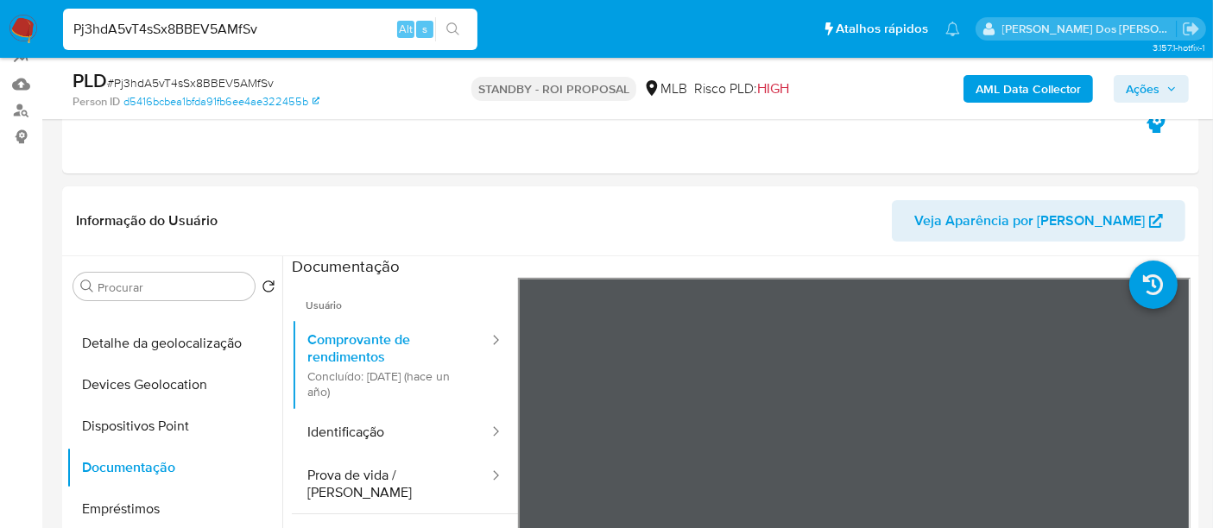
click at [1014, 79] on b "AML Data Collector" at bounding box center [1027, 89] width 105 height 28
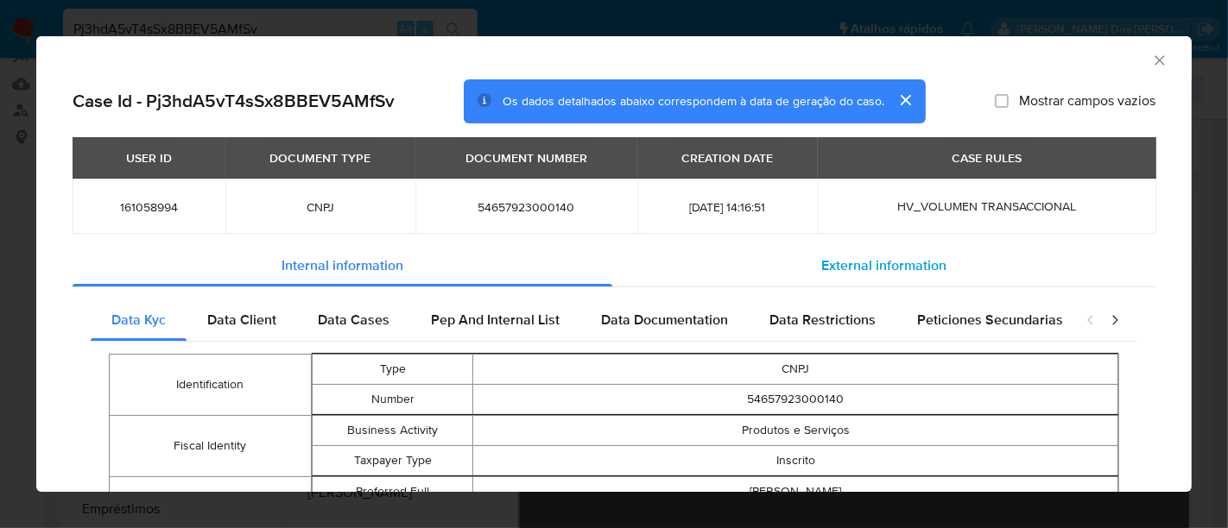
click at [878, 256] on span "External information" at bounding box center [883, 266] width 125 height 20
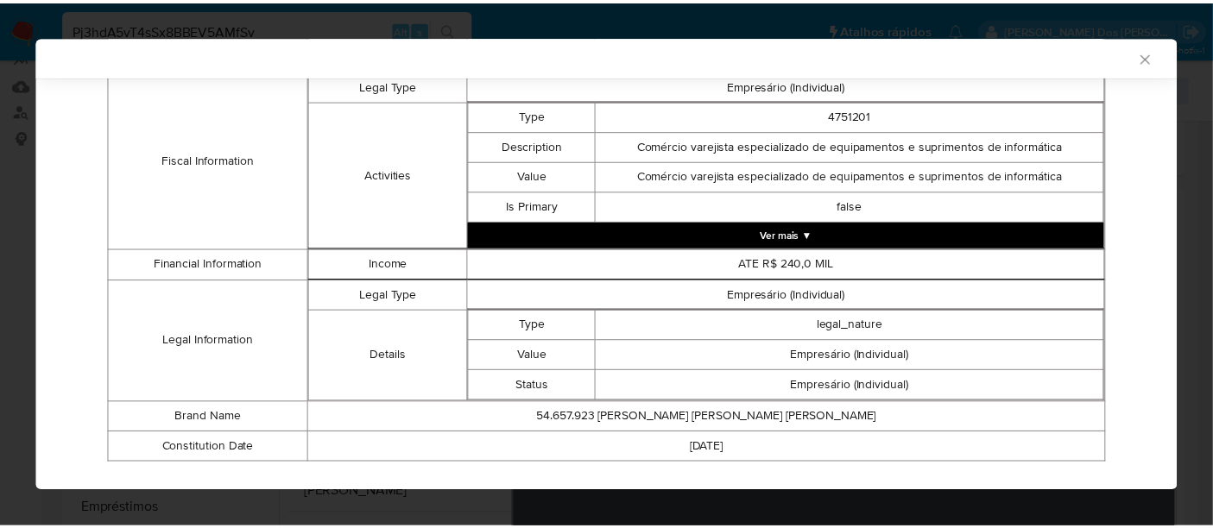
scroll to position [644, 0]
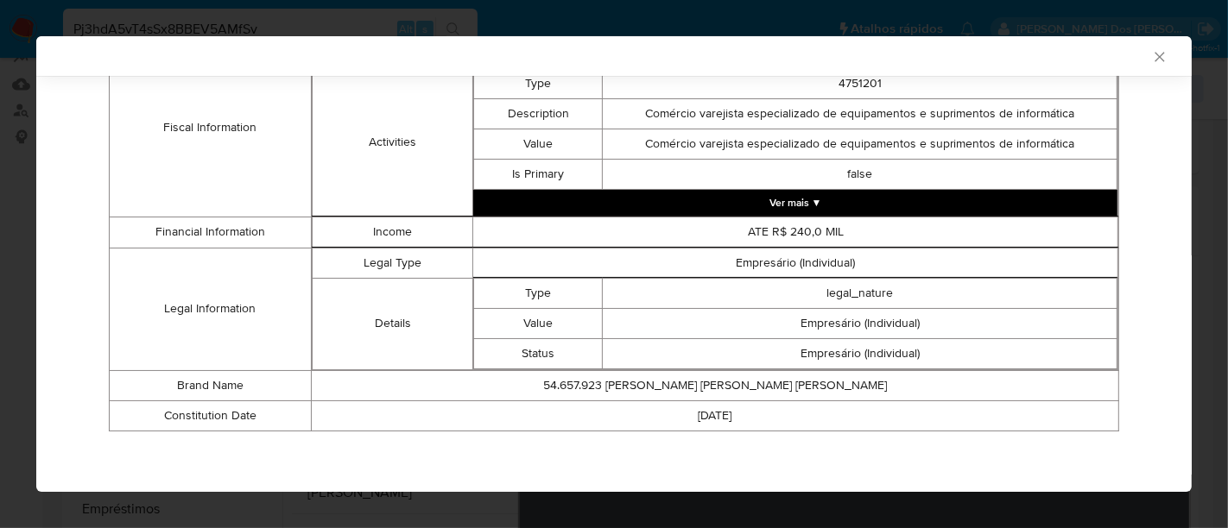
click at [1151, 55] on icon "Fechar a janela" at bounding box center [1159, 56] width 17 height 17
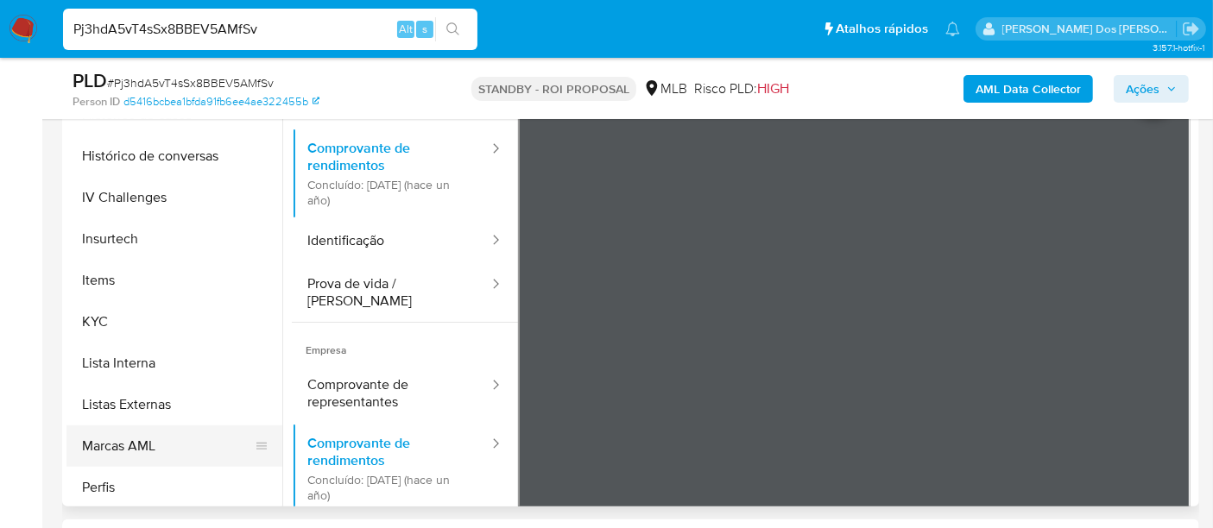
scroll to position [767, 0]
click at [174, 442] on button "Restrições Novo Mundo" at bounding box center [167, 446] width 202 height 41
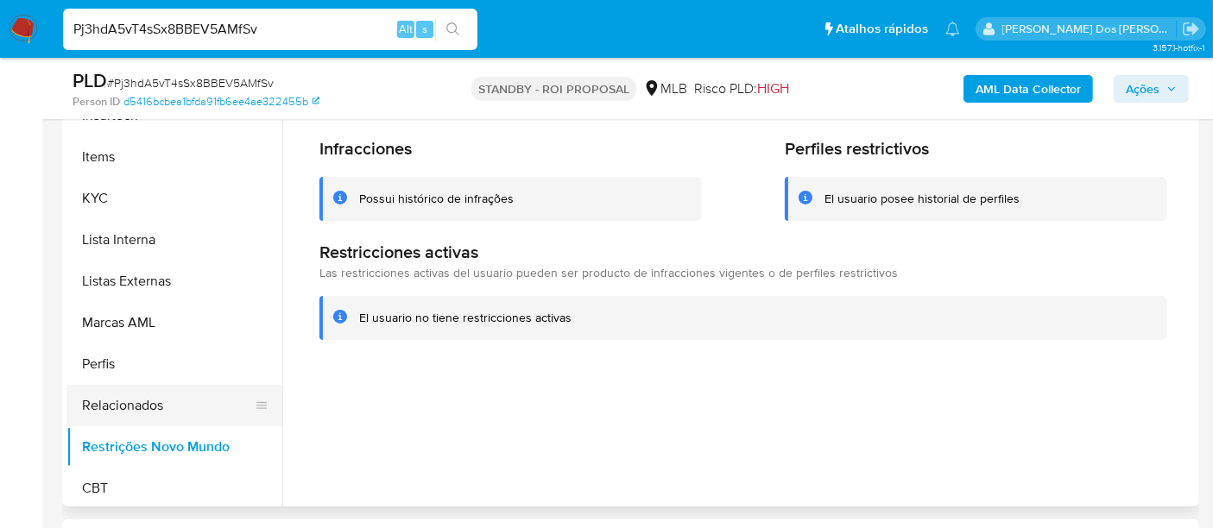
scroll to position [383, 0]
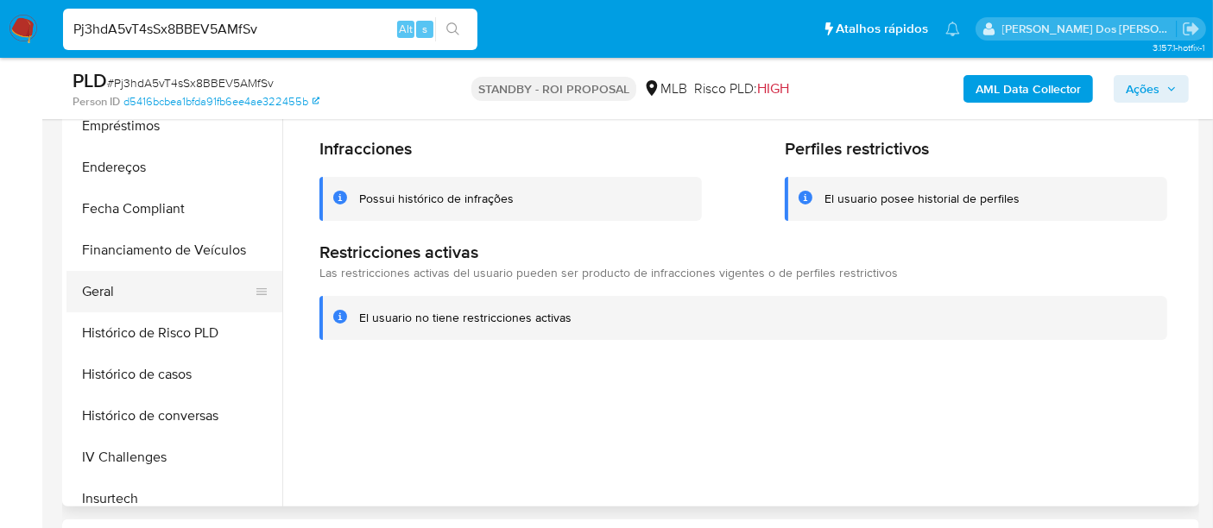
click at [104, 292] on button "Geral" at bounding box center [167, 291] width 202 height 41
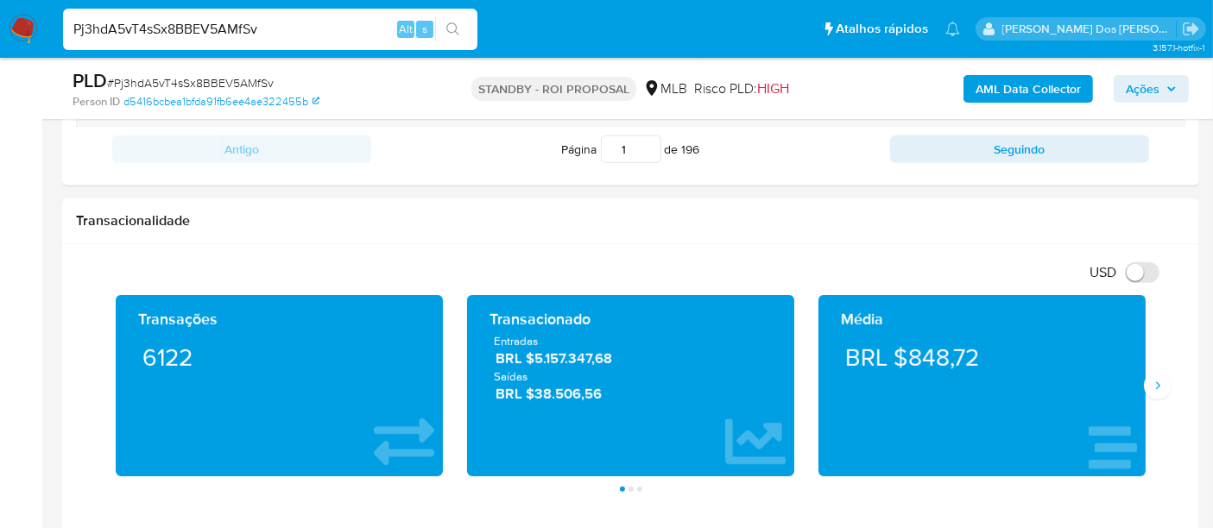
scroll to position [1247, 0]
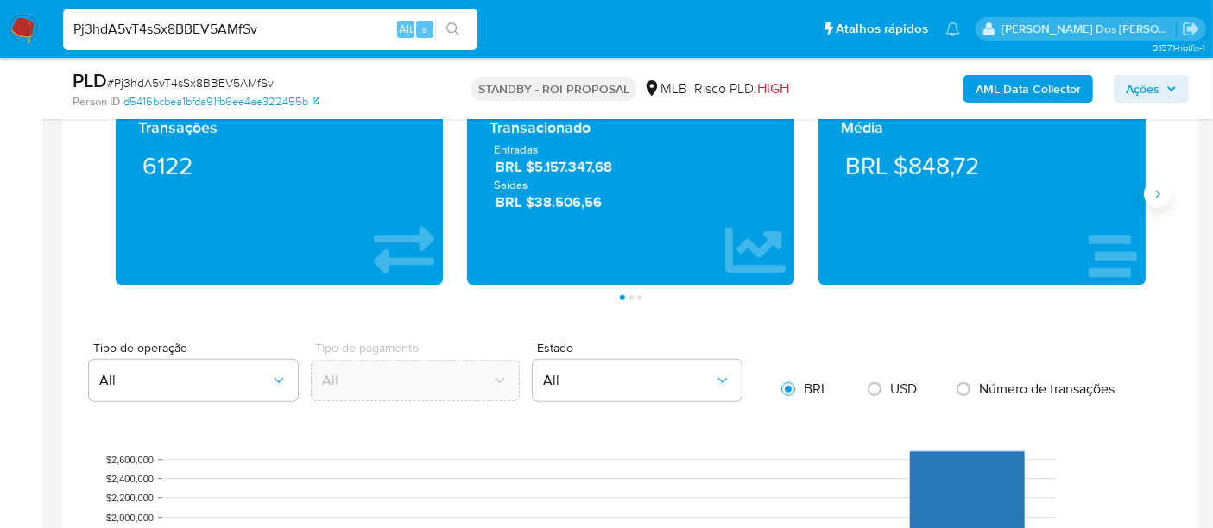
click at [1159, 193] on icon "Siguiente" at bounding box center [1158, 194] width 14 height 14
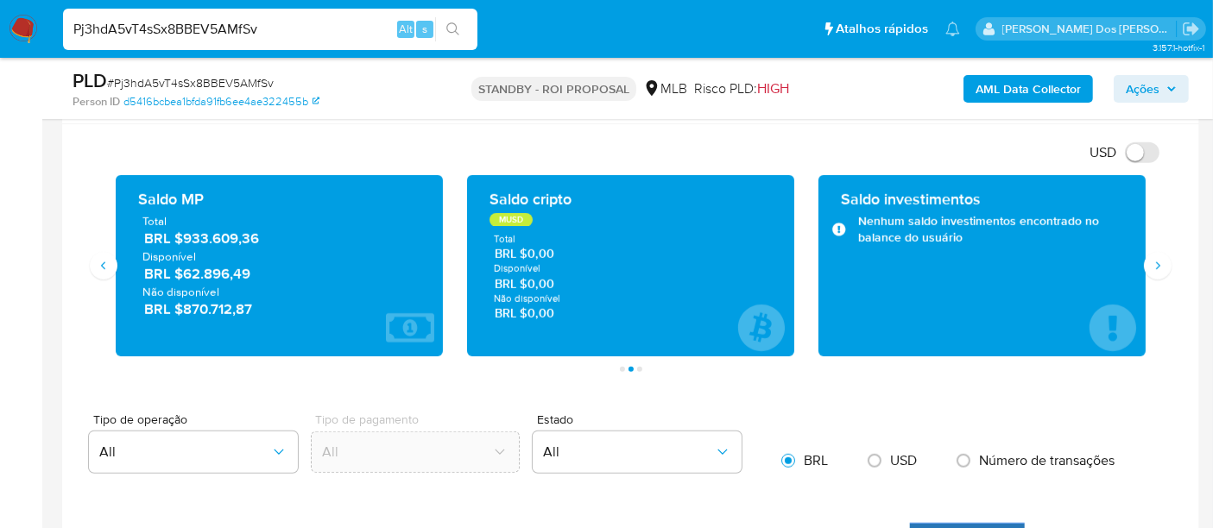
scroll to position [1151, 0]
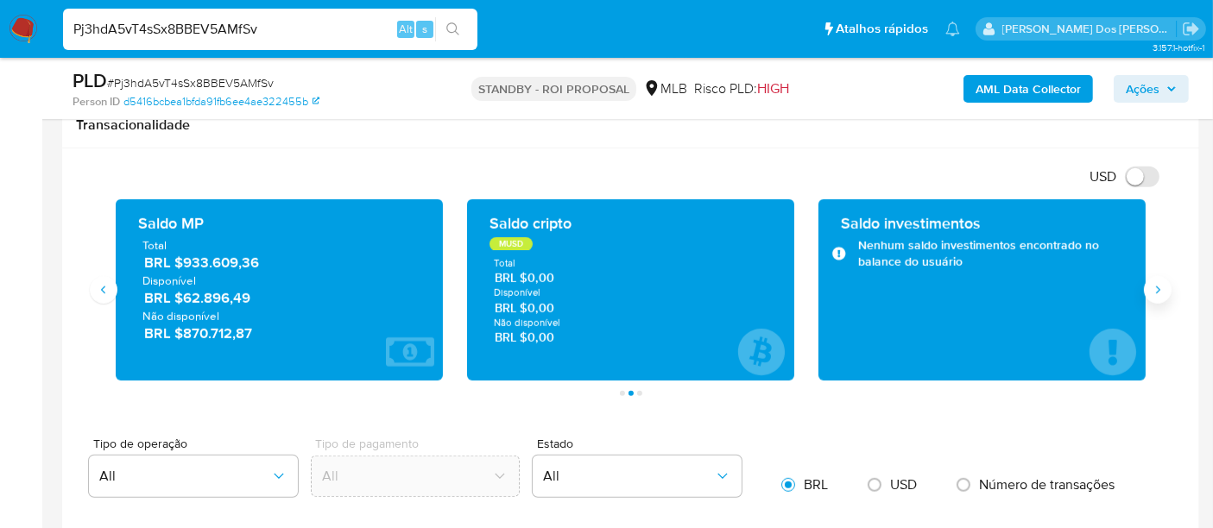
click at [1152, 297] on button "Siguiente" at bounding box center [1158, 290] width 28 height 28
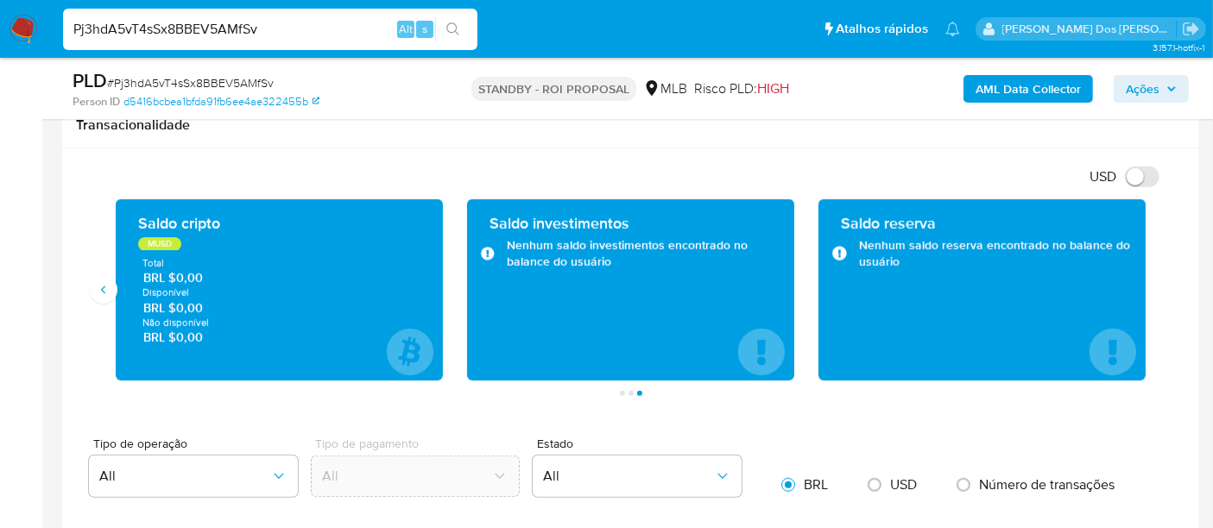
click at [284, 36] on input "Pj3hdA5vT4sSx8BBEV5AMfSv" at bounding box center [270, 29] width 414 height 22
paste input "R9pAceVXdT0gZ3svGsmDEUqi"
type input "R9pAceVXdT0gZ3svGsmDEUqi"
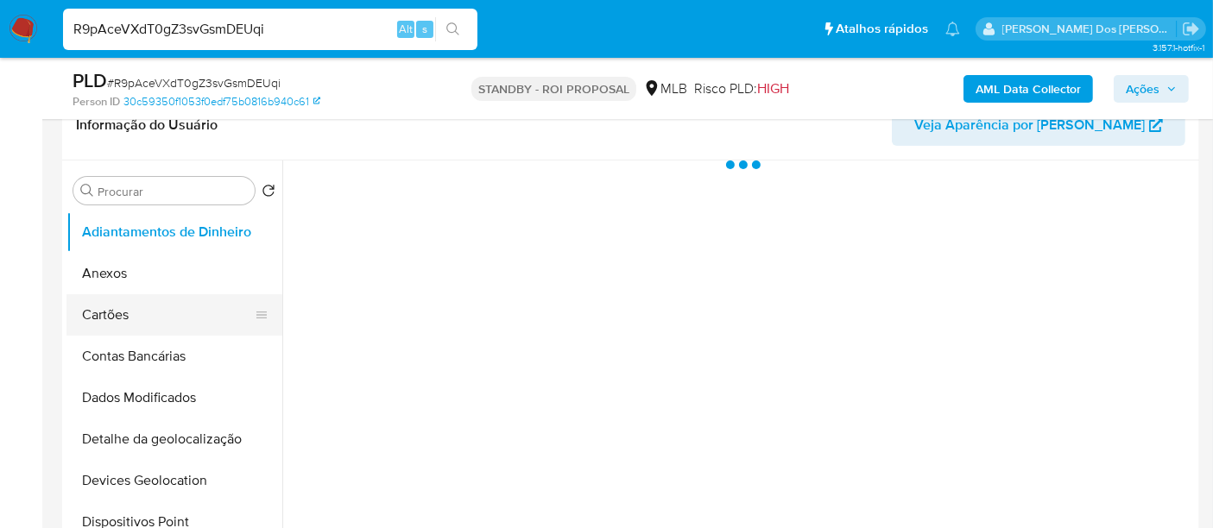
scroll to position [287, 0]
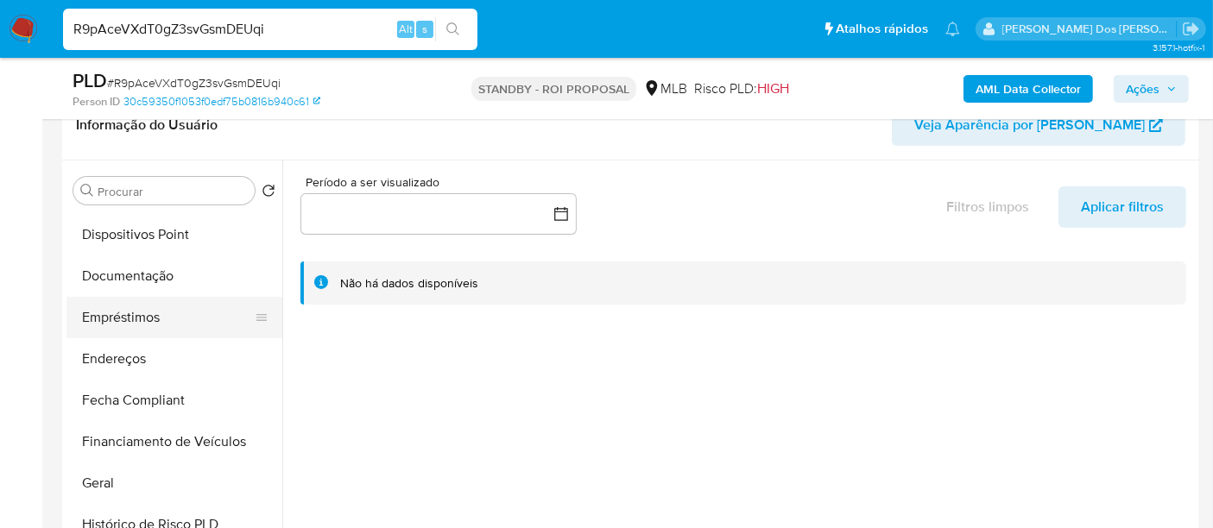
select select "10"
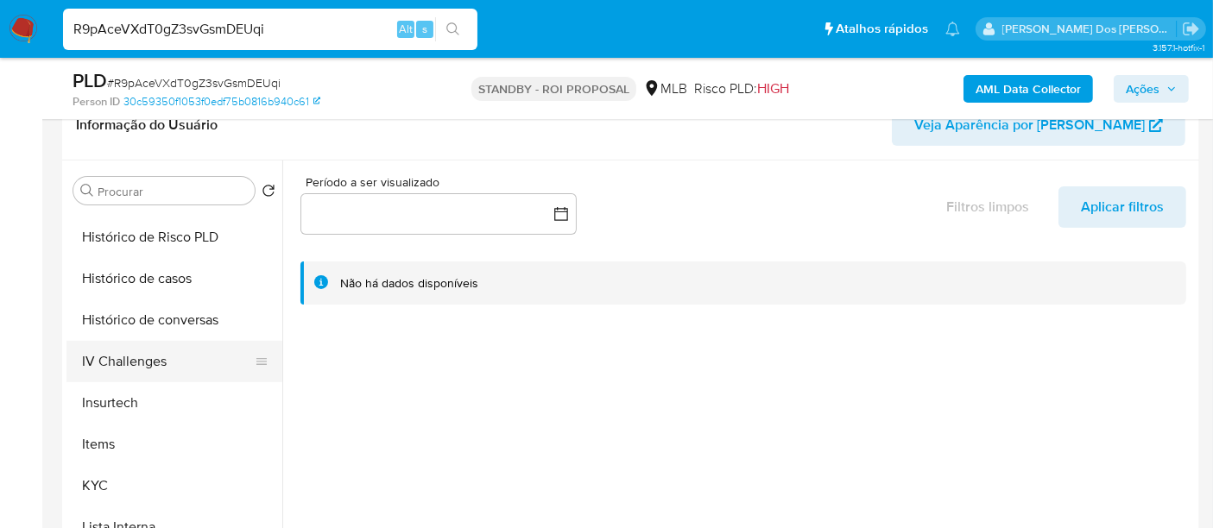
scroll to position [479, 0]
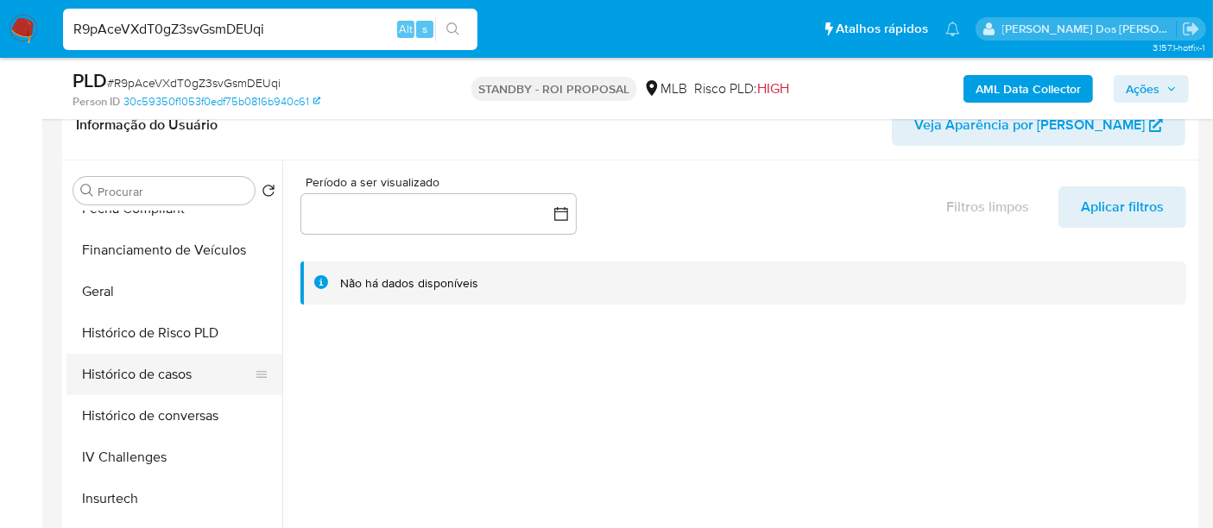
click at [116, 377] on button "Histórico de casos" at bounding box center [167, 374] width 202 height 41
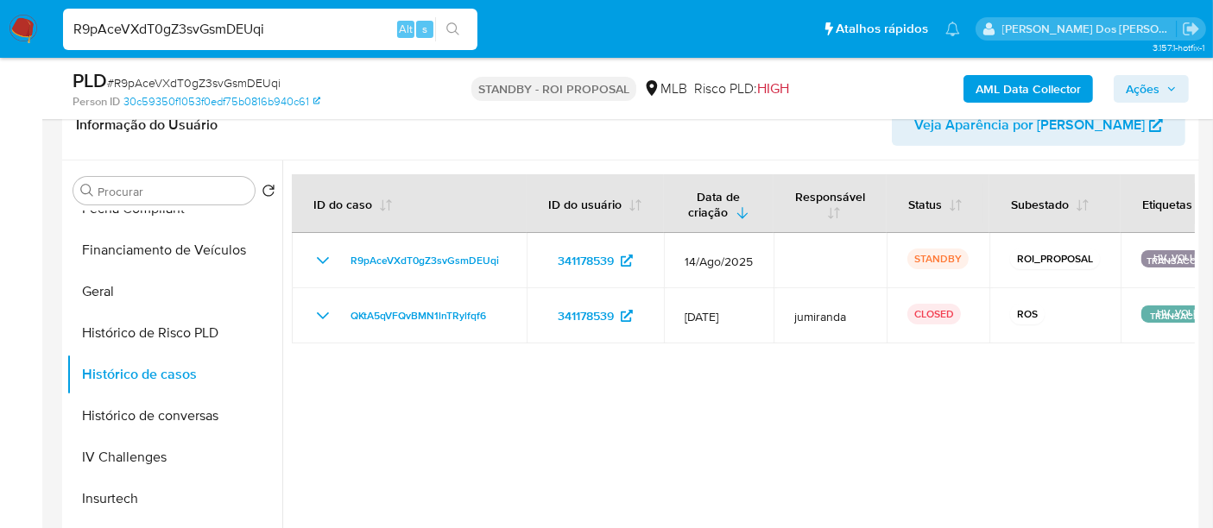
scroll to position [767, 0]
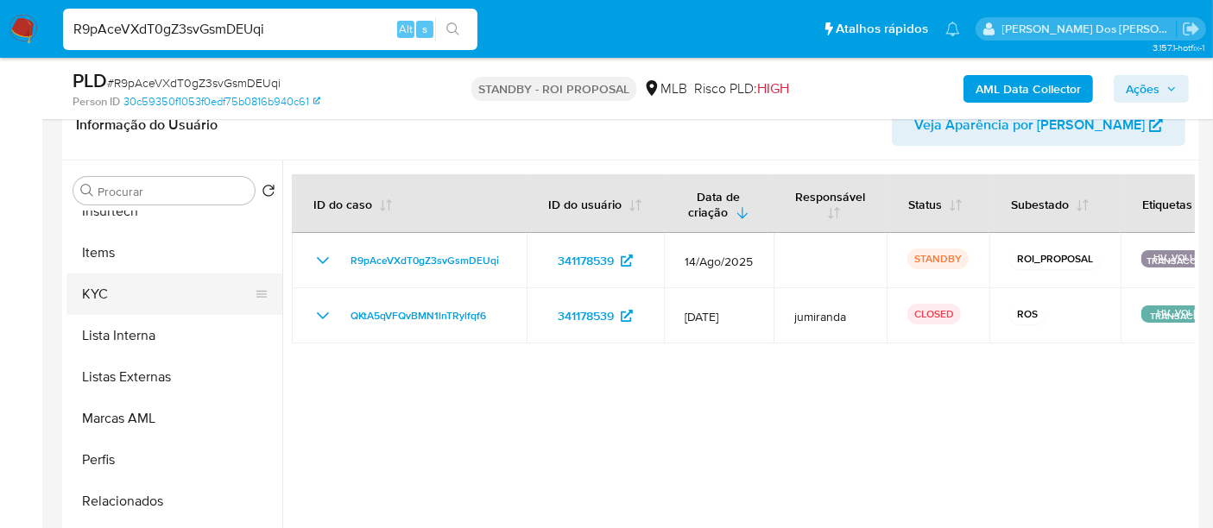
click at [106, 295] on button "KYC" at bounding box center [167, 294] width 202 height 41
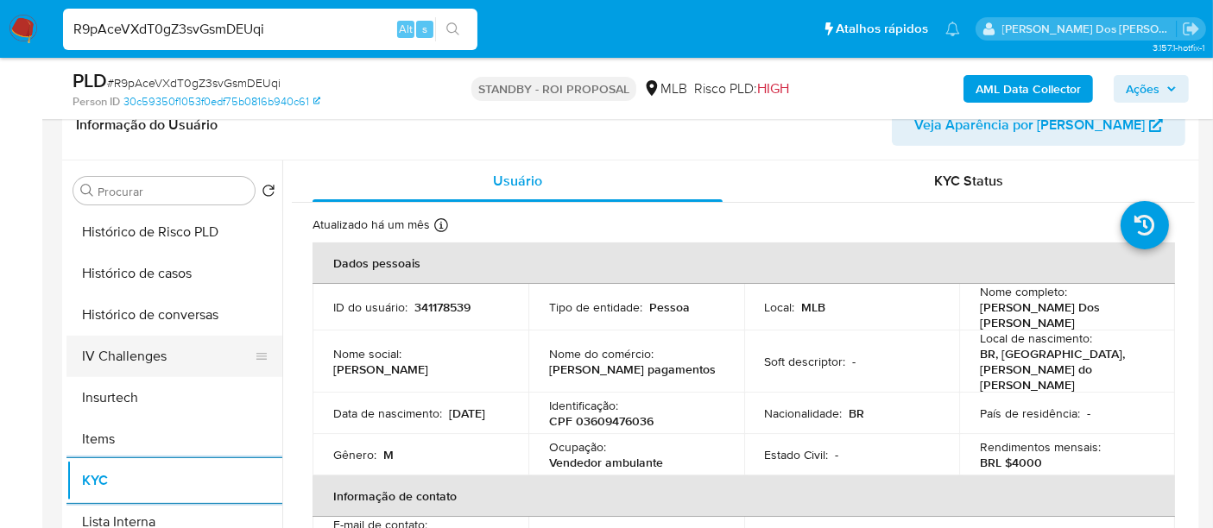
scroll to position [575, 0]
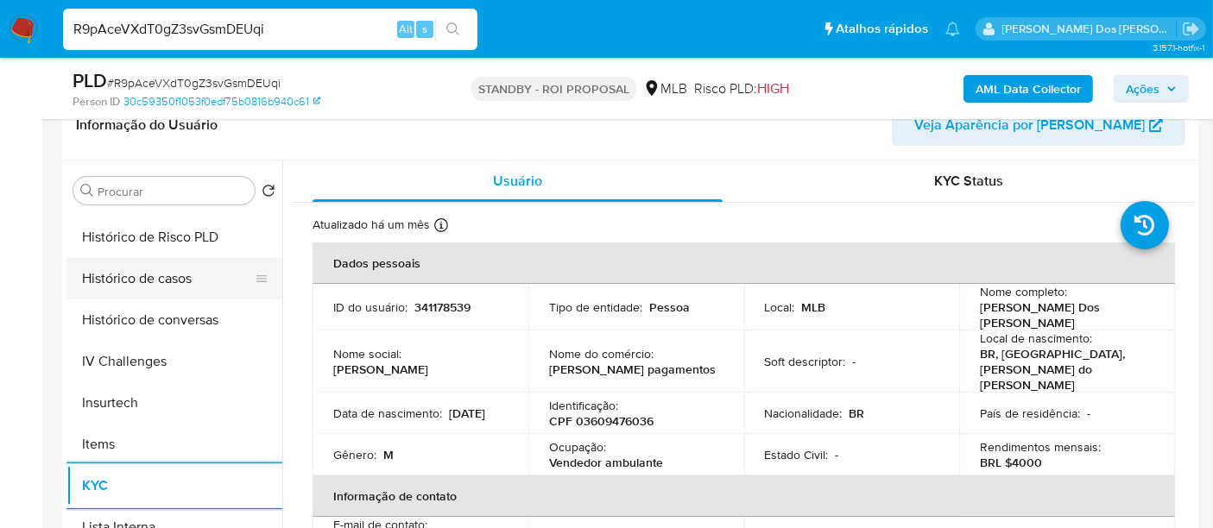
click at [163, 285] on button "Histórico de casos" at bounding box center [167, 278] width 202 height 41
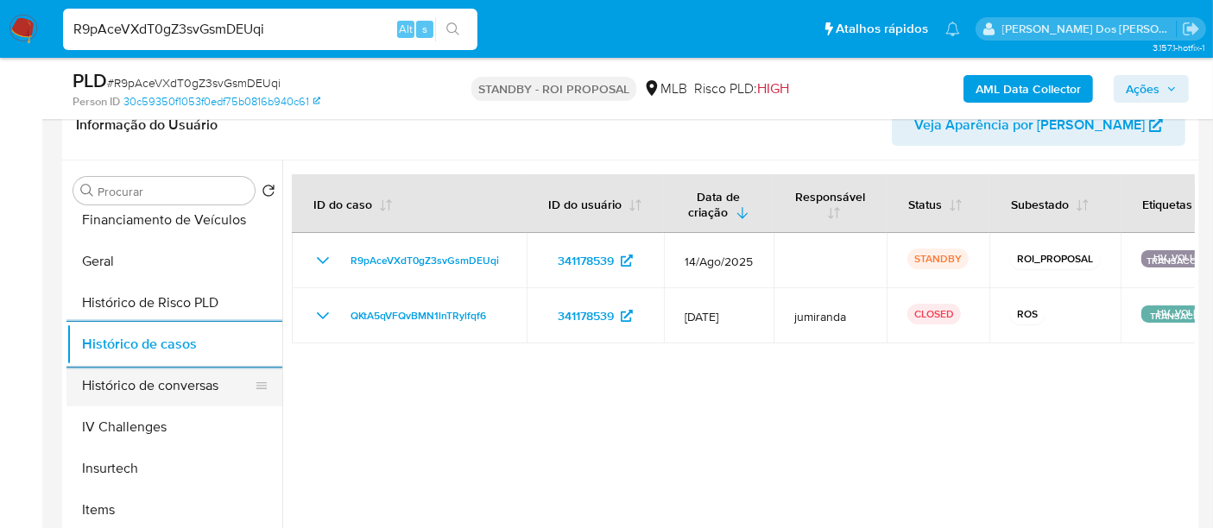
scroll to position [287, 0]
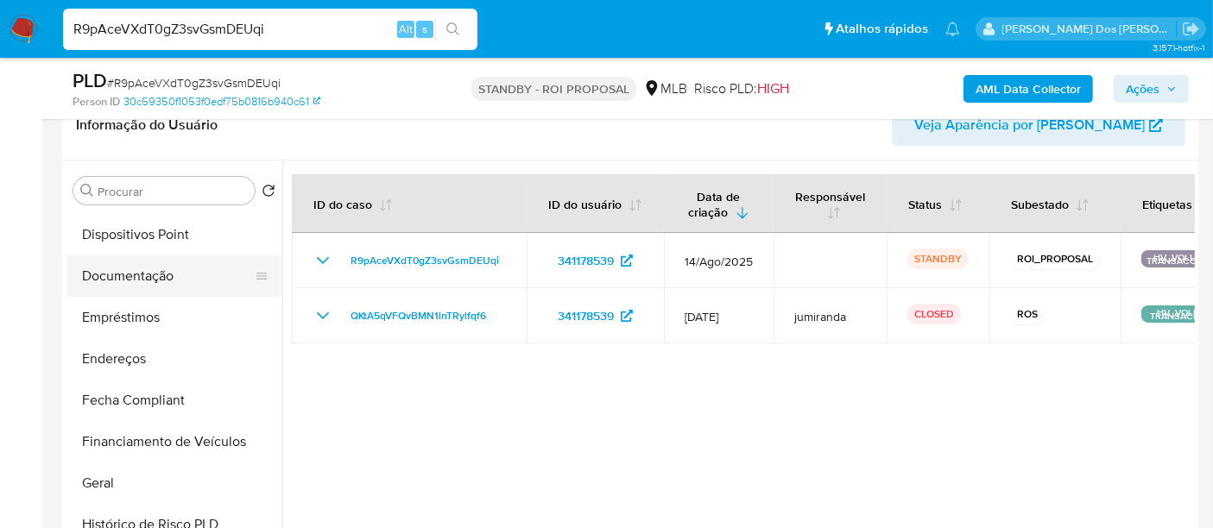
click at [133, 275] on button "Documentação" at bounding box center [167, 276] width 202 height 41
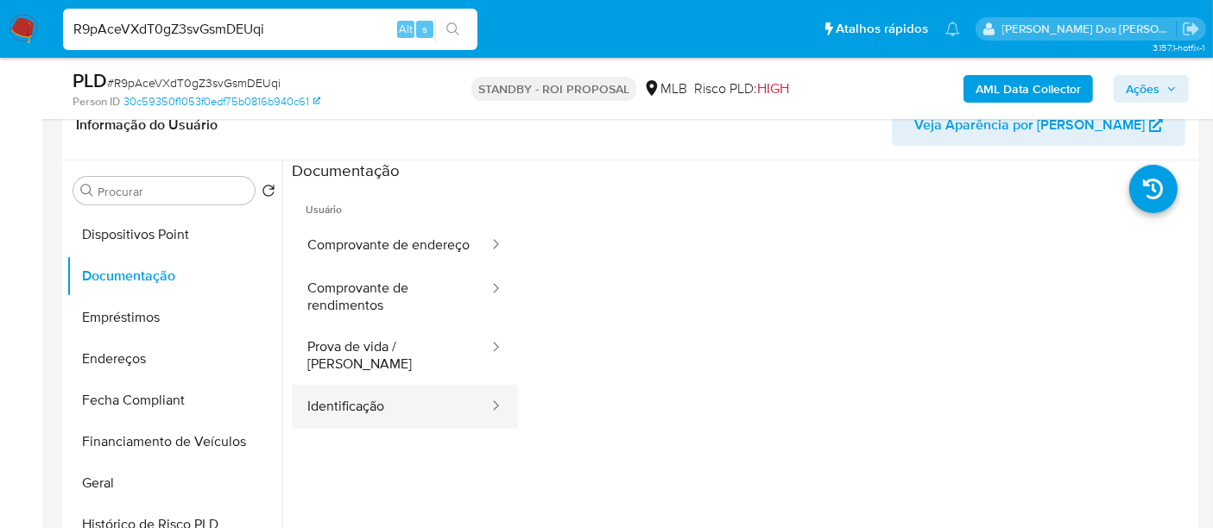
click at [335, 398] on button "Identificação" at bounding box center [391, 407] width 199 height 44
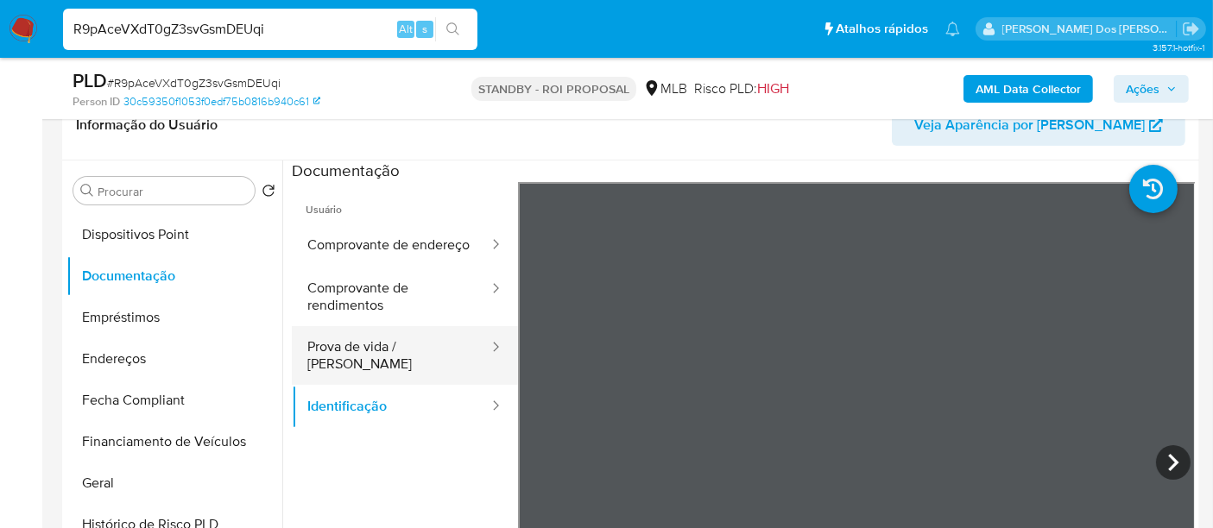
click at [365, 356] on button "Prova de vida / [PERSON_NAME]" at bounding box center [391, 355] width 199 height 59
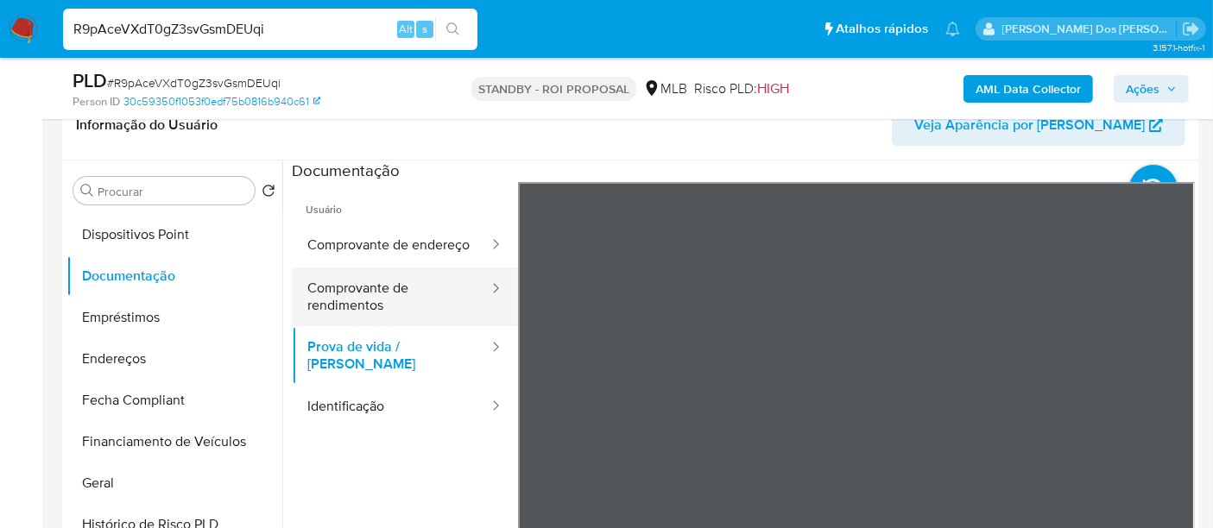
click at [363, 311] on button "Comprovante de rendimentos" at bounding box center [391, 297] width 199 height 59
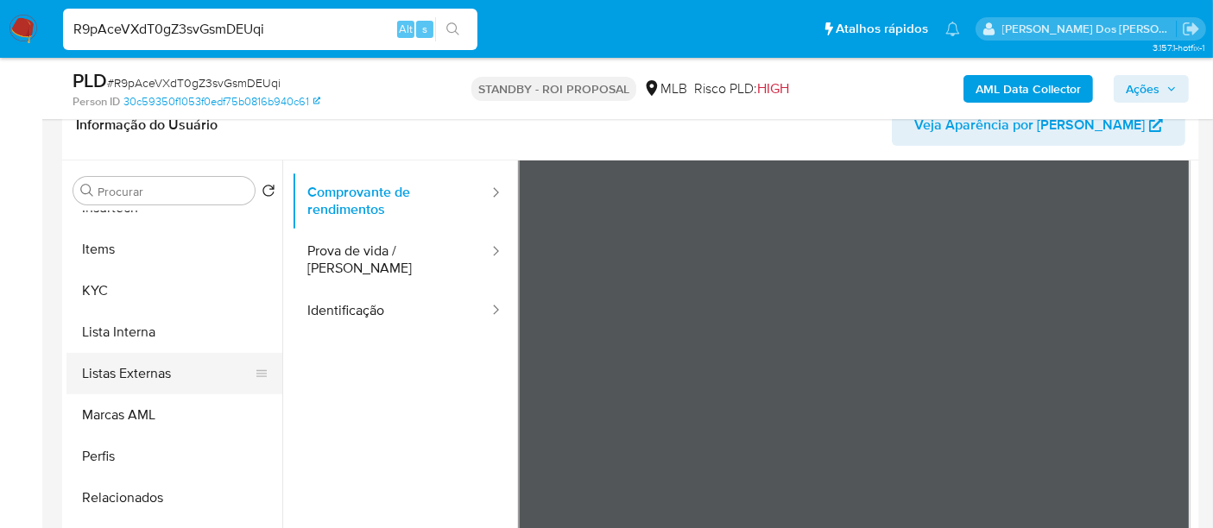
scroll to position [479, 0]
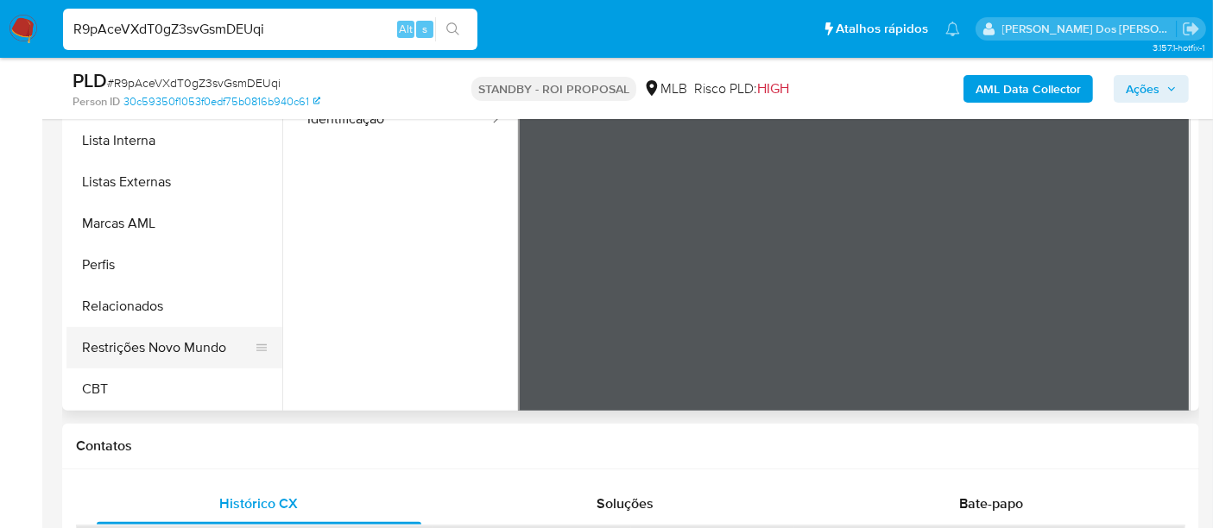
click at [177, 339] on button "Restrições Novo Mundo" at bounding box center [167, 347] width 202 height 41
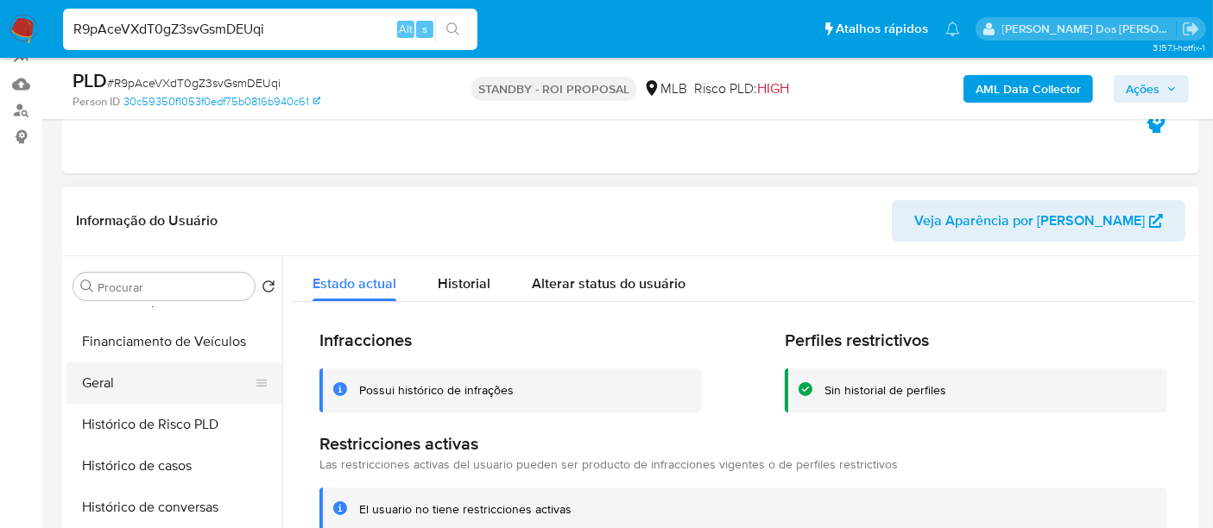
scroll to position [483, 0]
click at [109, 386] on button "Geral" at bounding box center [167, 383] width 202 height 41
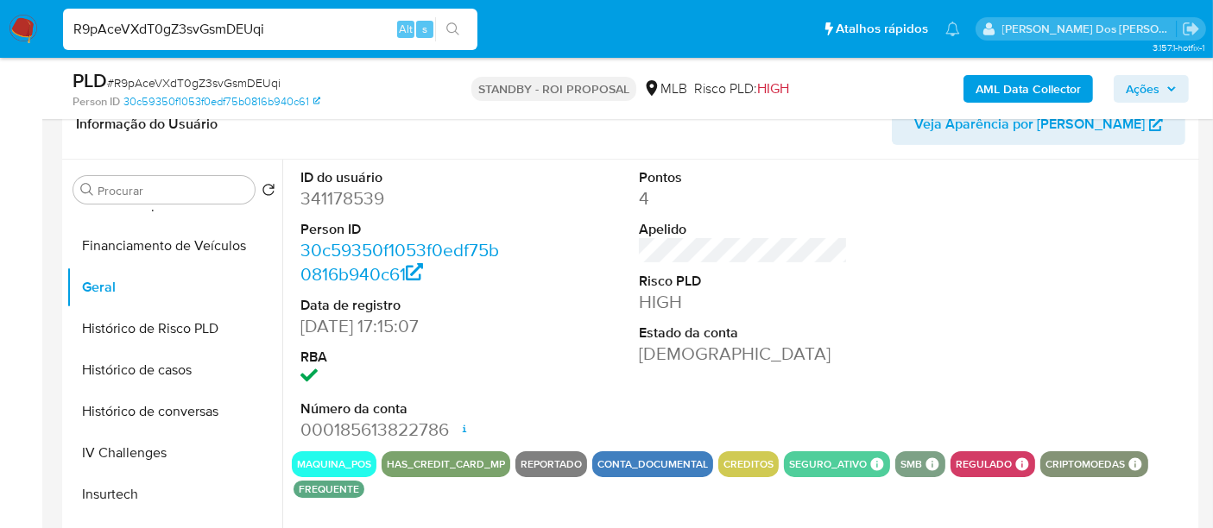
scroll to position [383, 0]
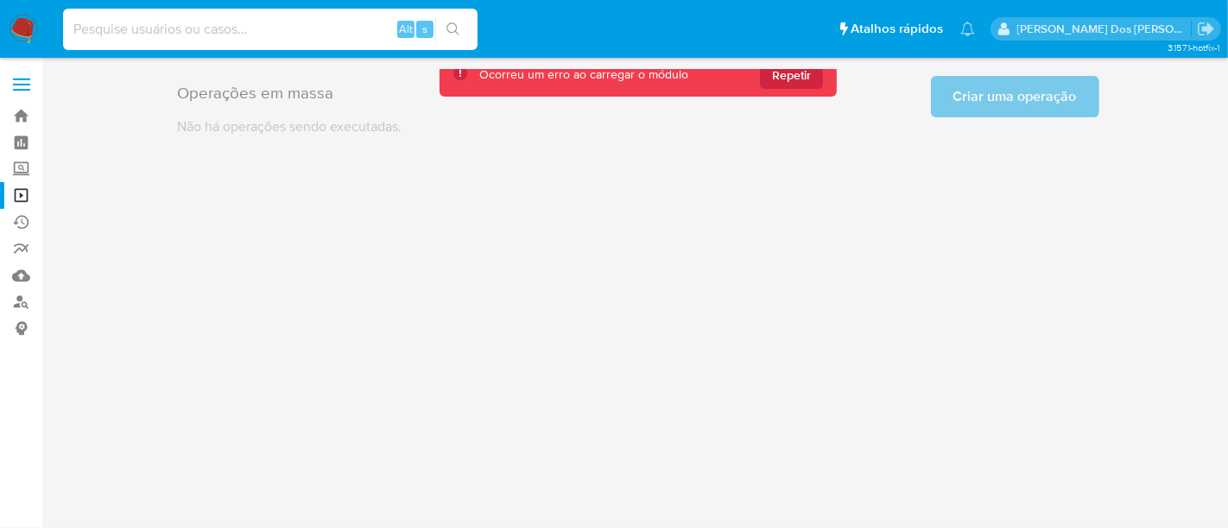
click at [234, 23] on input at bounding box center [270, 29] width 414 height 22
paste input "1025399171"
click at [266, 41] on div "1025399171 Alt s" at bounding box center [270, 29] width 414 height 41
click at [263, 26] on input "1025399171" at bounding box center [270, 29] width 414 height 22
type input "1025399171"
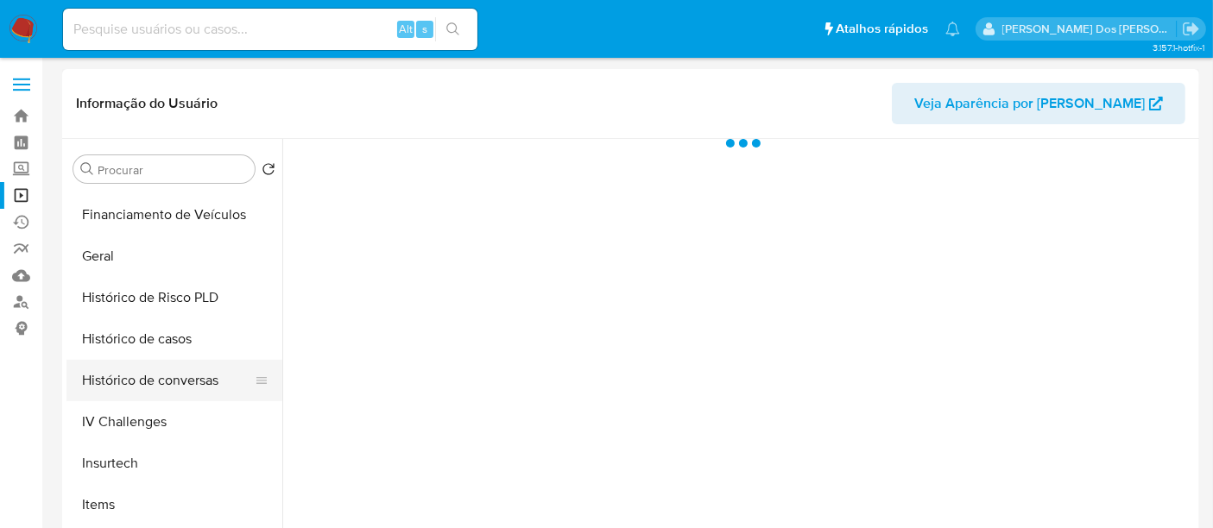
scroll to position [575, 0]
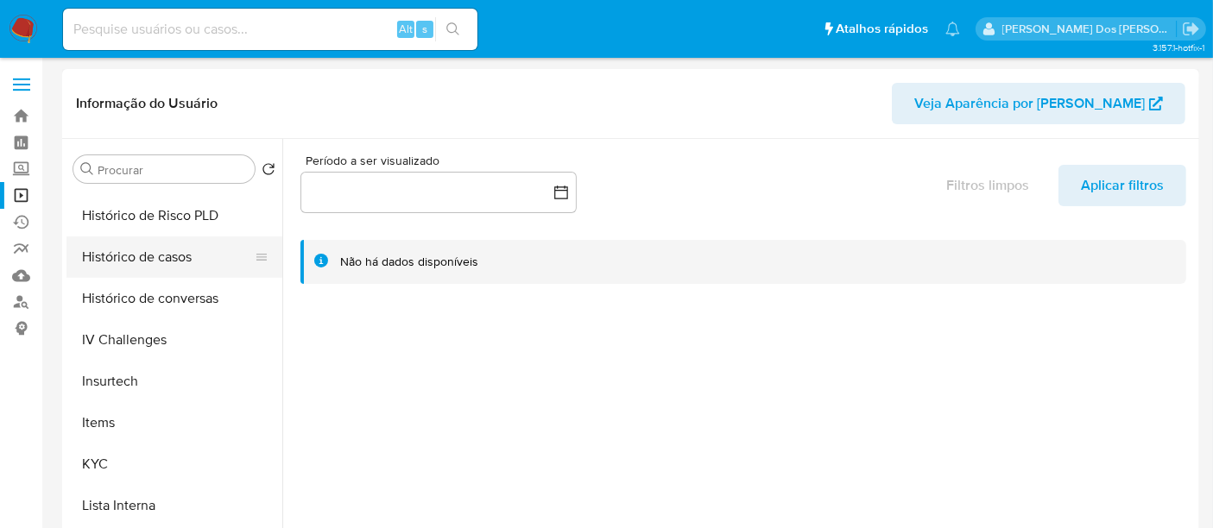
click at [154, 251] on button "Histórico de casos" at bounding box center [167, 257] width 202 height 41
select select "10"
